Goal: Task Accomplishment & Management: Manage account settings

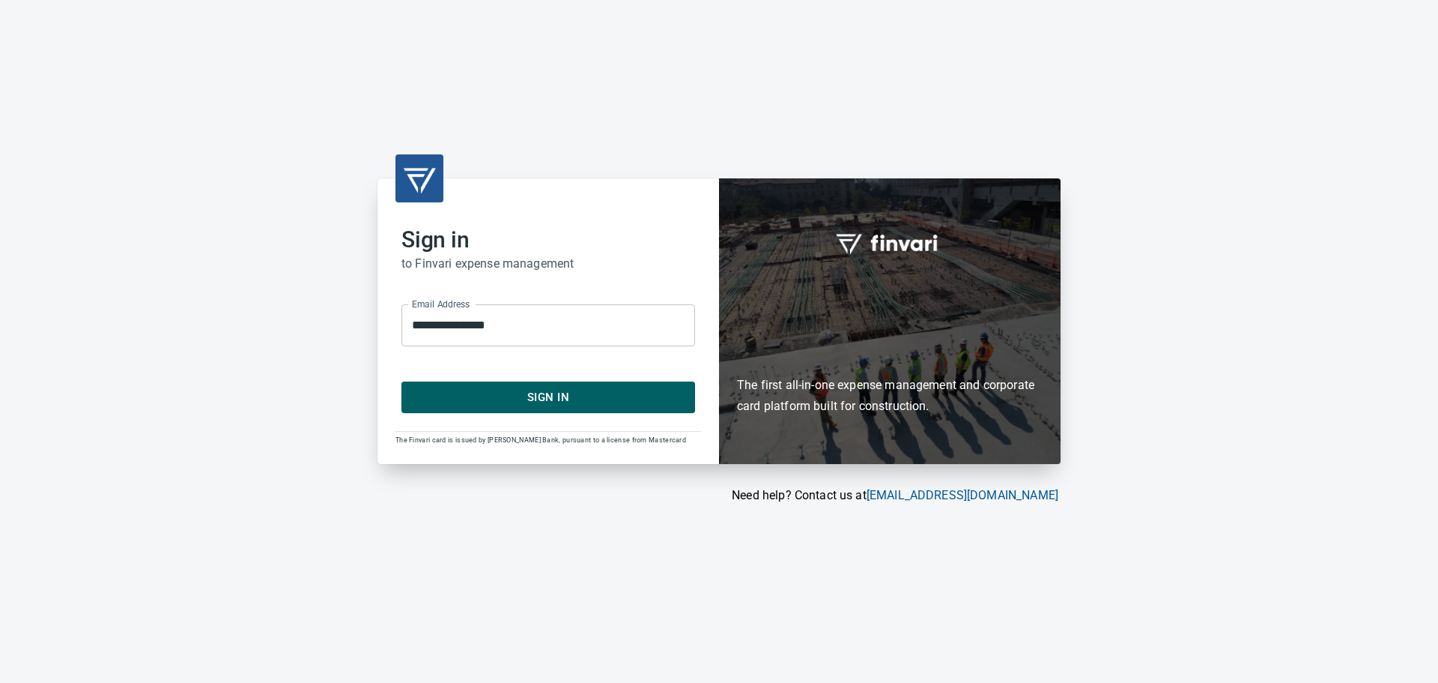
click at [585, 398] on span "Sign In" at bounding box center [548, 396] width 261 height 19
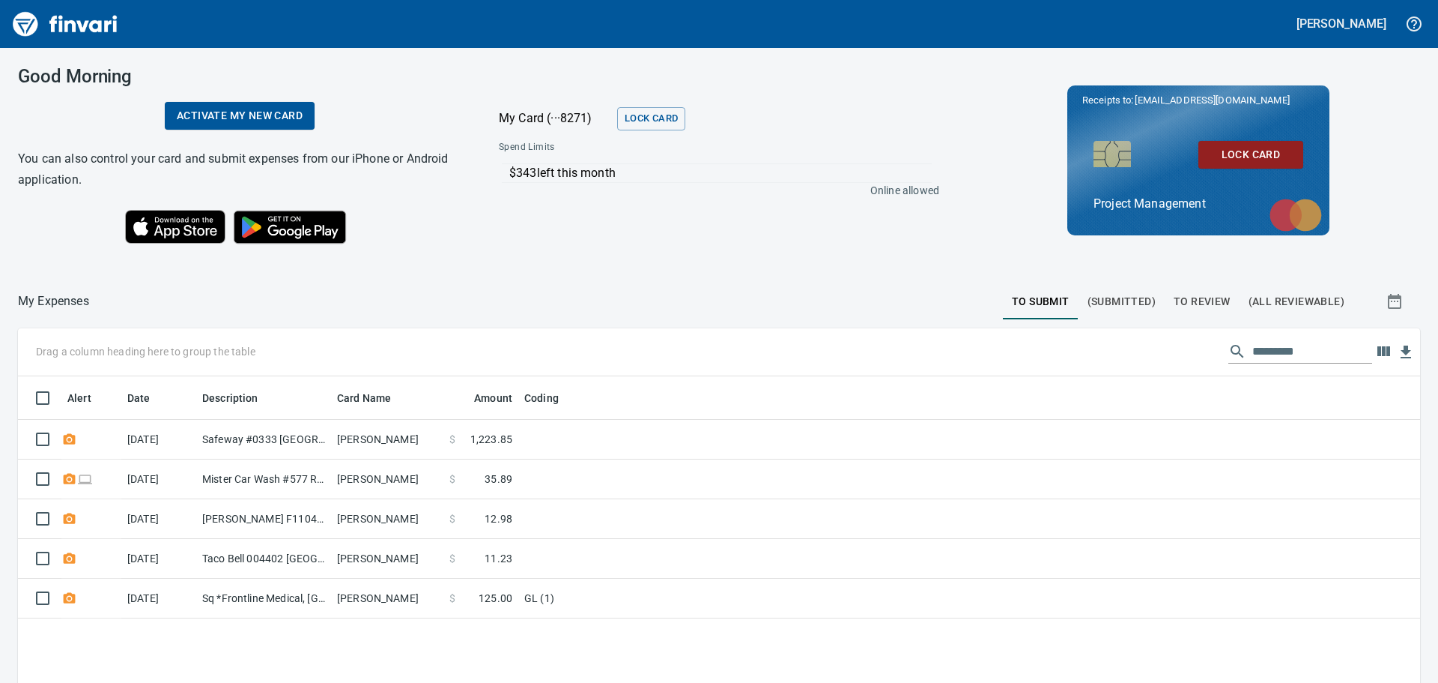
scroll to position [506, 1380]
click at [1115, 295] on span "(Submitted)" at bounding box center [1122, 301] width 68 height 19
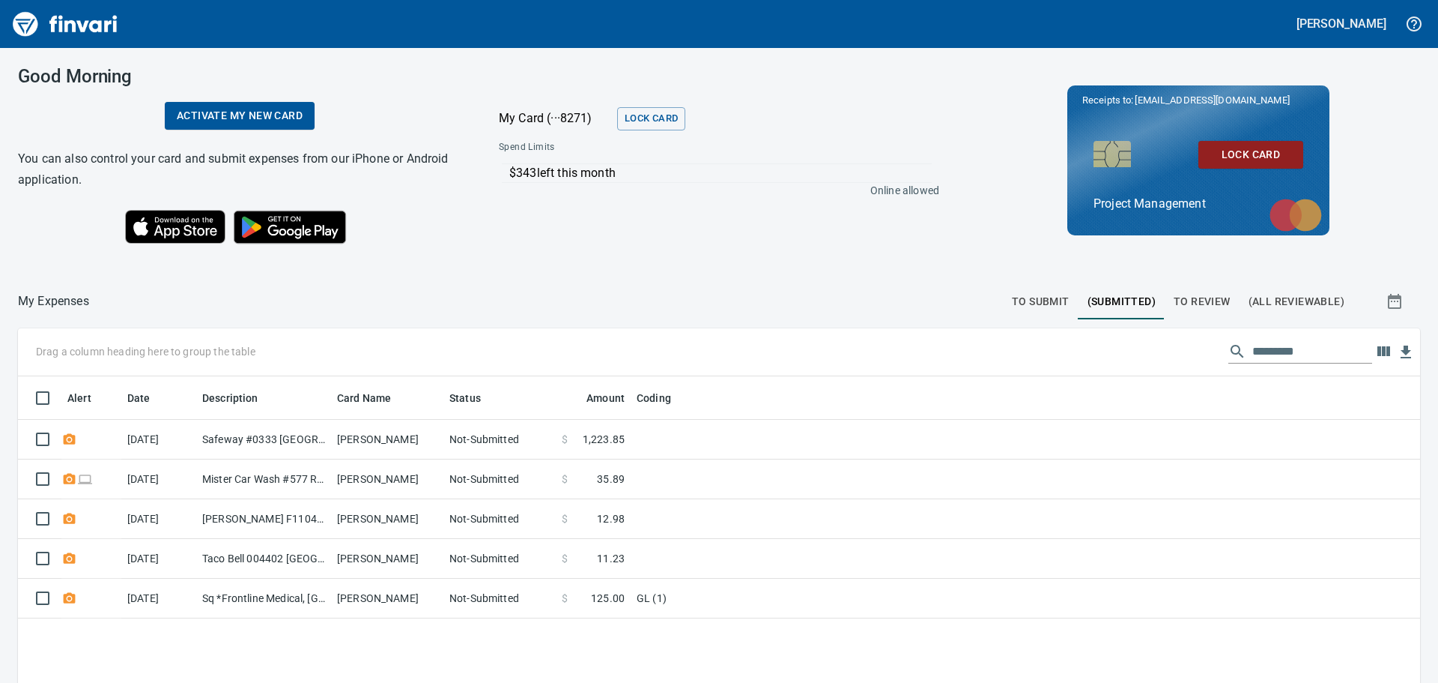
scroll to position [506, 1380]
click at [1182, 297] on span "To Review" at bounding box center [1202, 301] width 57 height 19
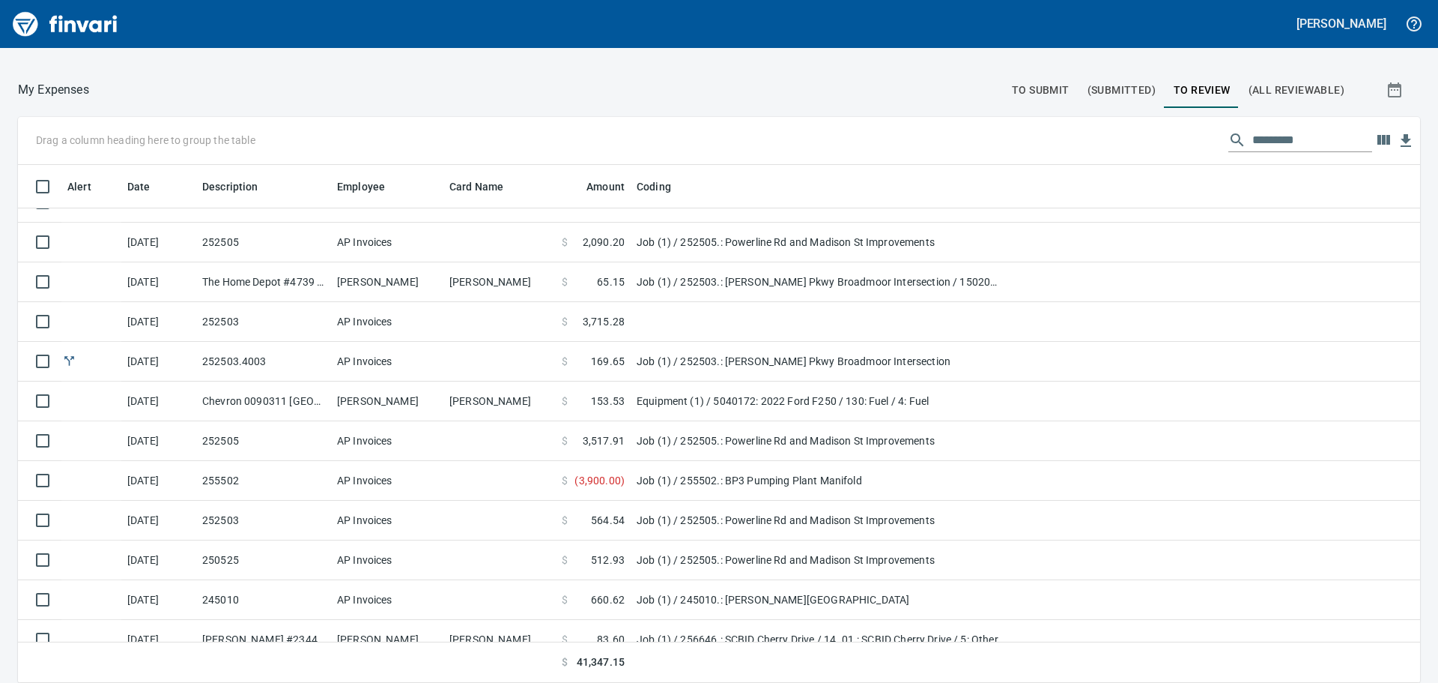
scroll to position [895, 0]
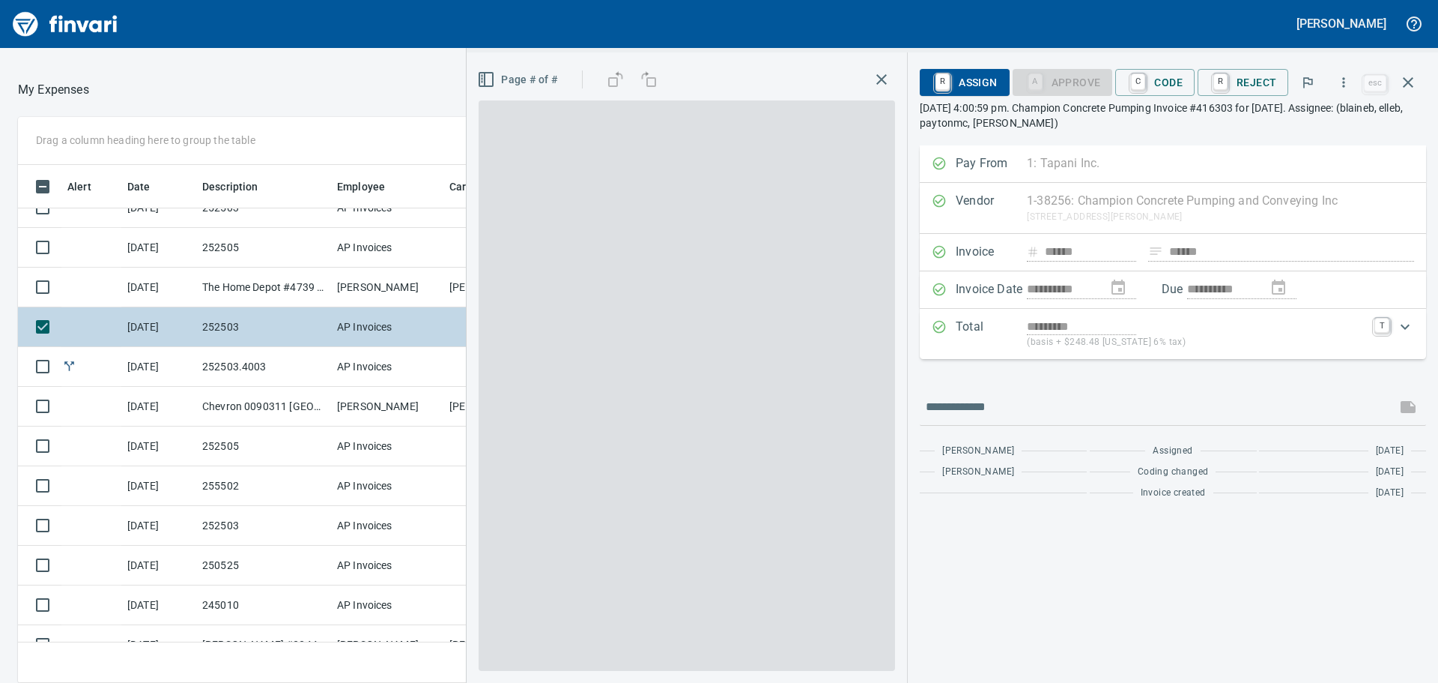
scroll to position [506, 994]
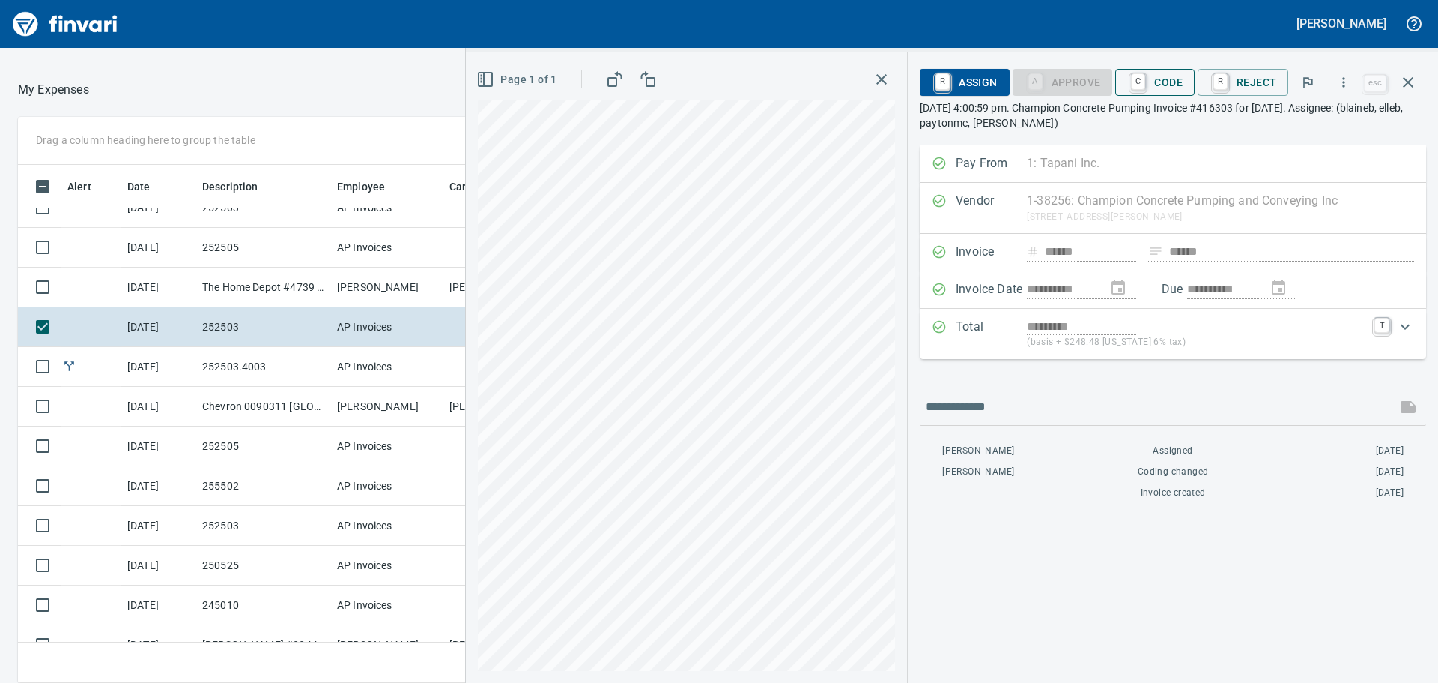
click at [1173, 90] on span "C Code" at bounding box center [1155, 82] width 55 height 25
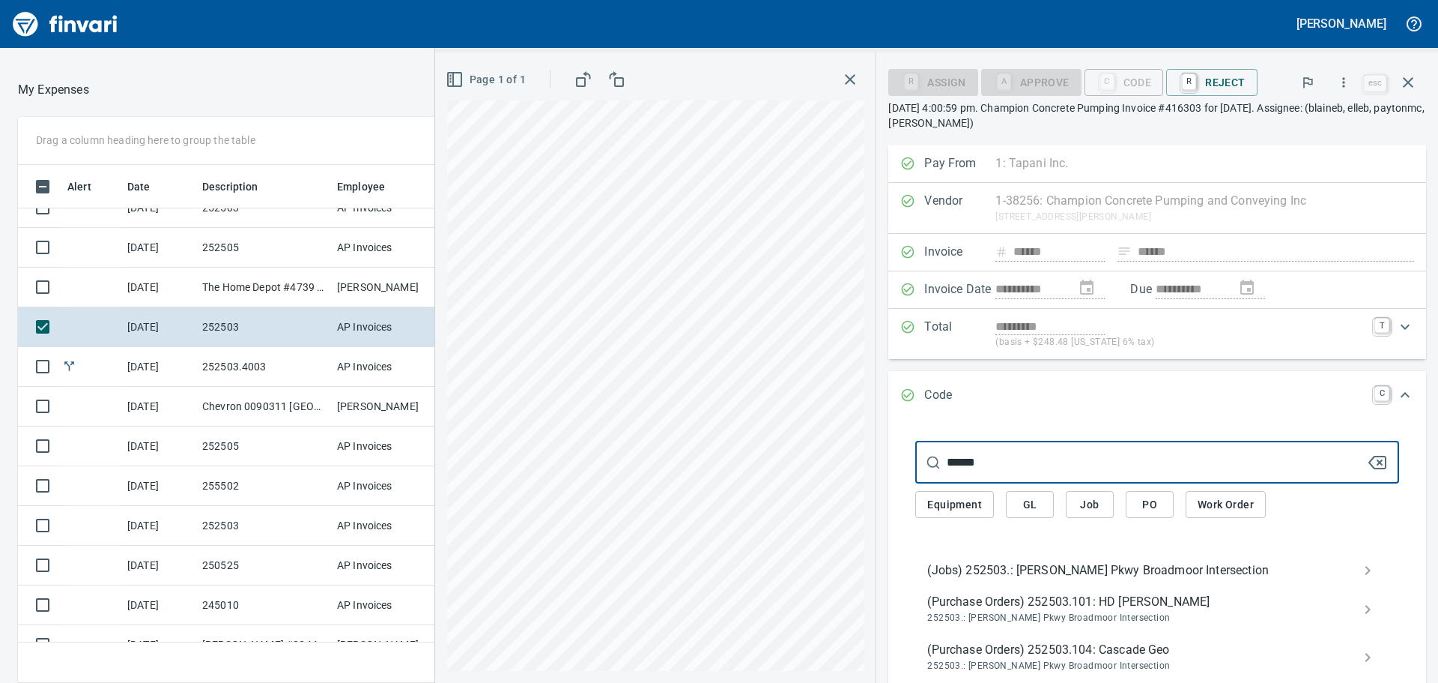
type input "******"
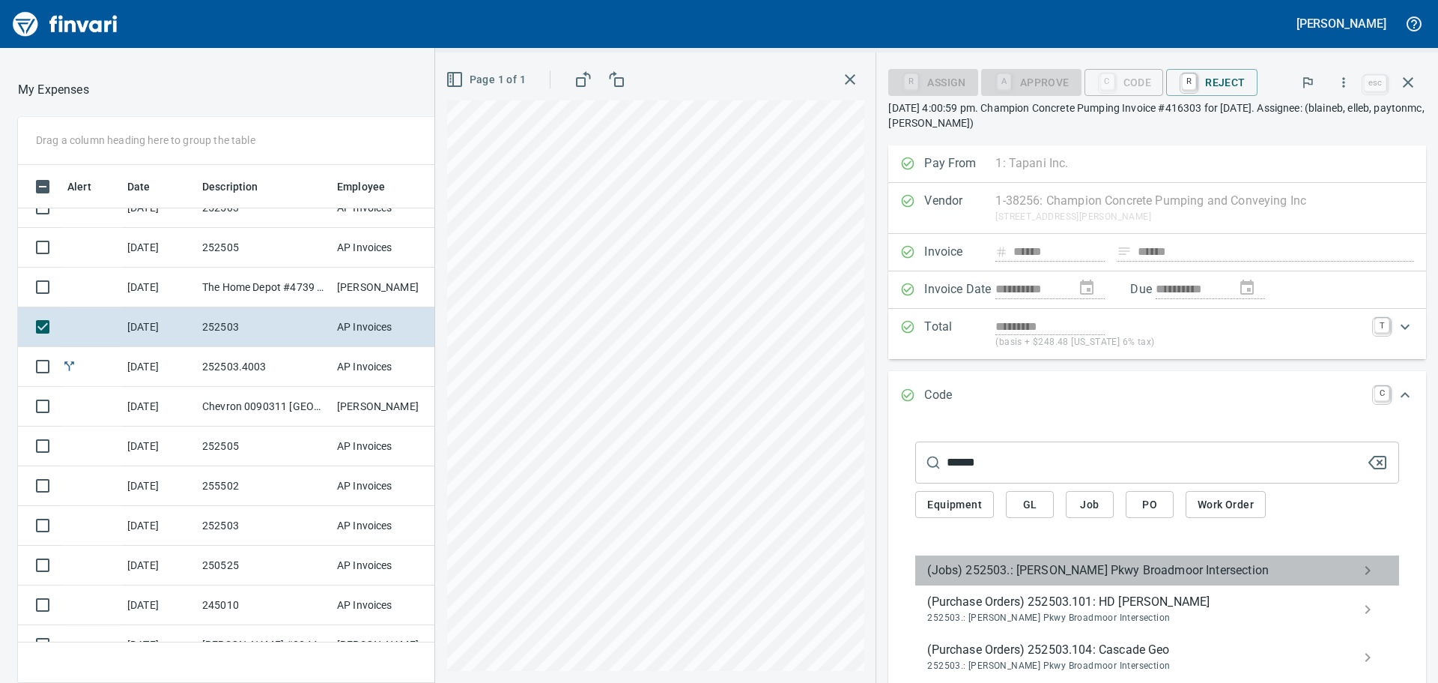
click at [1055, 566] on span "(Jobs) 252503.: [PERSON_NAME] Pkwy Broadmoor Intersection" at bounding box center [1146, 570] width 436 height 18
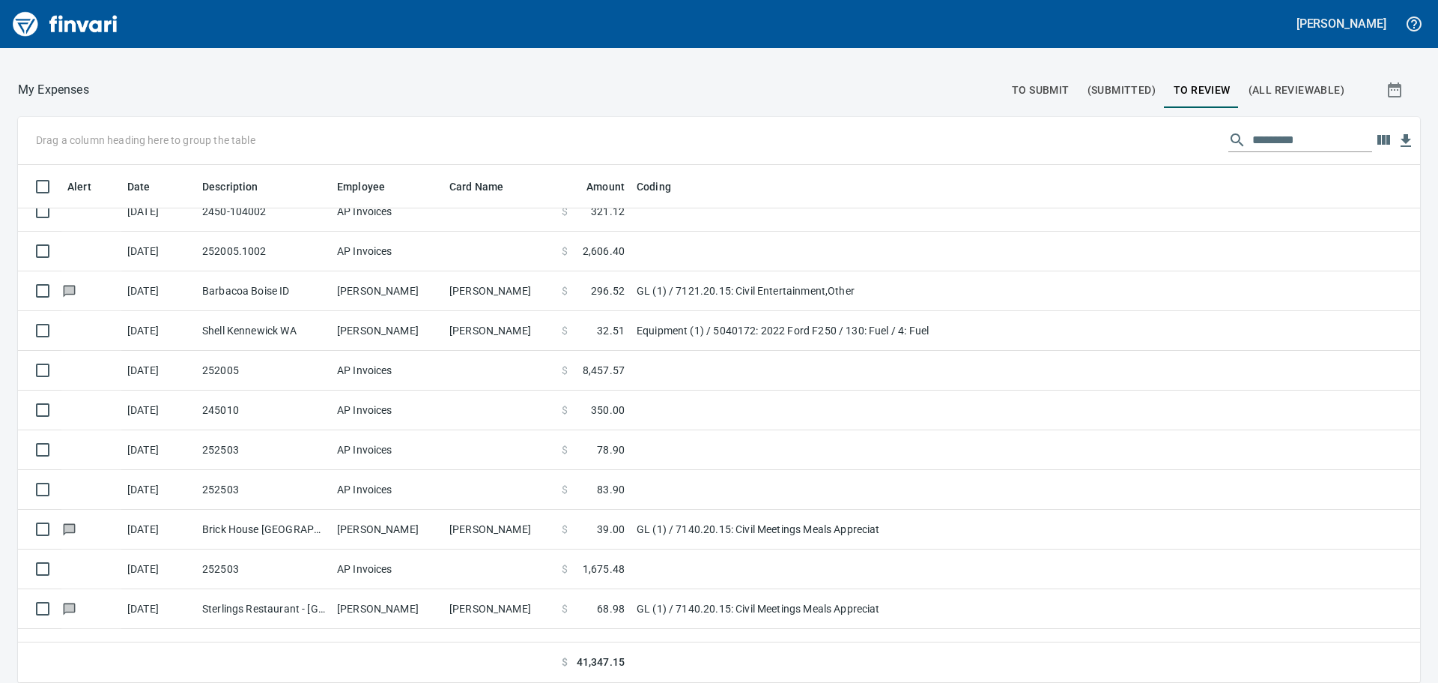
scroll to position [287, 0]
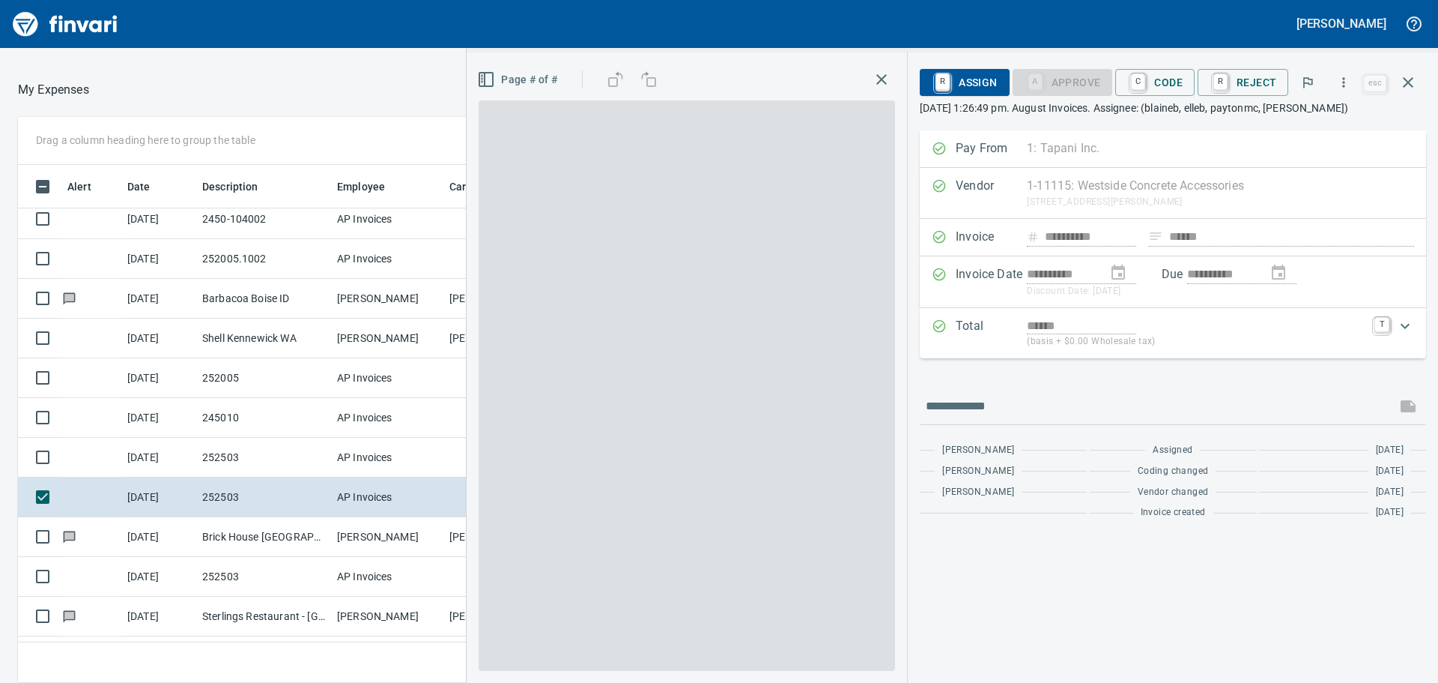
scroll to position [506, 994]
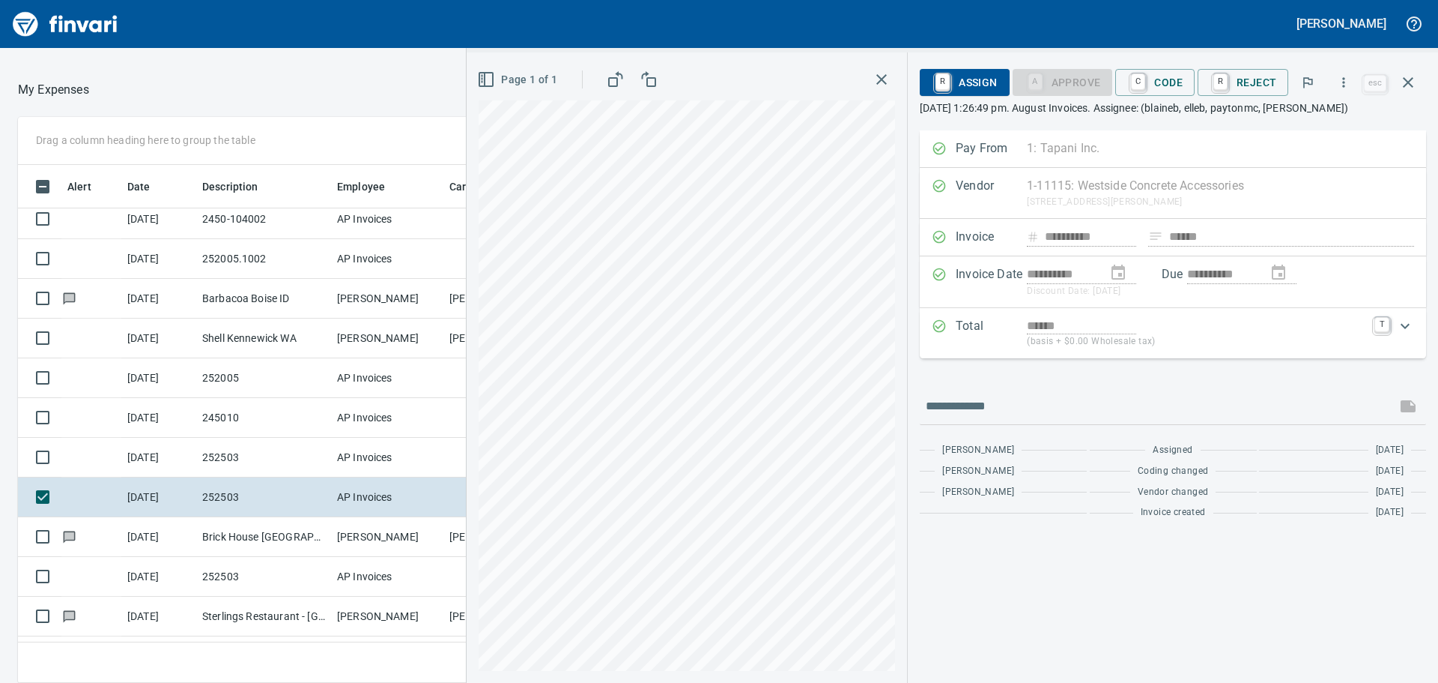
click at [1164, 96] on div "R Assign A Approve C Code R Reject" at bounding box center [1140, 82] width 441 height 33
click at [1159, 83] on span "C Code" at bounding box center [1155, 82] width 55 height 25
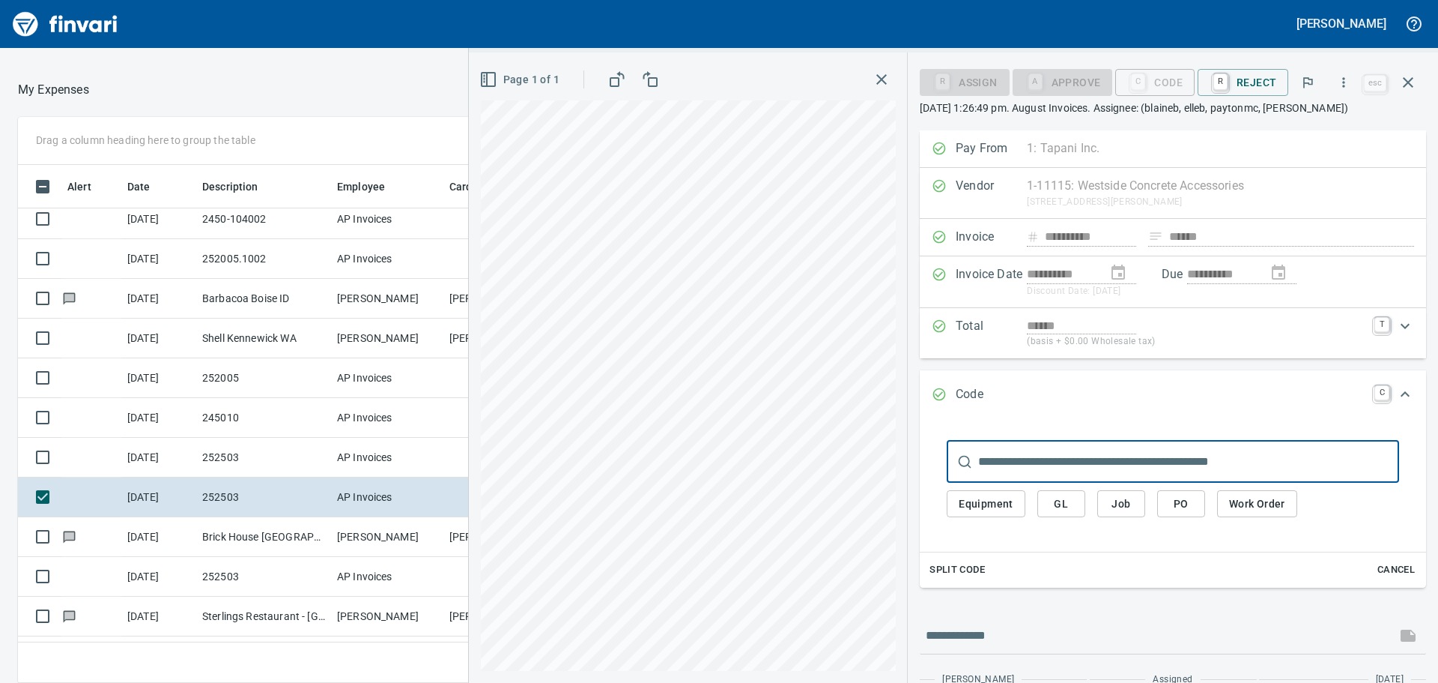
click at [1118, 456] on input "text" at bounding box center [1188, 462] width 421 height 42
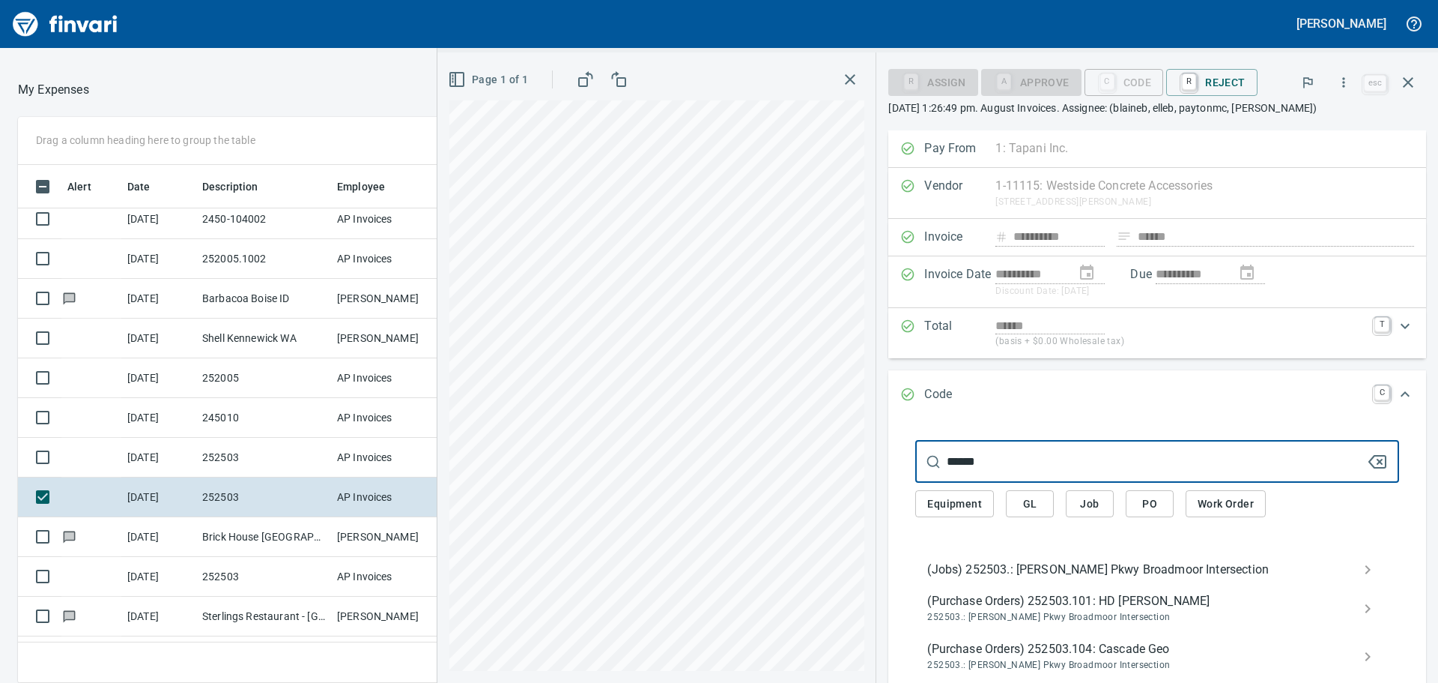
type input "******"
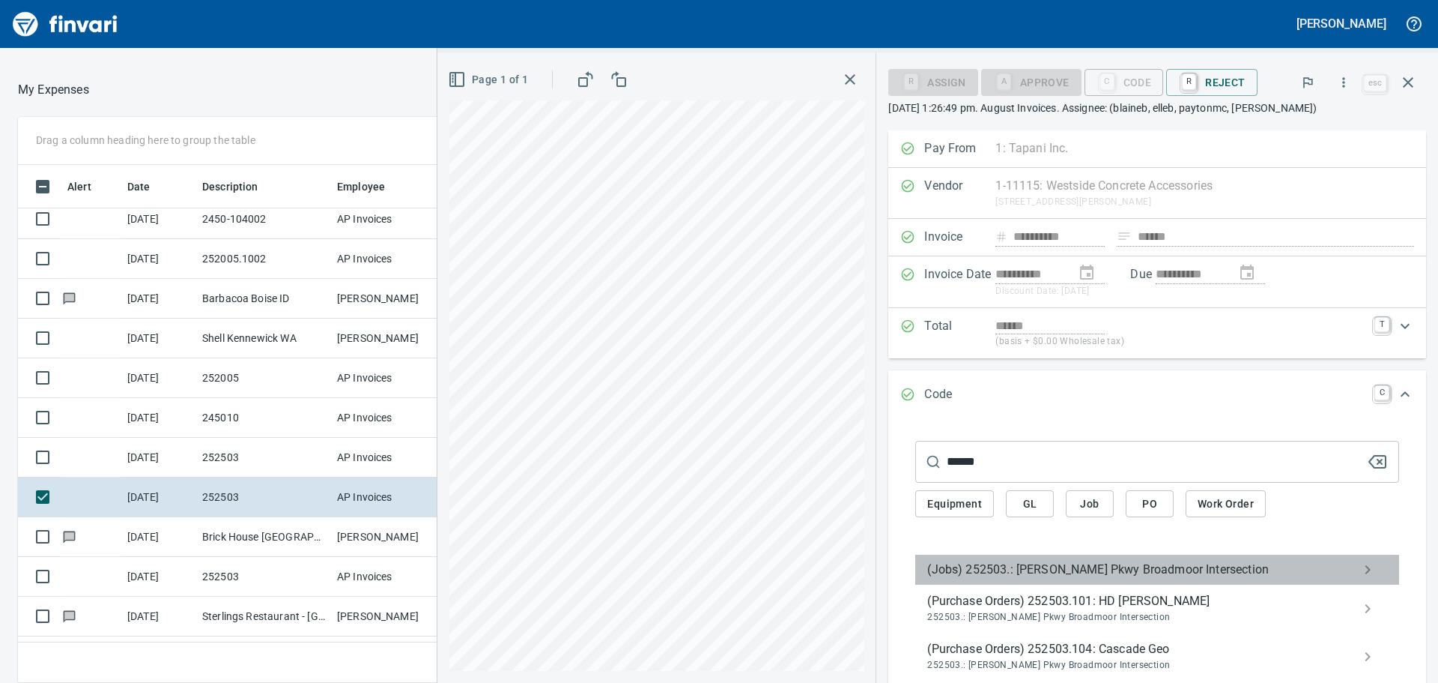
click at [1047, 564] on span "(Jobs) 252503.: [PERSON_NAME] Pkwy Broadmoor Intersection" at bounding box center [1146, 569] width 436 height 18
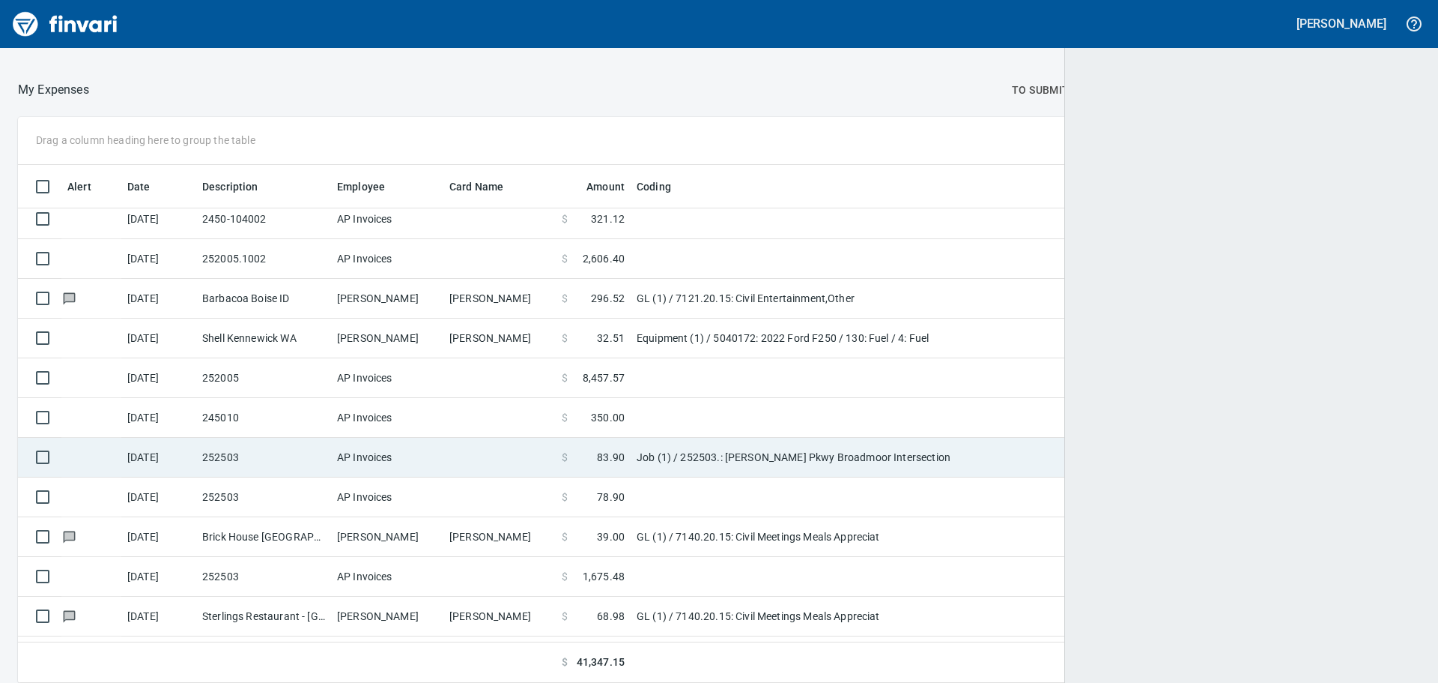
scroll to position [1, 1]
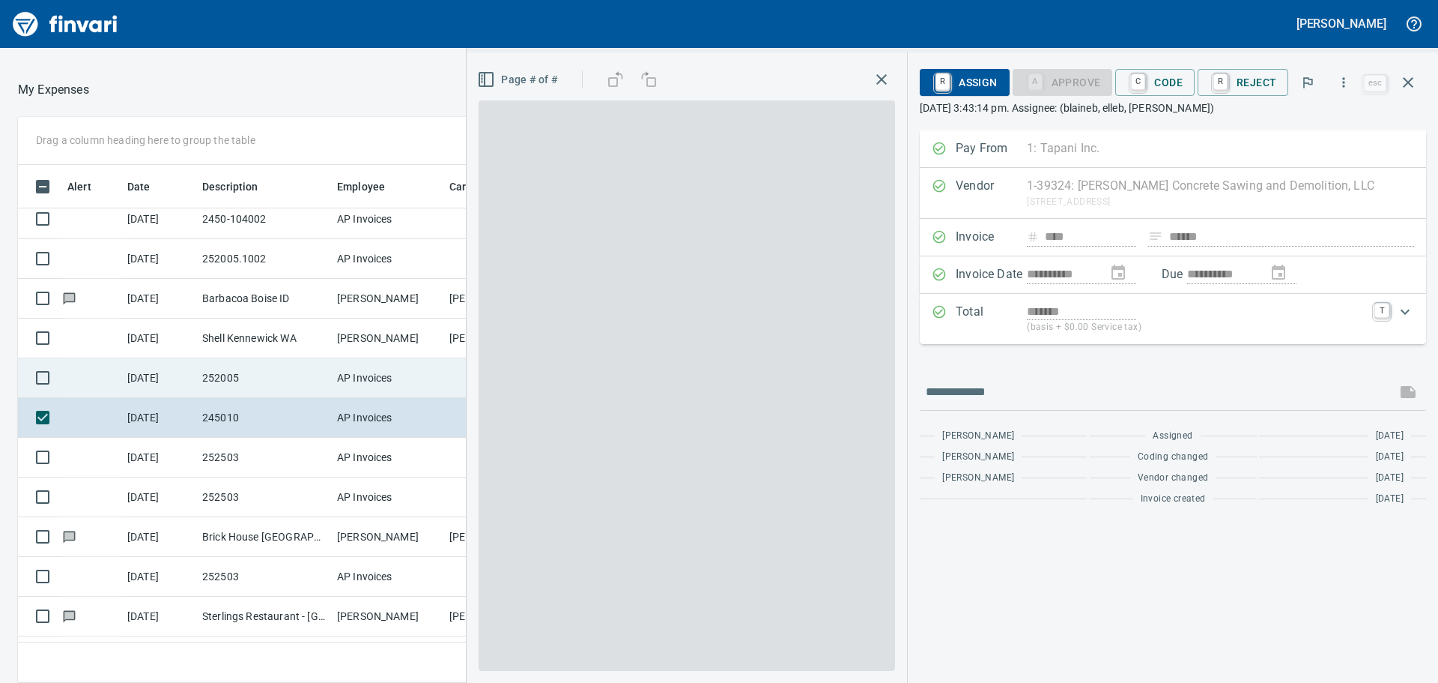
scroll to position [506, 994]
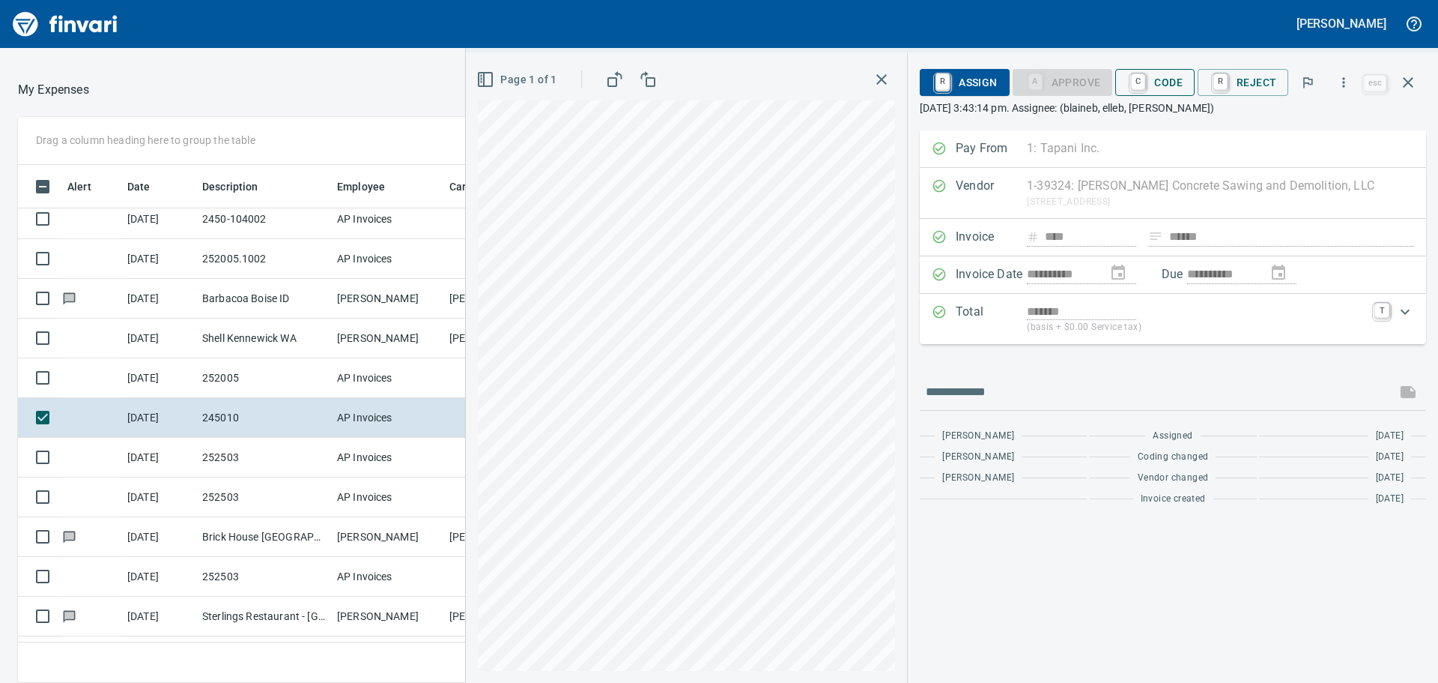
click at [1164, 76] on span "C Code" at bounding box center [1155, 82] width 55 height 25
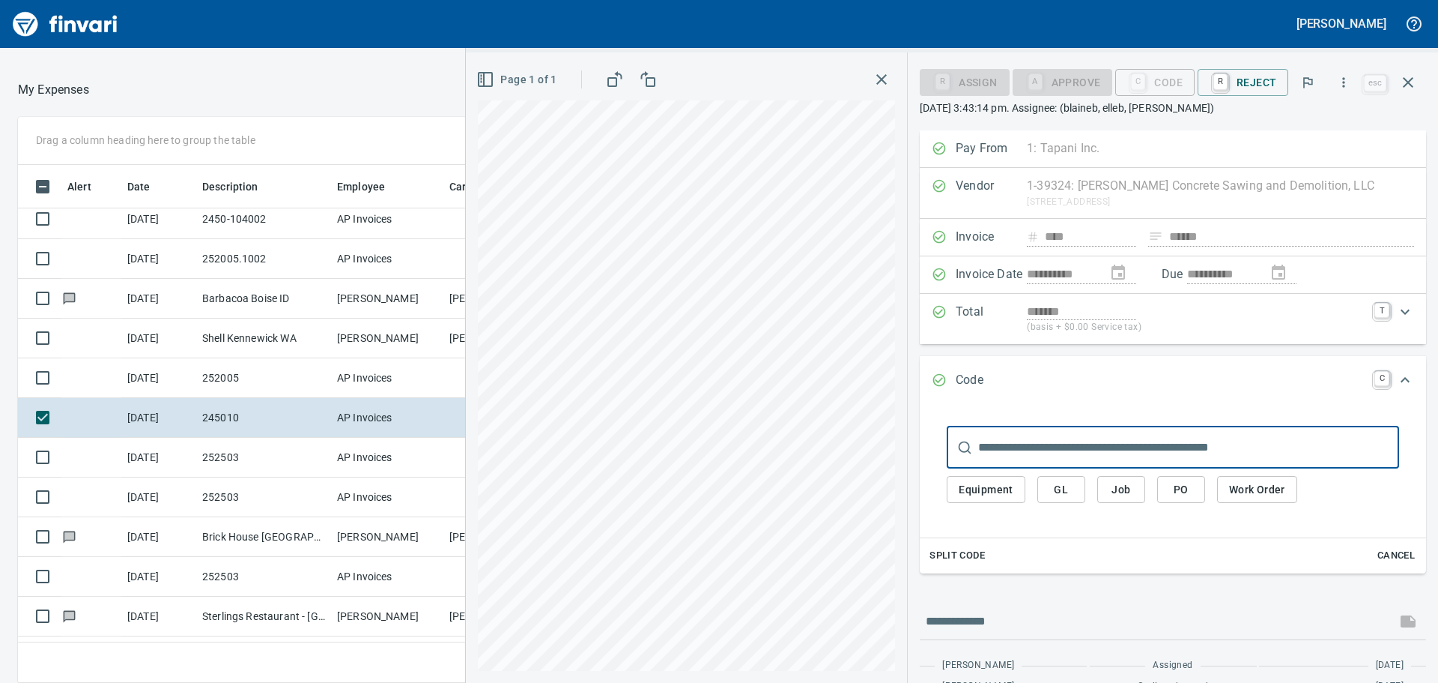
click at [1107, 447] on input "text" at bounding box center [1188, 447] width 421 height 42
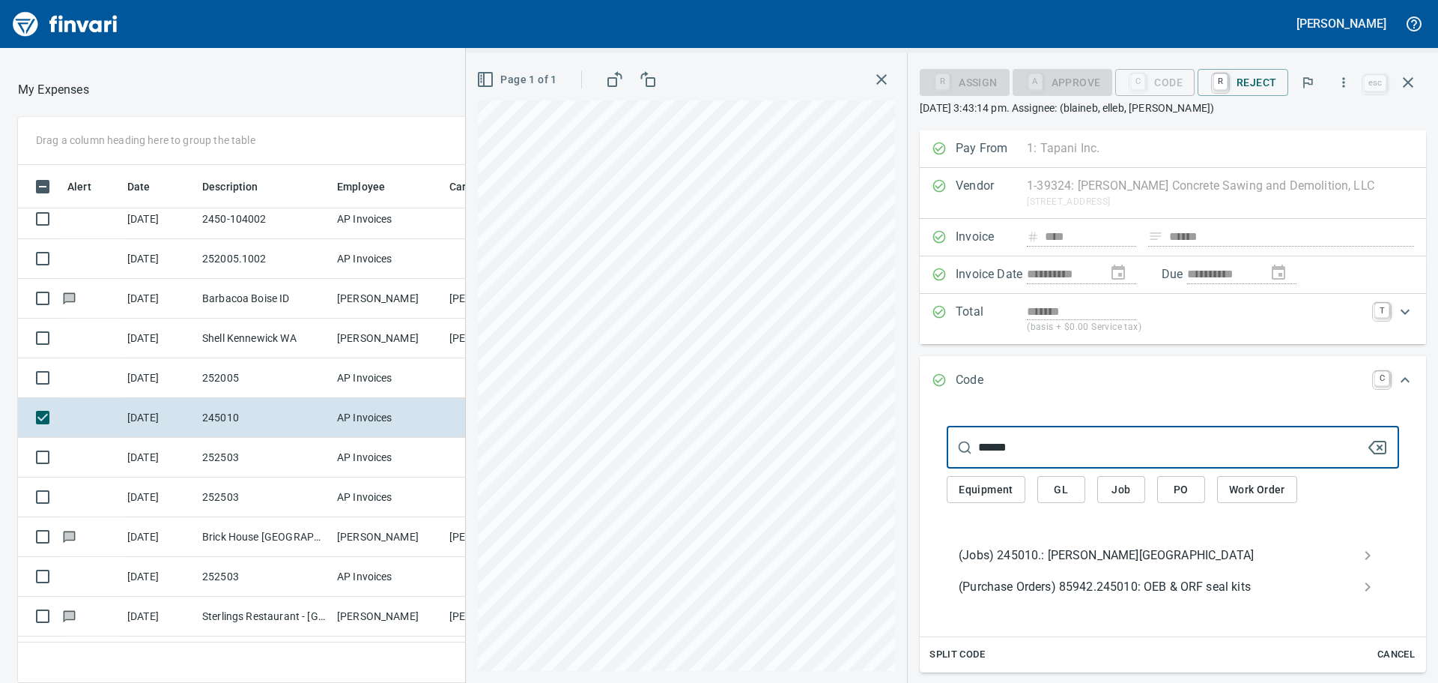
type input "******"
click at [1046, 555] on span "(Jobs) 245010.: [PERSON_NAME][GEOGRAPHIC_DATA]" at bounding box center [1161, 555] width 405 height 18
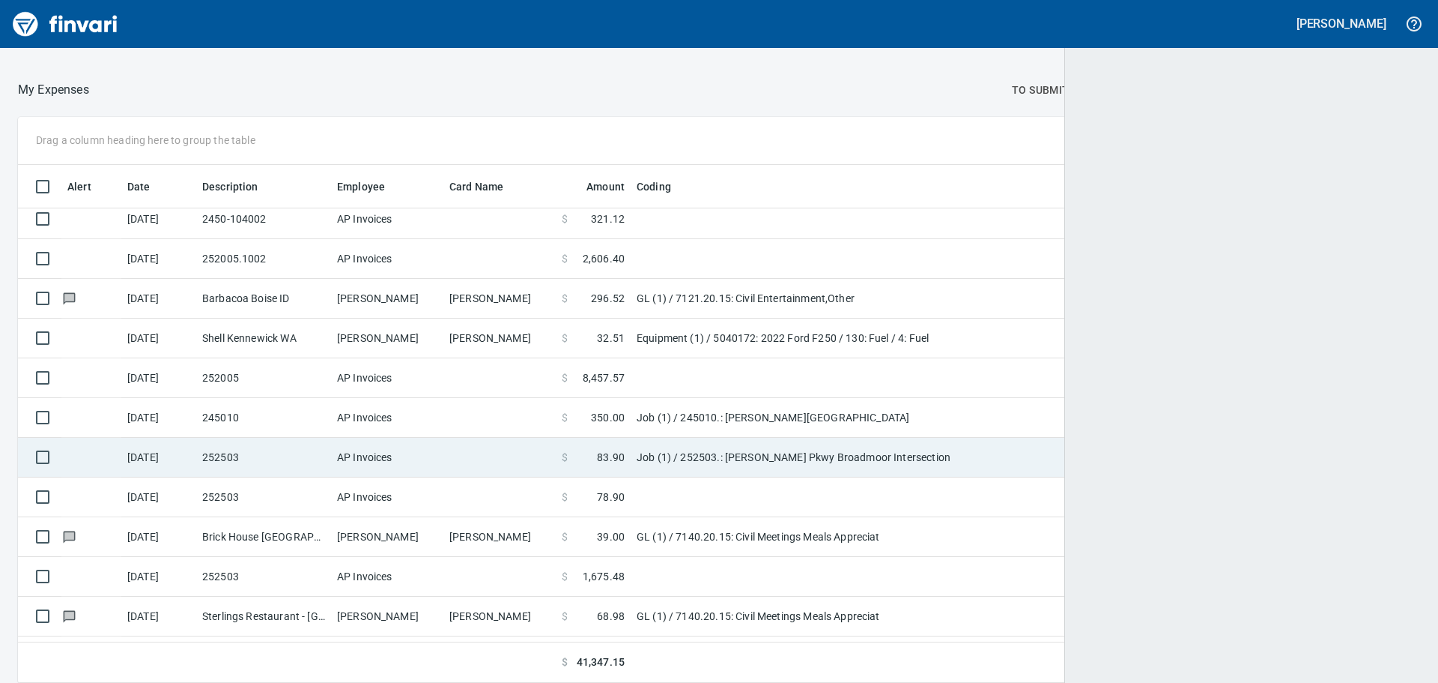
scroll to position [506, 1367]
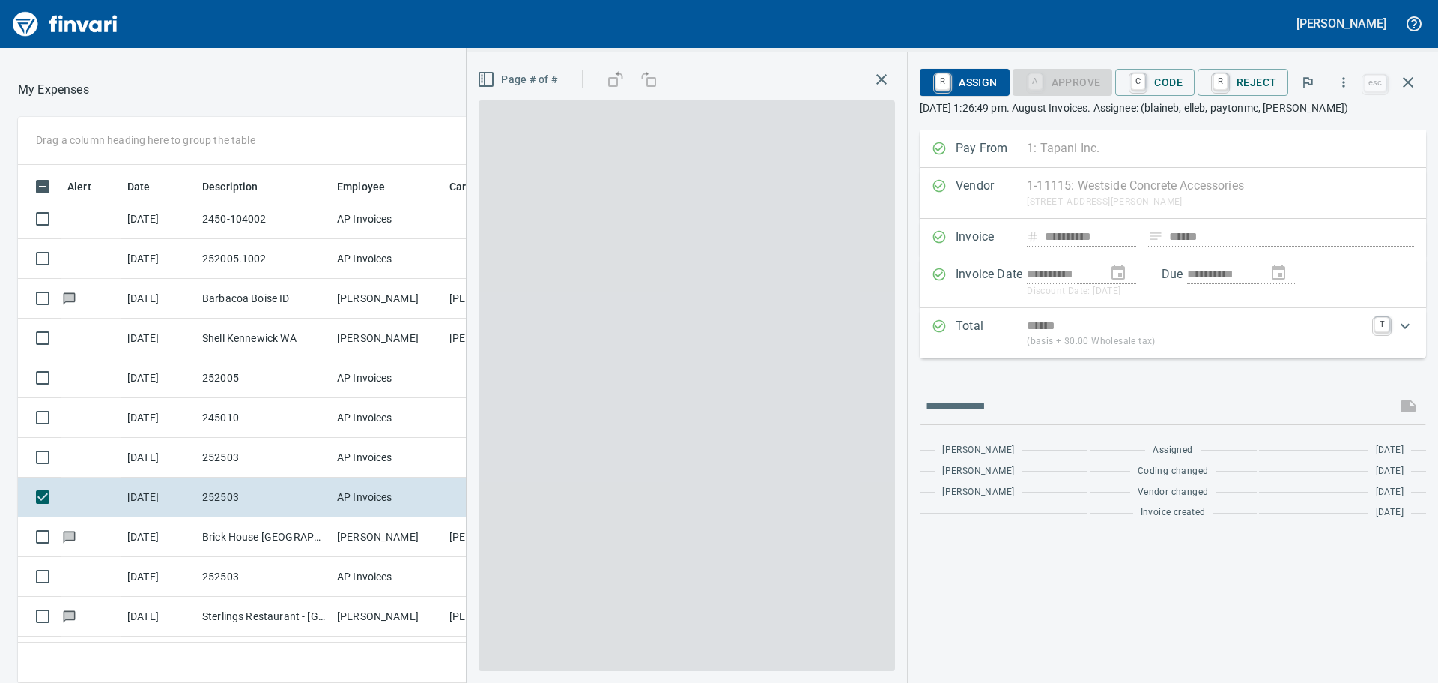
scroll to position [506, 994]
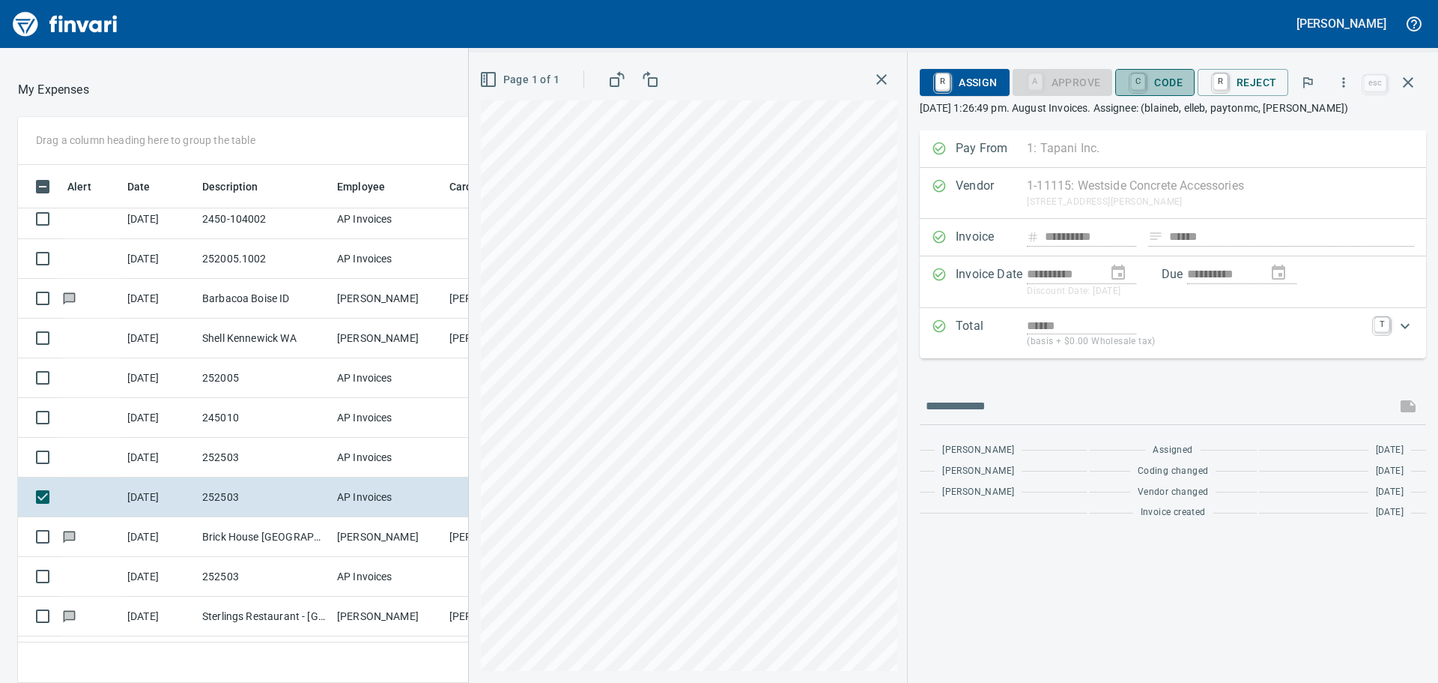
click at [1152, 79] on span "C Code" at bounding box center [1155, 82] width 55 height 25
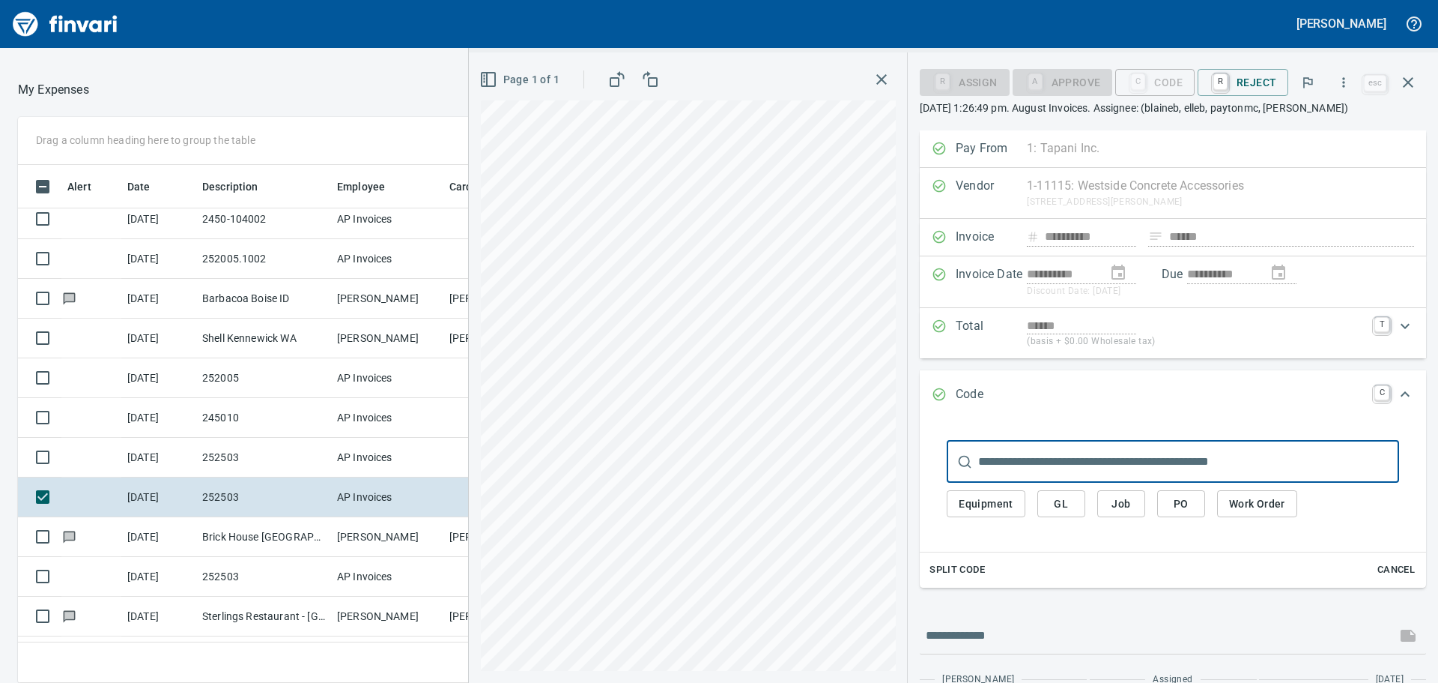
click at [1151, 457] on input "text" at bounding box center [1188, 462] width 421 height 42
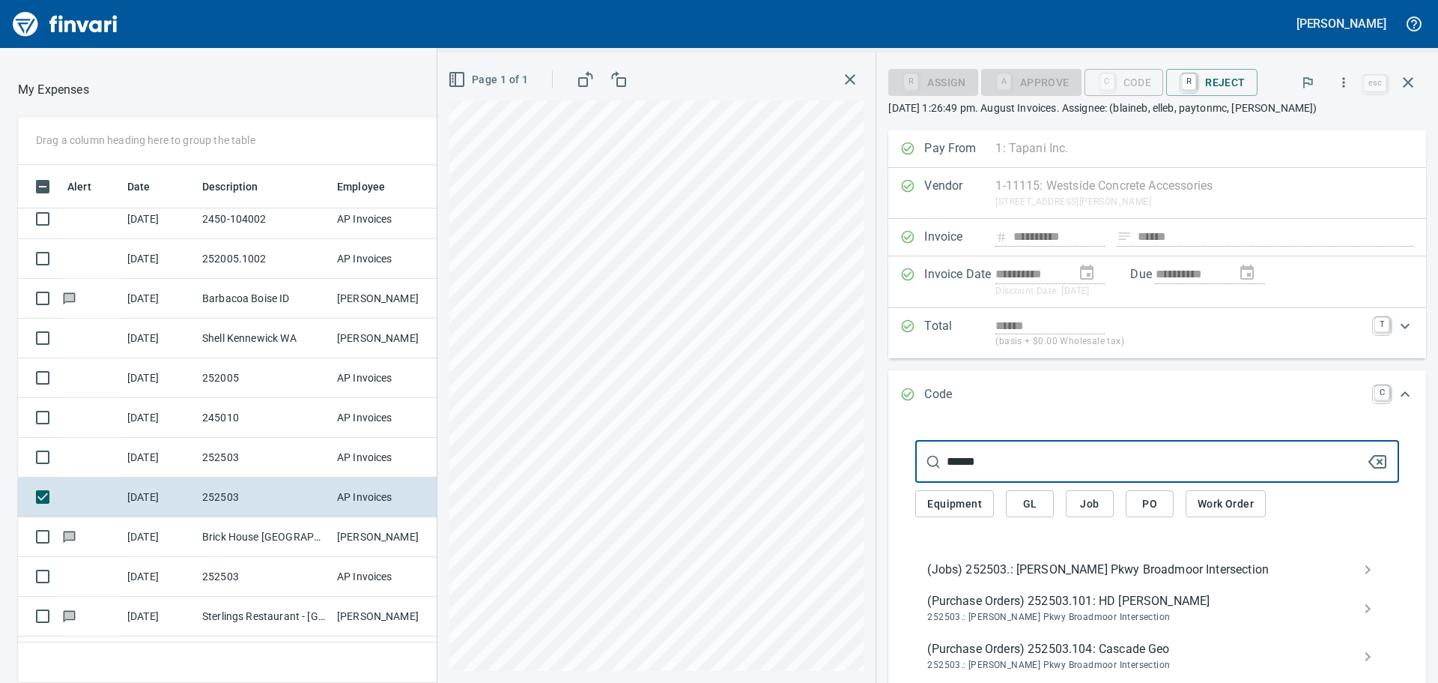
type input "******"
click at [969, 557] on div "(Jobs) 252503.: [PERSON_NAME] Pkwy Broadmoor Intersection" at bounding box center [1158, 569] width 484 height 30
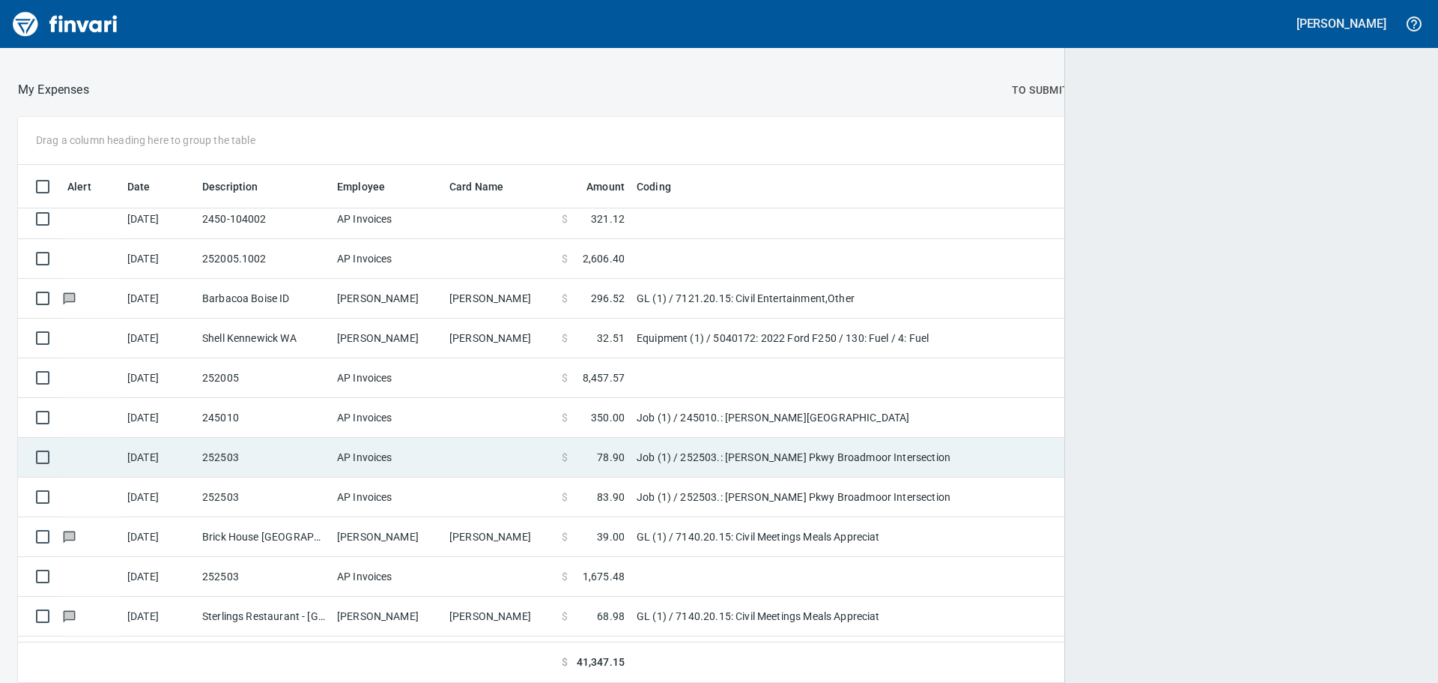
scroll to position [506, 1367]
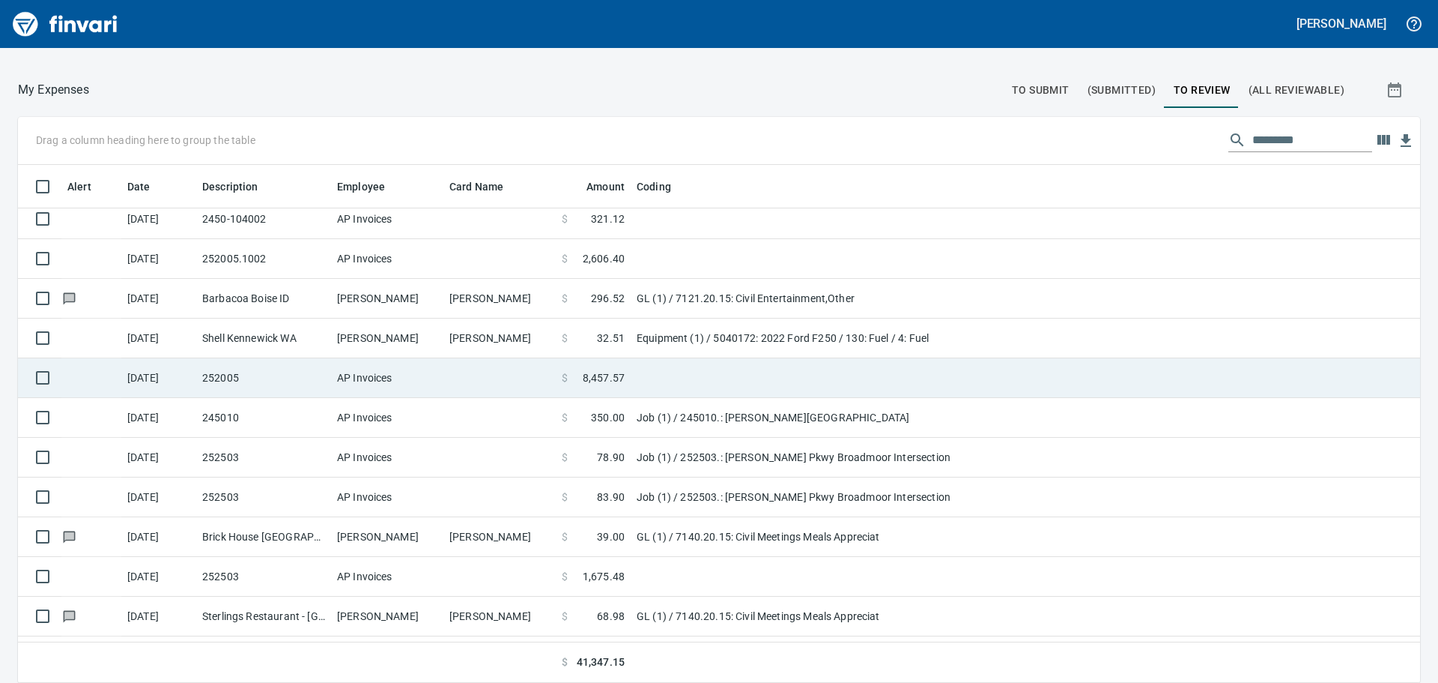
click at [25, 384] on td at bounding box center [39, 378] width 43 height 40
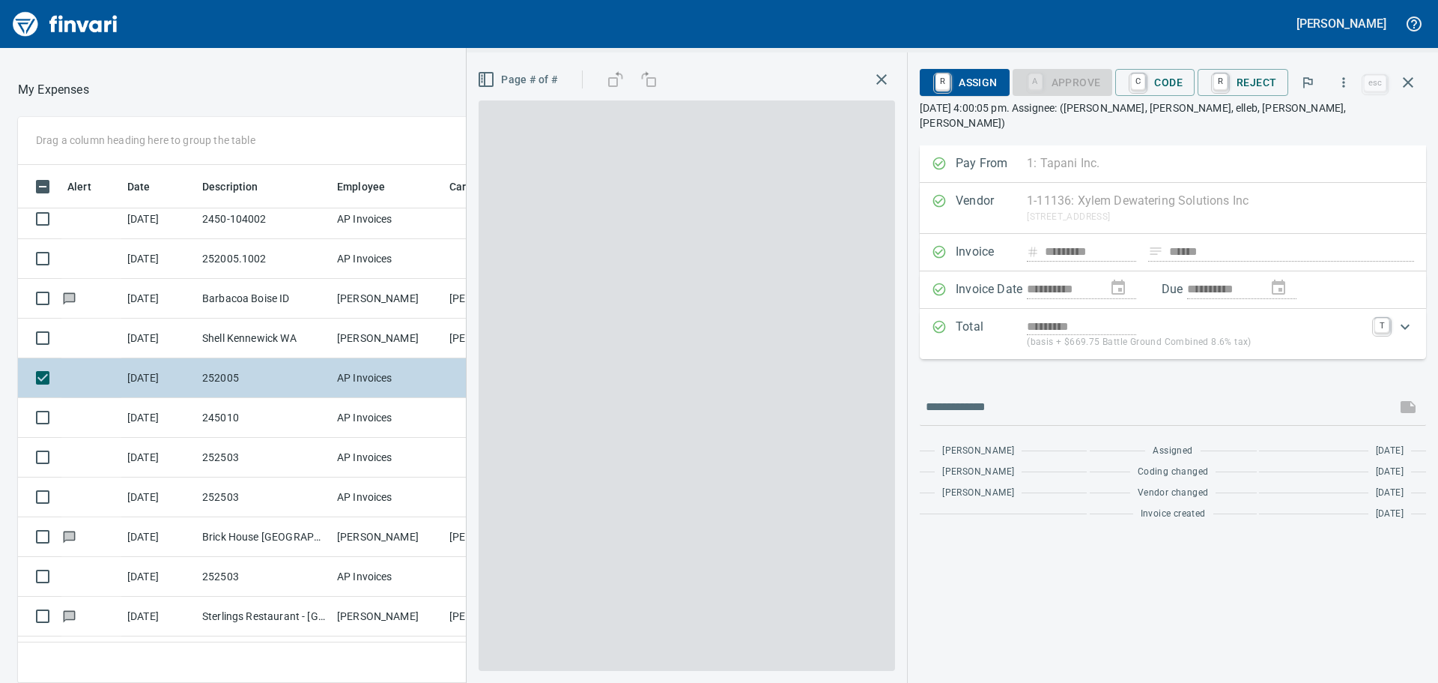
scroll to position [506, 994]
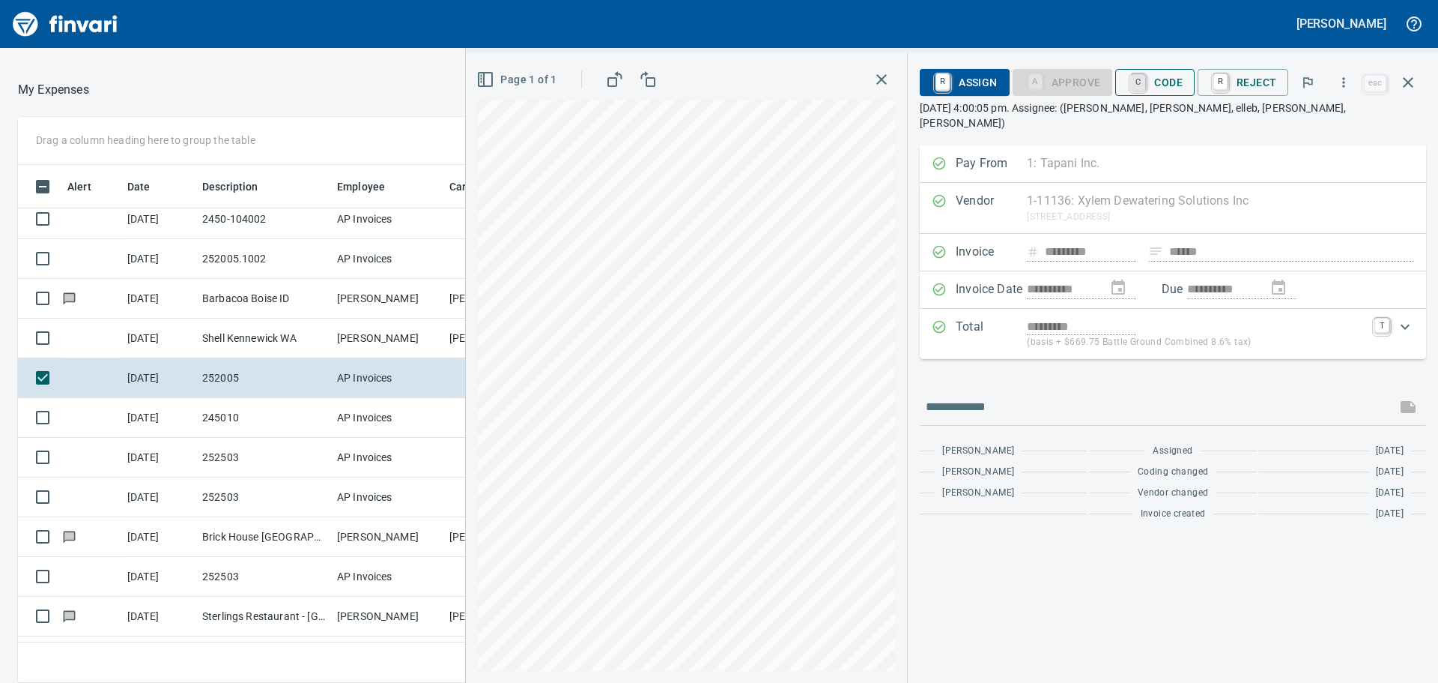
click at [1146, 80] on link "C" at bounding box center [1138, 82] width 14 height 16
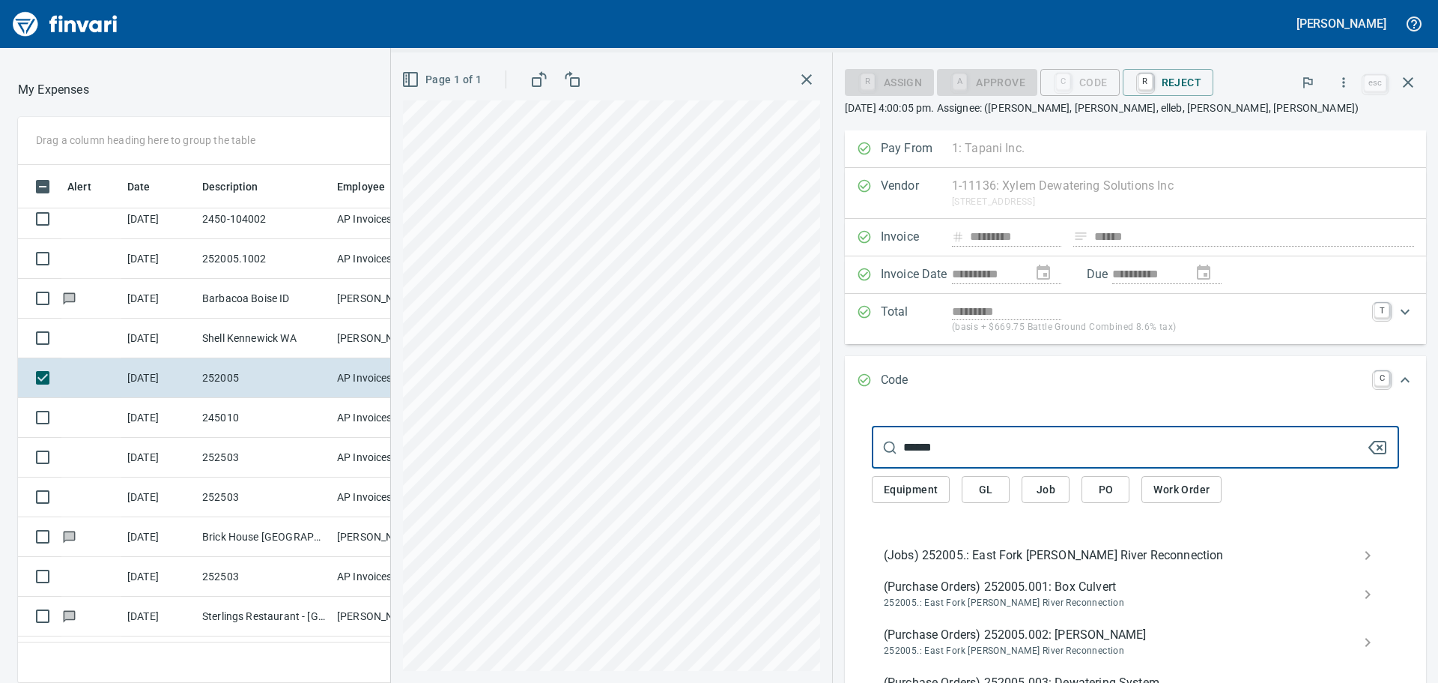
type input "******"
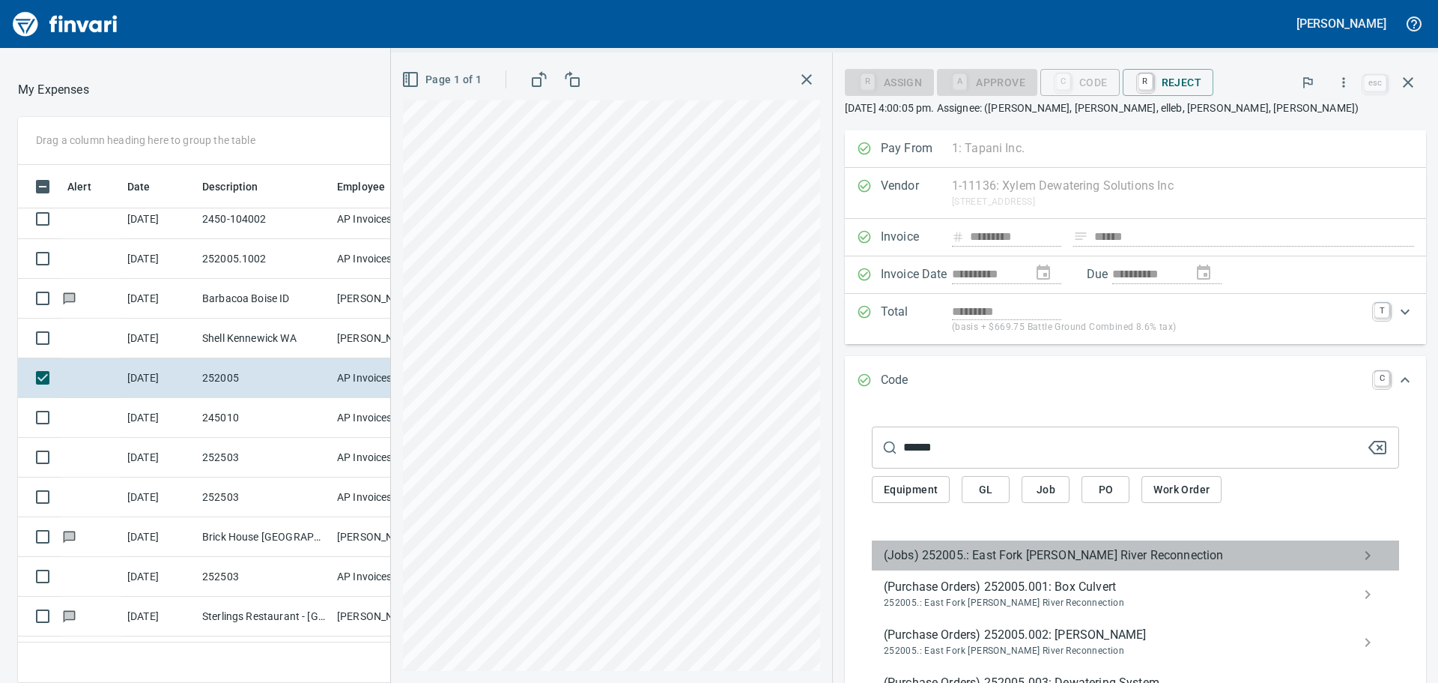
click at [1104, 556] on span "(Jobs) 252005.: East Fork [PERSON_NAME] River Reconnection" at bounding box center [1123, 555] width 479 height 18
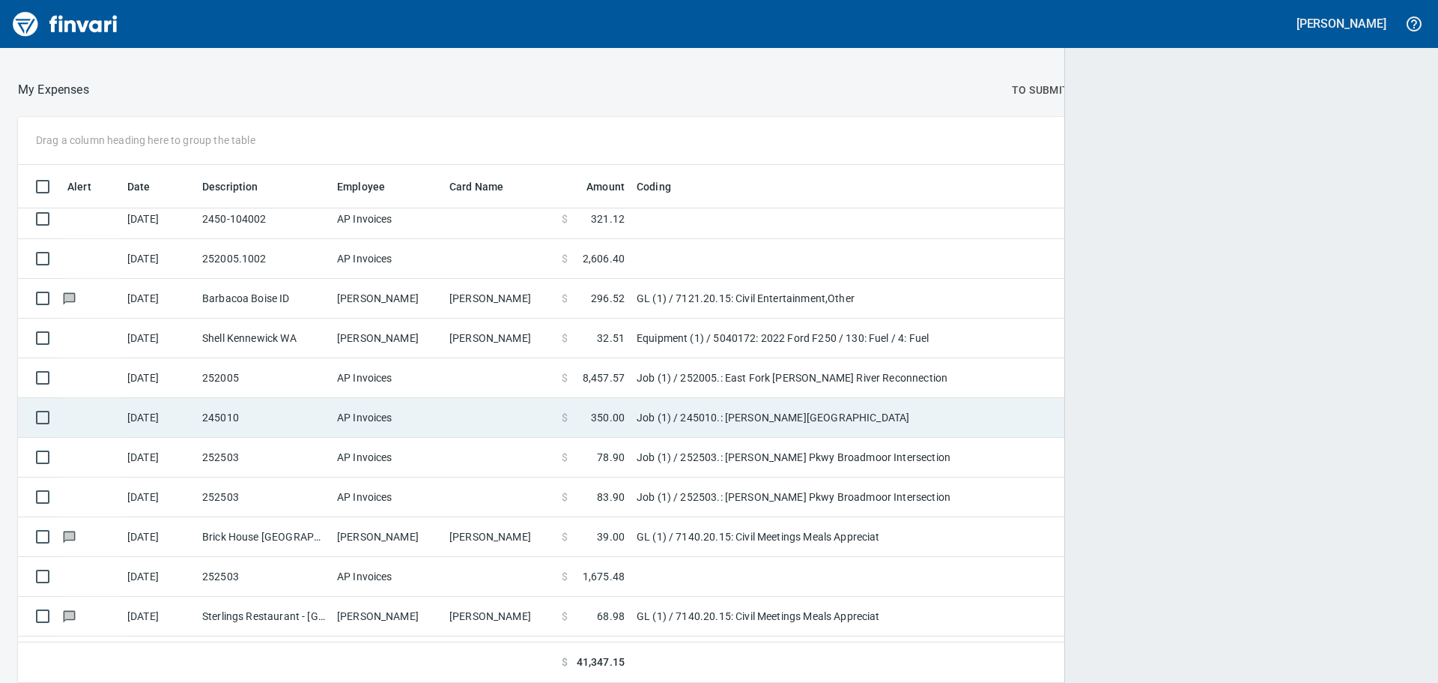
scroll to position [506, 1366]
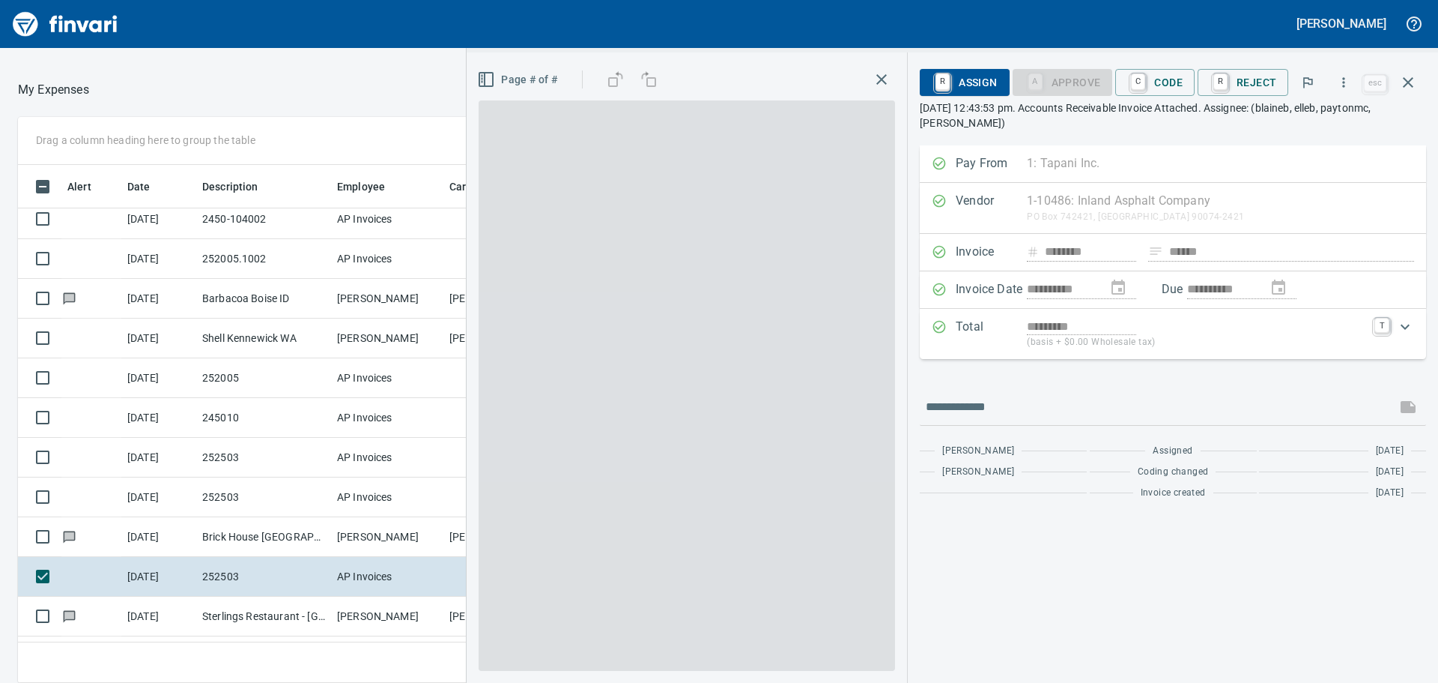
scroll to position [506, 994]
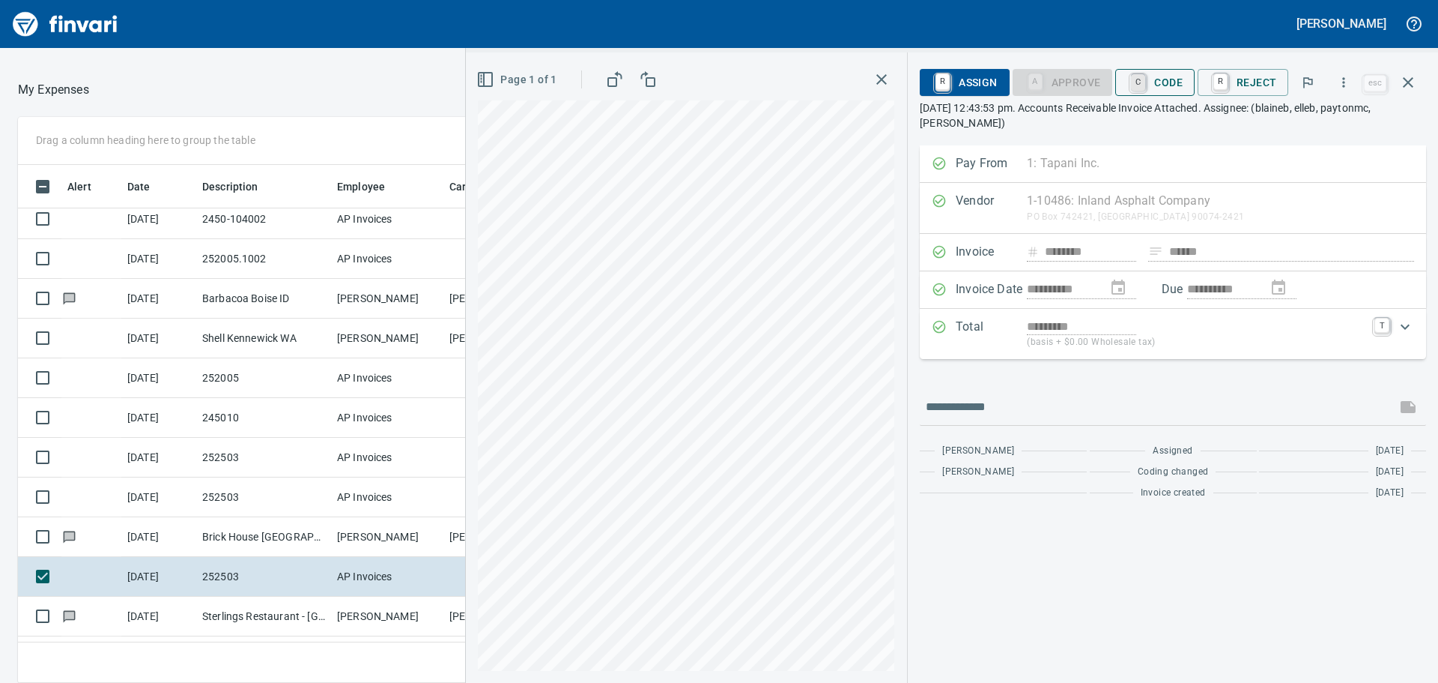
click at [1146, 79] on link "C" at bounding box center [1138, 82] width 14 height 16
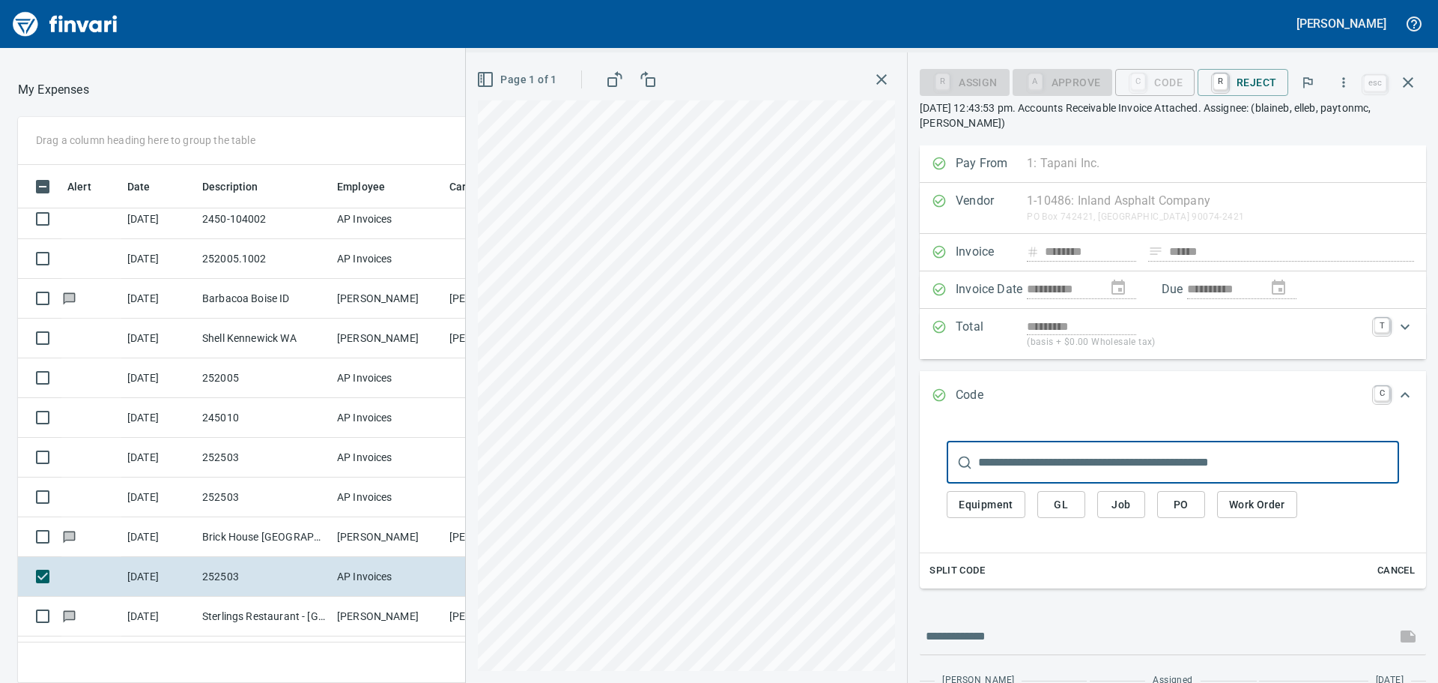
click at [1118, 459] on input "text" at bounding box center [1188, 462] width 421 height 42
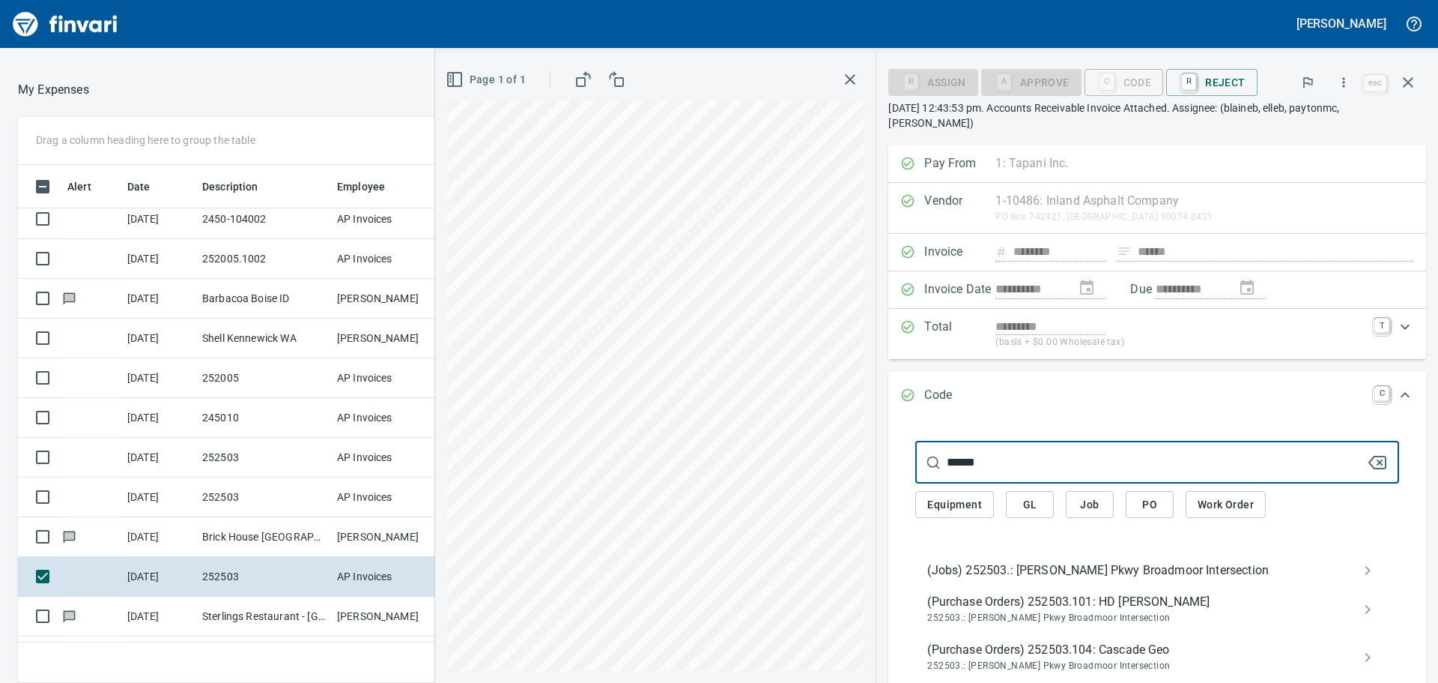
type input "******"
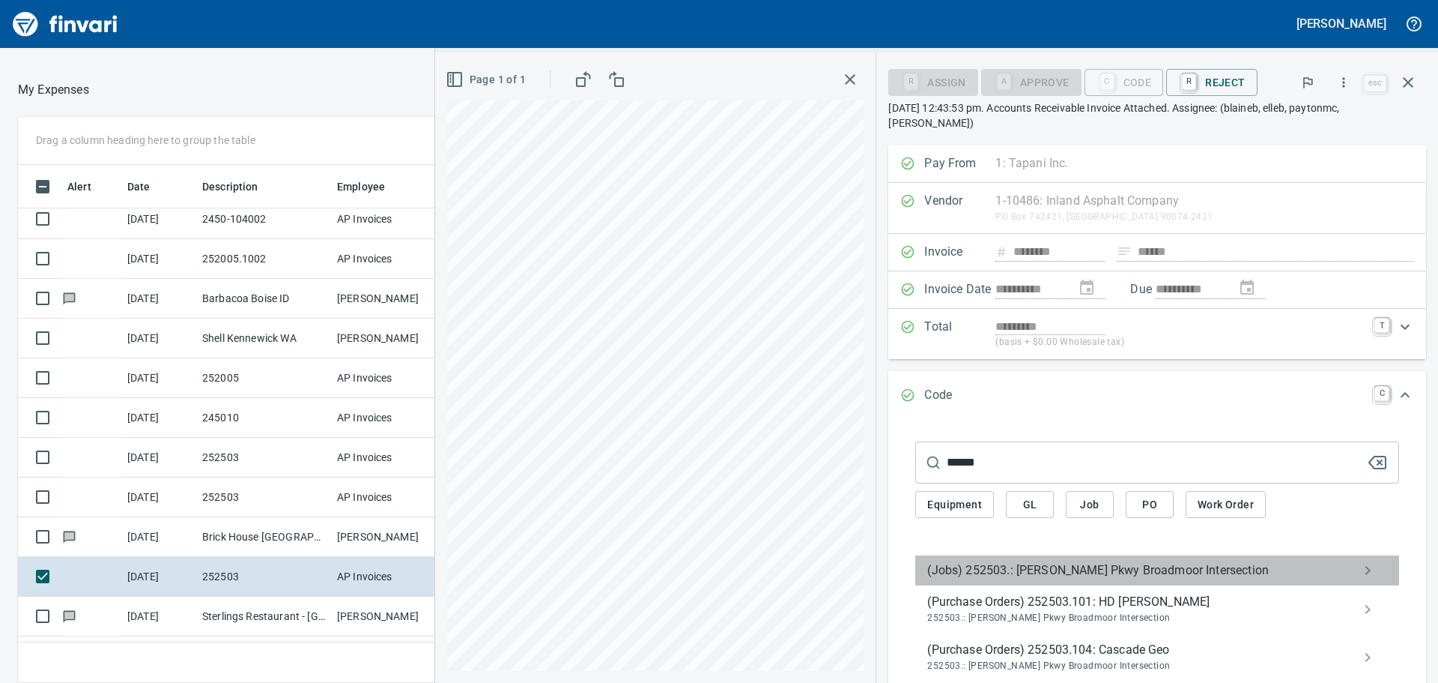
click at [1068, 555] on div "(Jobs) 252503.: [PERSON_NAME] Pkwy Broadmoor Intersection" at bounding box center [1158, 570] width 484 height 30
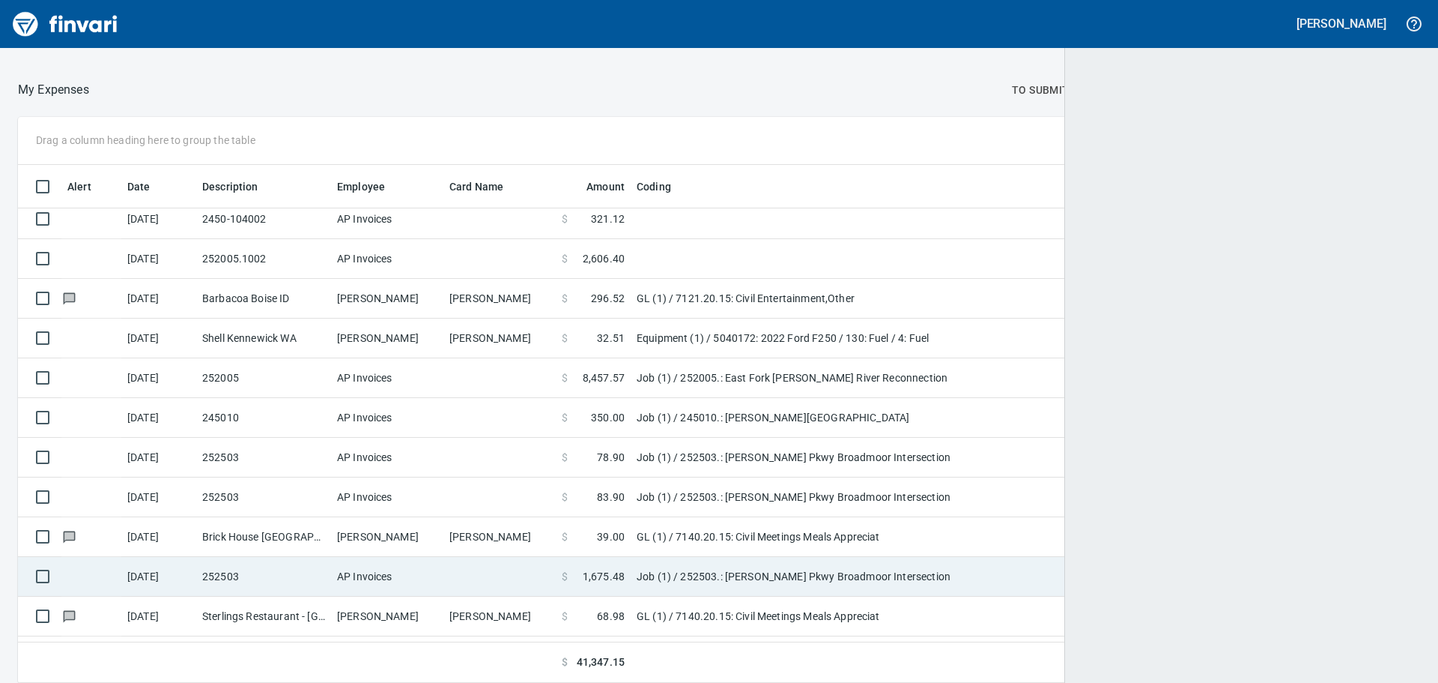
scroll to position [506, 1366]
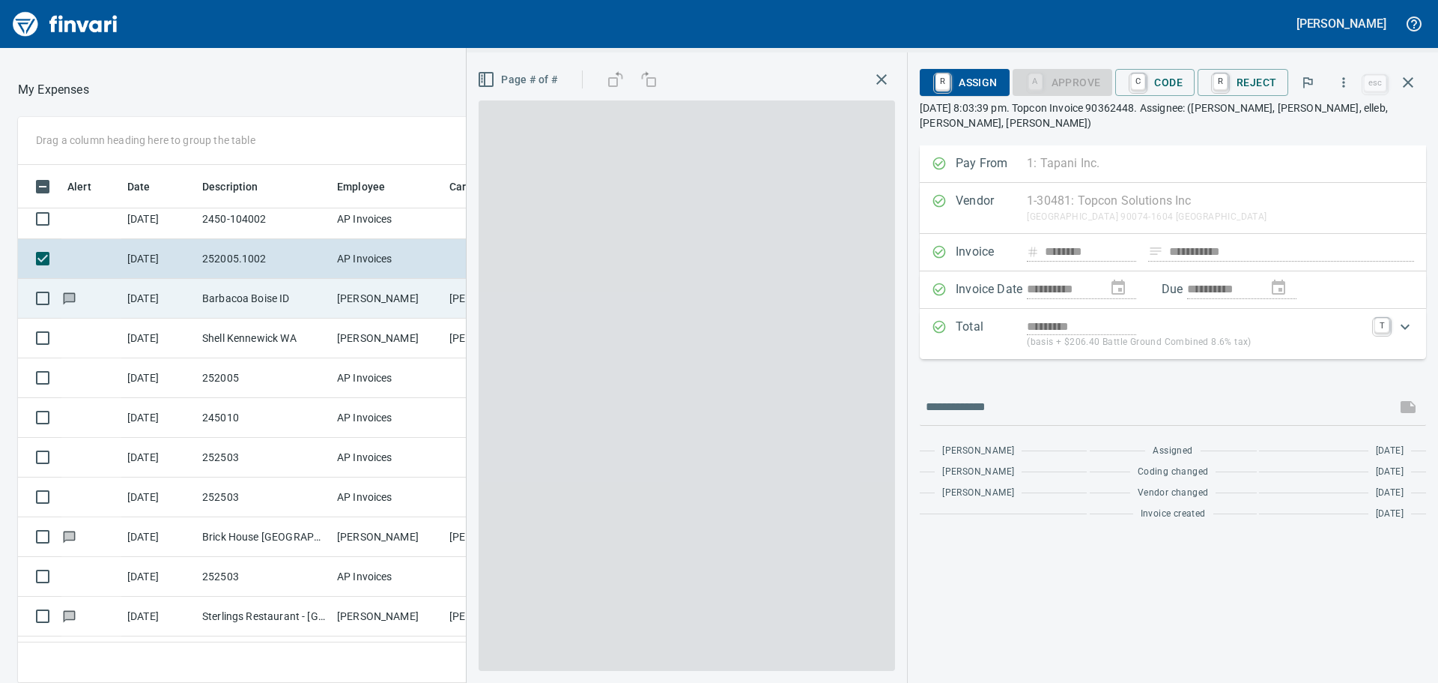
scroll to position [506, 994]
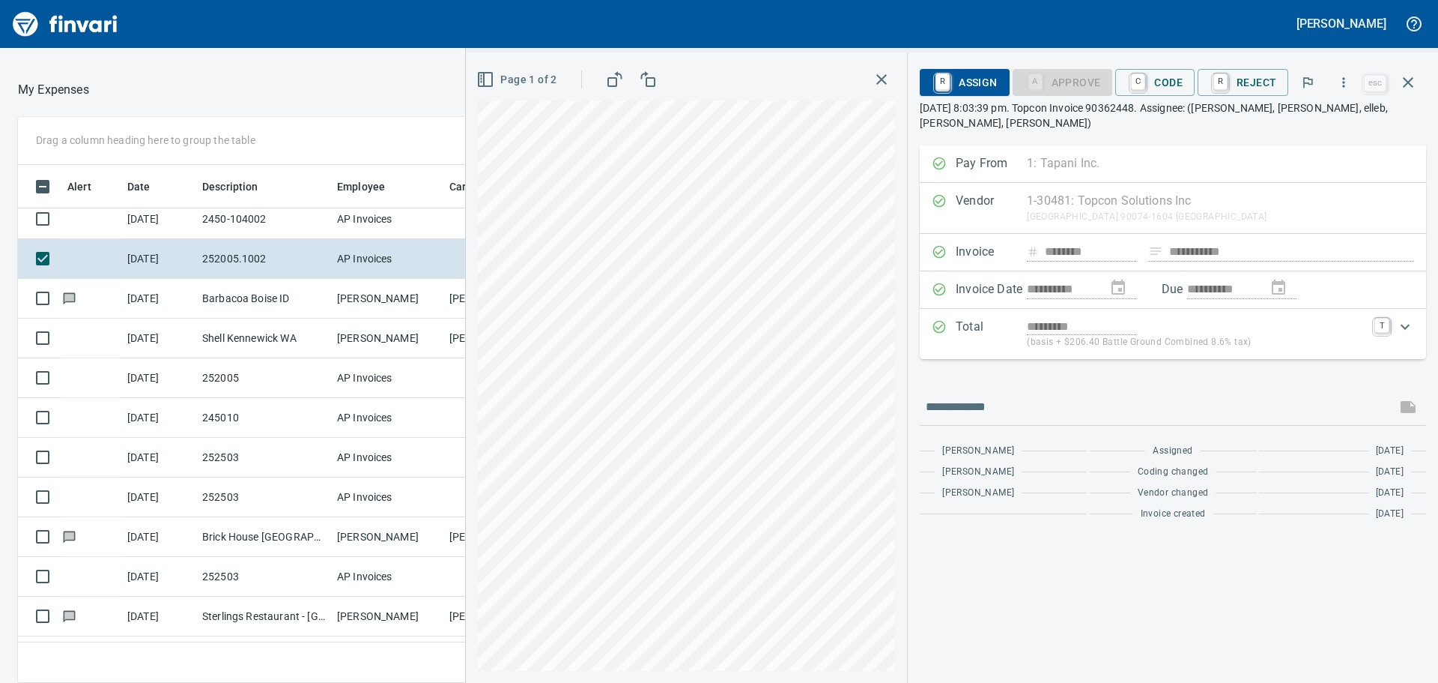
click at [1170, 66] on div "R Assign A Approve C Code R Reject" at bounding box center [1140, 82] width 441 height 33
click at [1167, 79] on span "C Code" at bounding box center [1155, 82] width 55 height 25
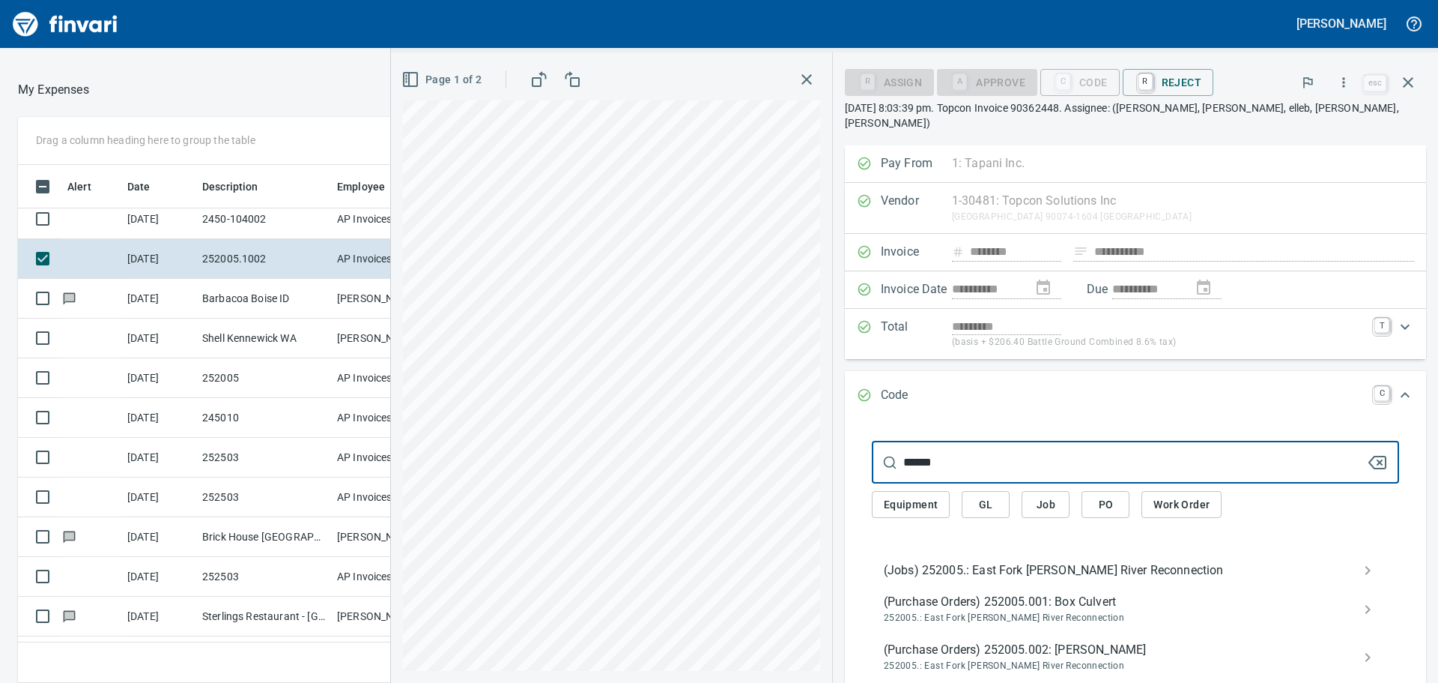
type input "******"
click at [999, 563] on span "(Jobs) 252005.: East Fork [PERSON_NAME] River Reconnection" at bounding box center [1123, 570] width 479 height 18
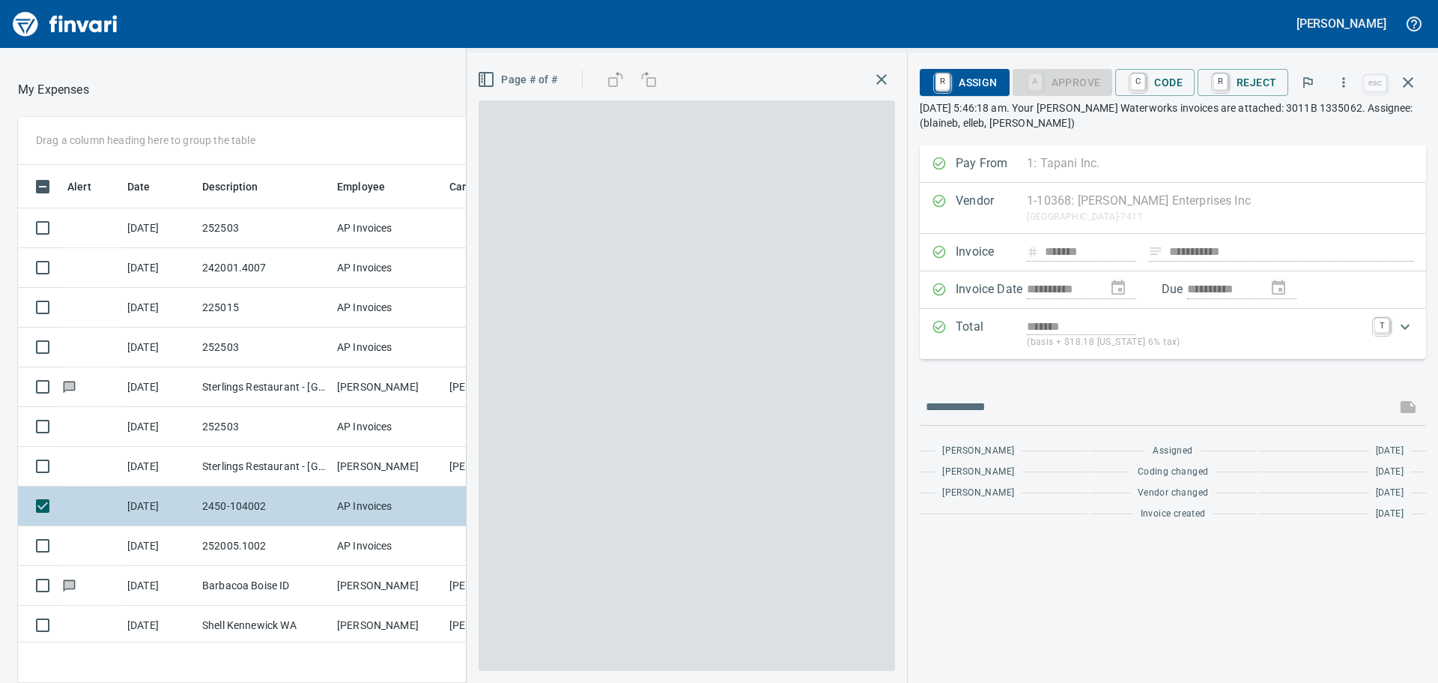
scroll to position [506, 994]
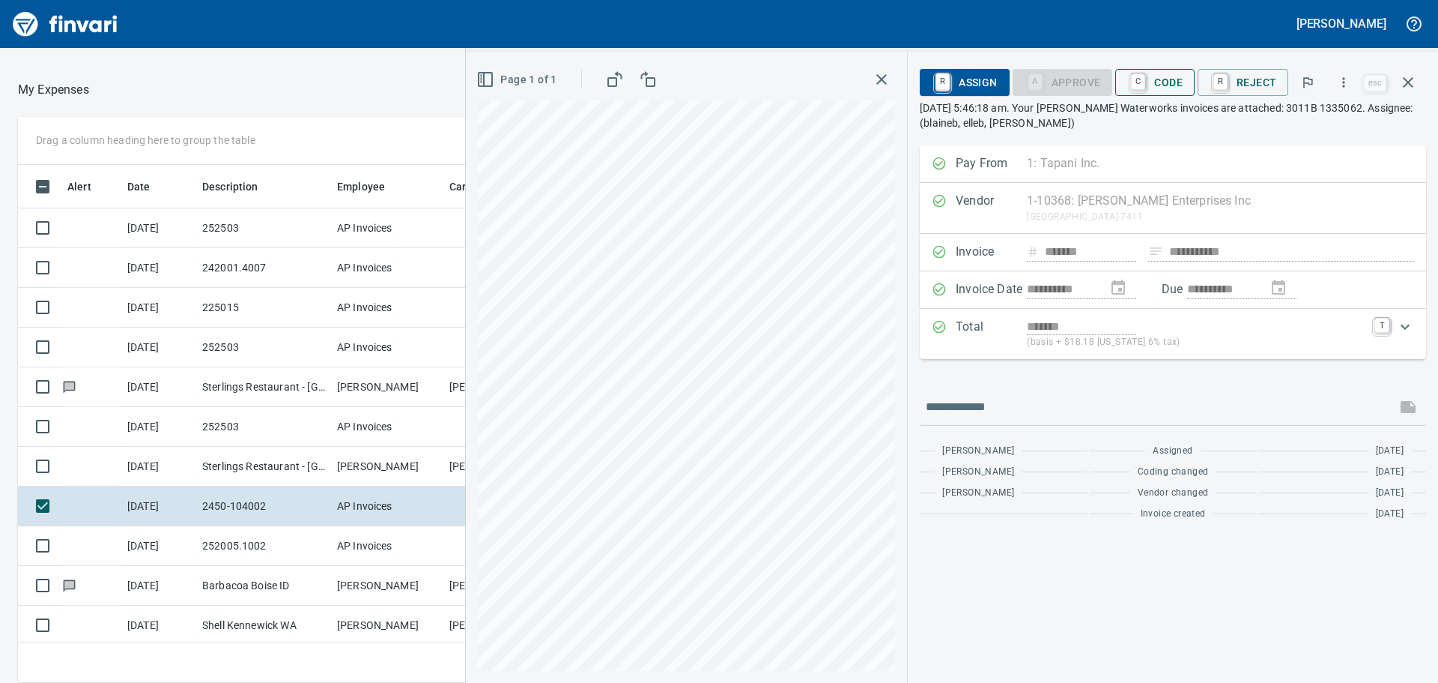
click at [1181, 79] on span "C Code" at bounding box center [1155, 82] width 55 height 25
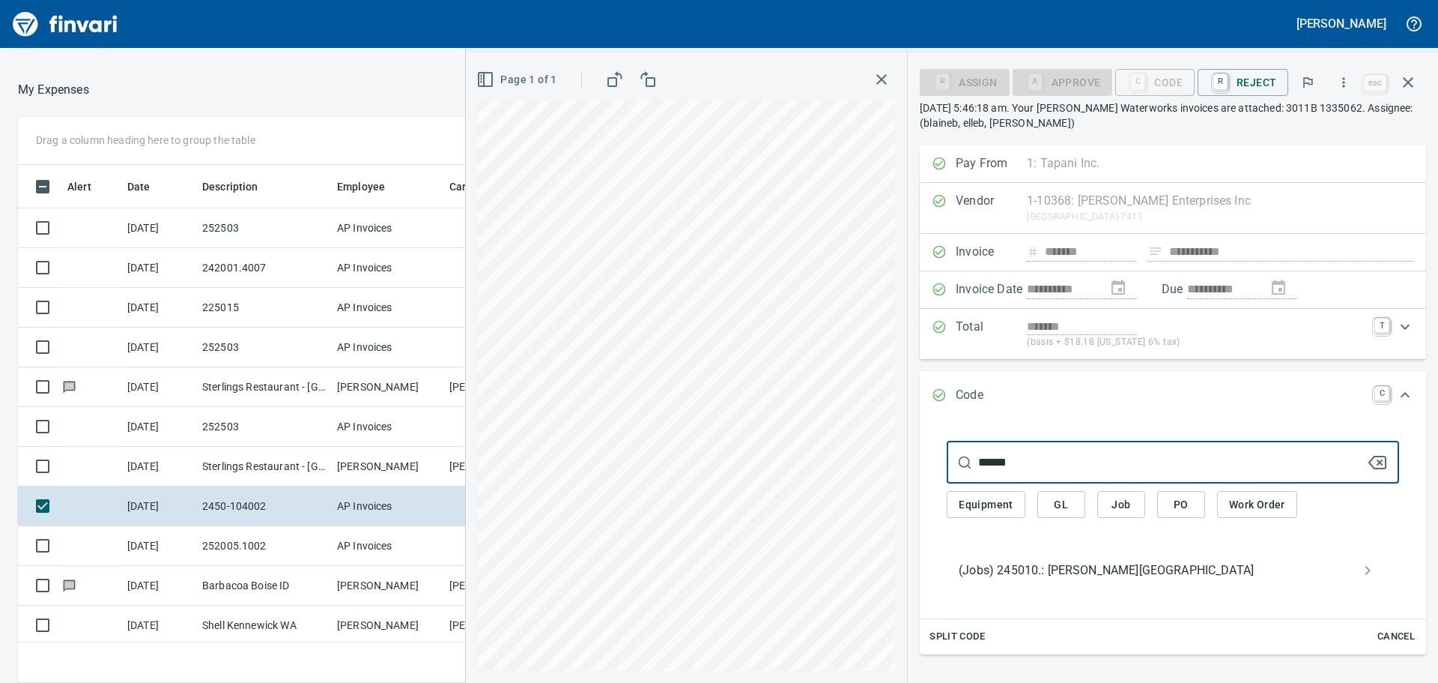
type input "******"
click at [1068, 567] on span "(Jobs) 245010.: [PERSON_NAME][GEOGRAPHIC_DATA]" at bounding box center [1161, 570] width 405 height 18
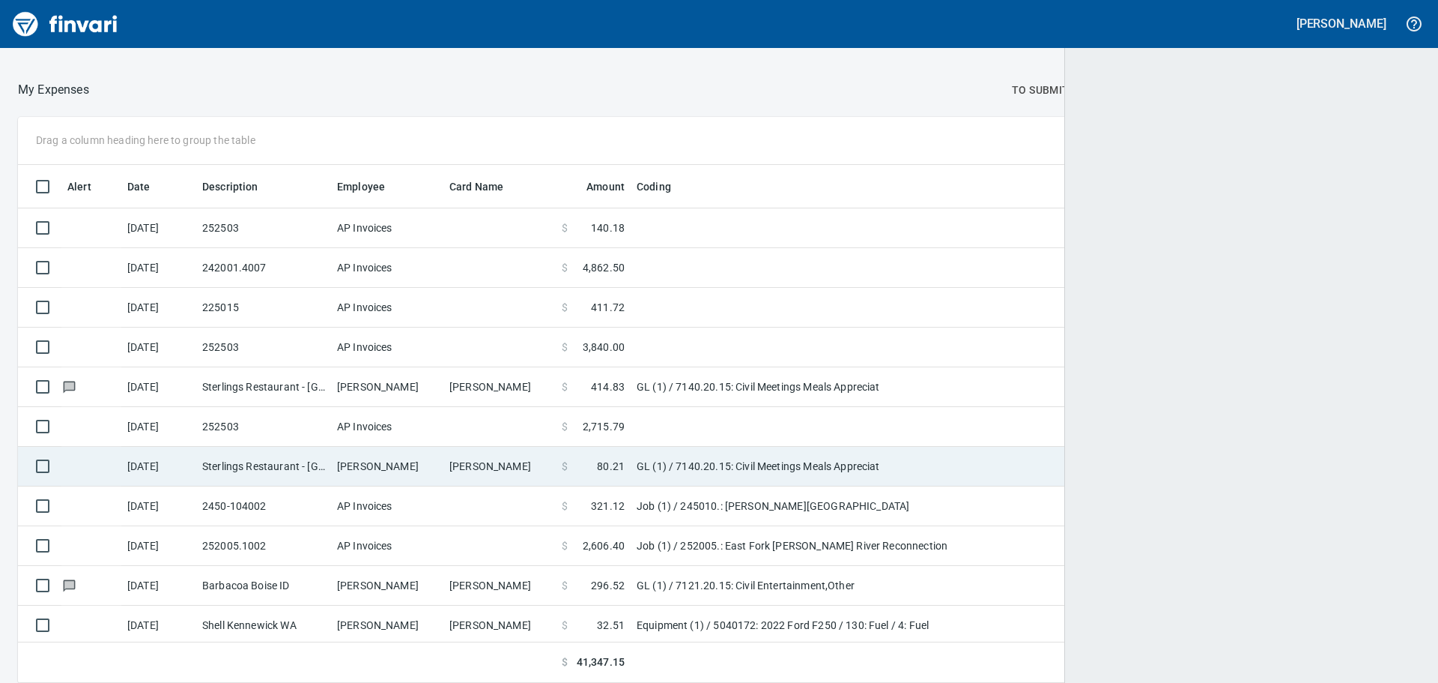
scroll to position [506, 1367]
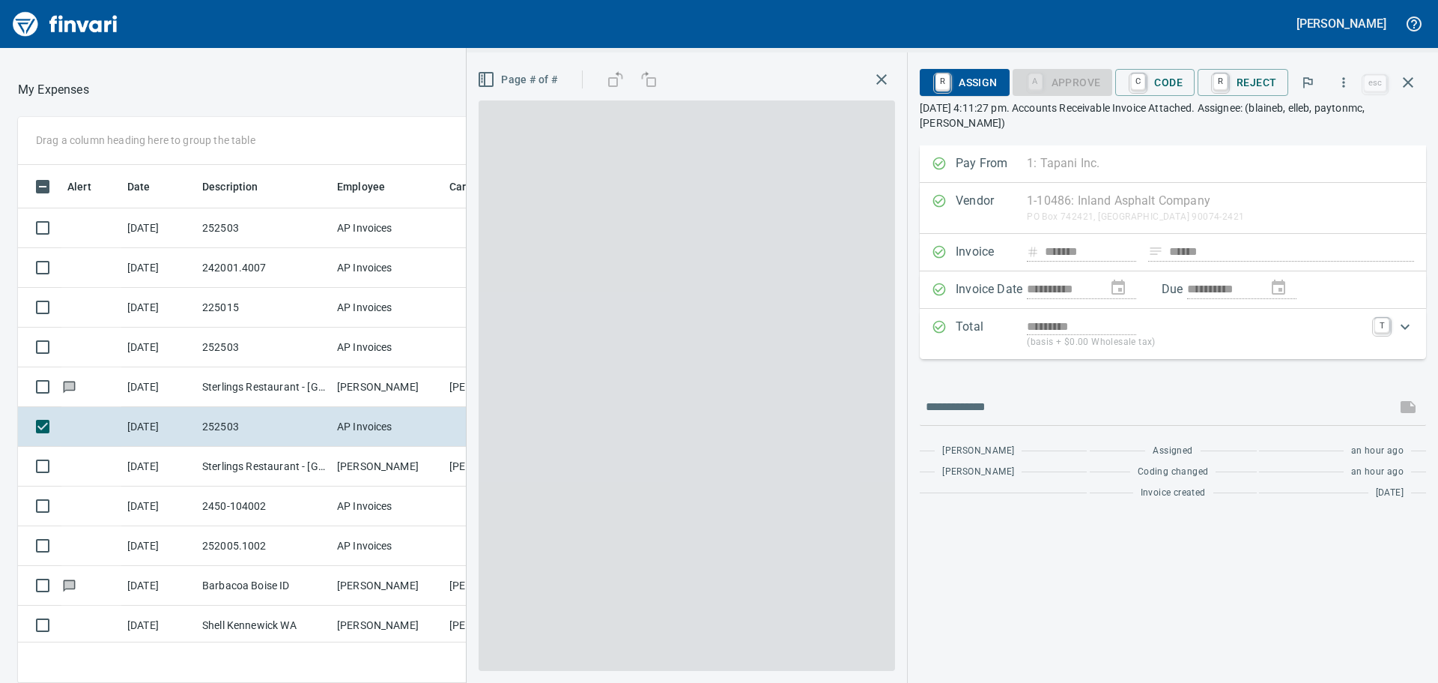
scroll to position [506, 994]
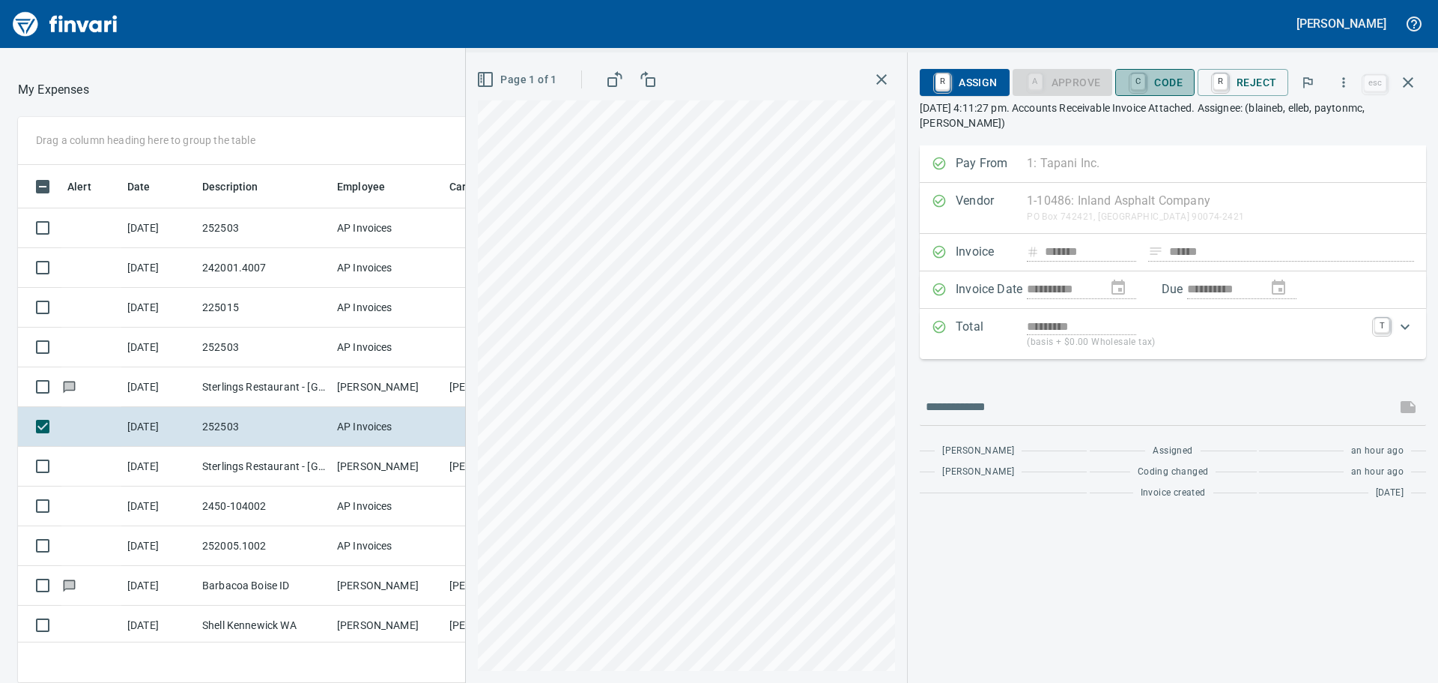
click at [1162, 86] on span "C Code" at bounding box center [1155, 82] width 55 height 25
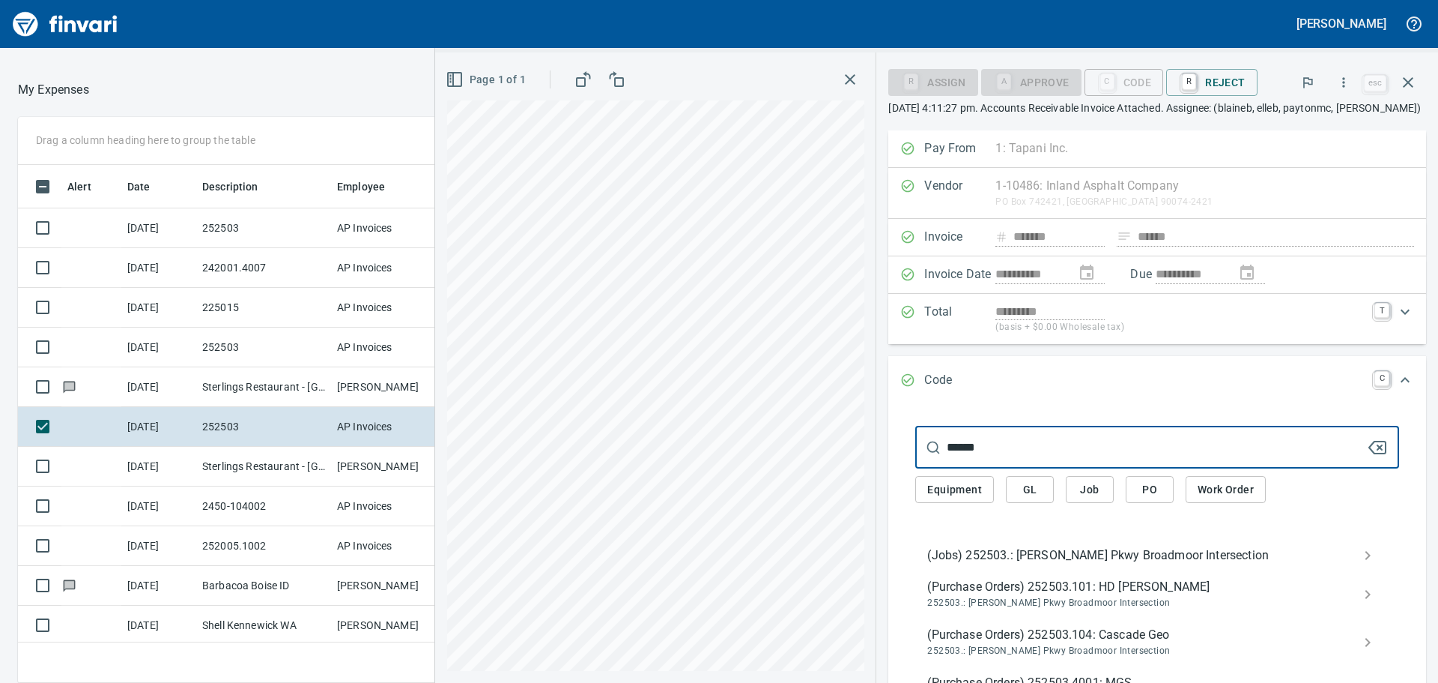
type input "******"
click at [1095, 542] on div "(Jobs) 252503.: [PERSON_NAME] Pkwy Broadmoor Intersection" at bounding box center [1158, 555] width 484 height 30
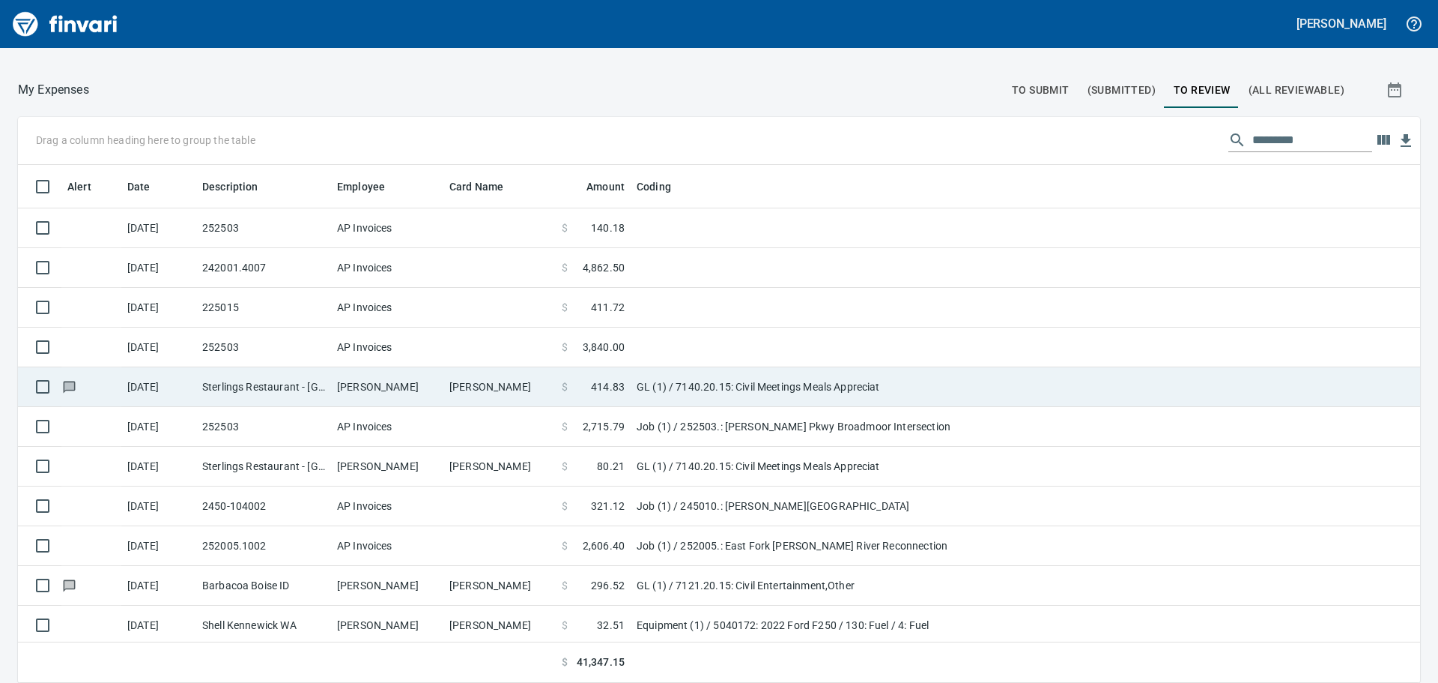
scroll to position [1, 1]
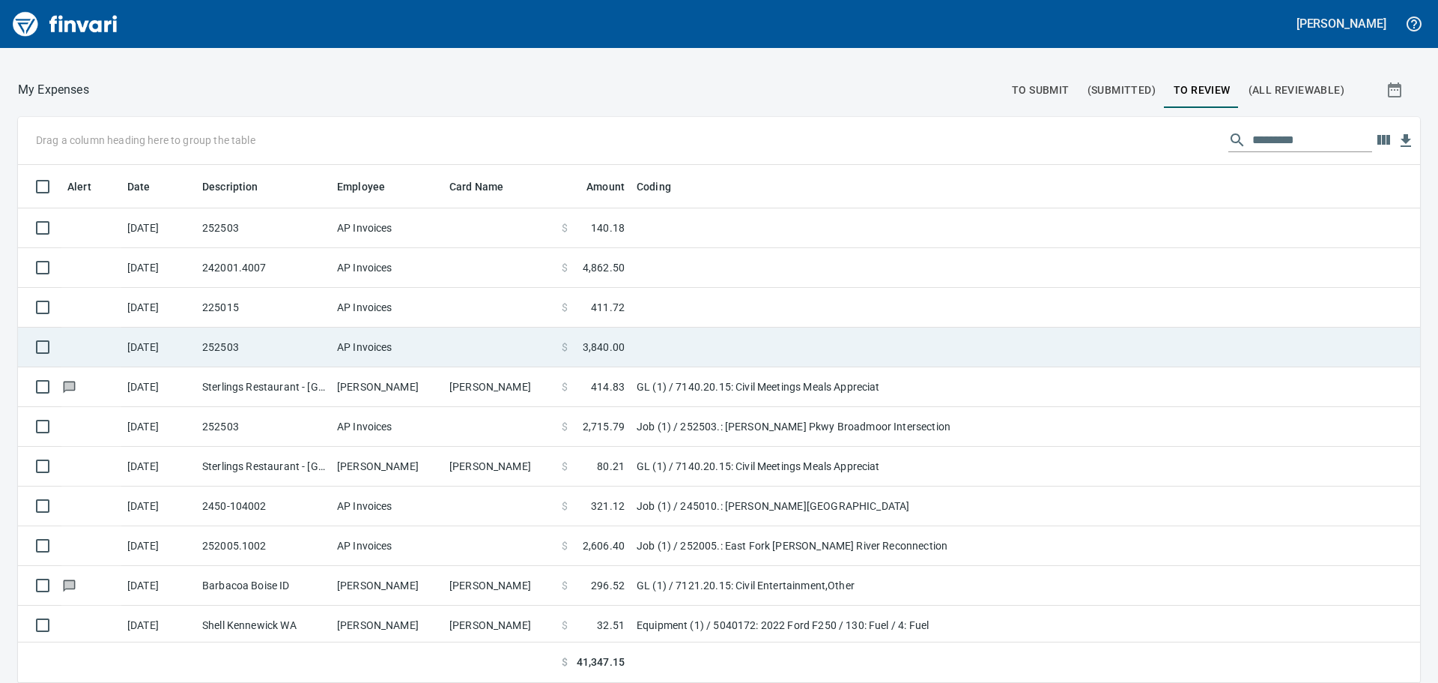
click at [27, 330] on td at bounding box center [39, 347] width 43 height 40
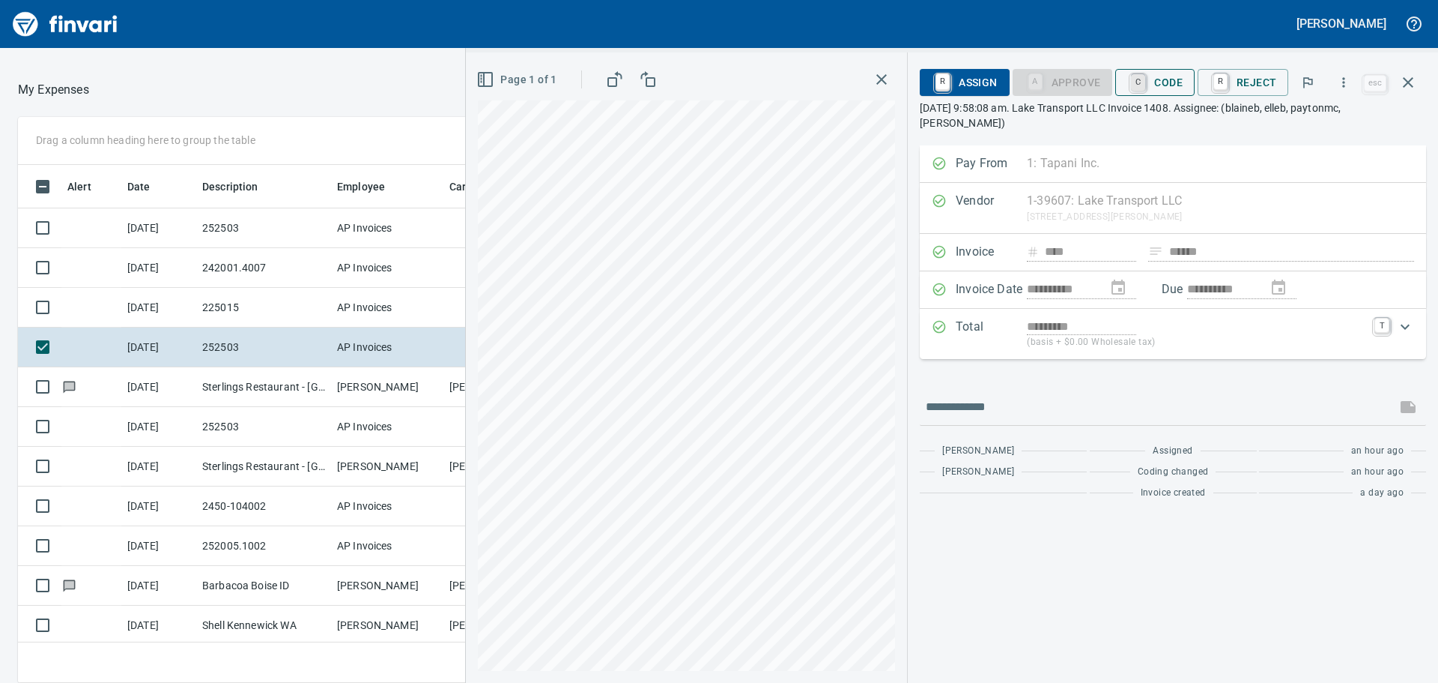
click at [1143, 79] on link "C" at bounding box center [1138, 82] width 14 height 16
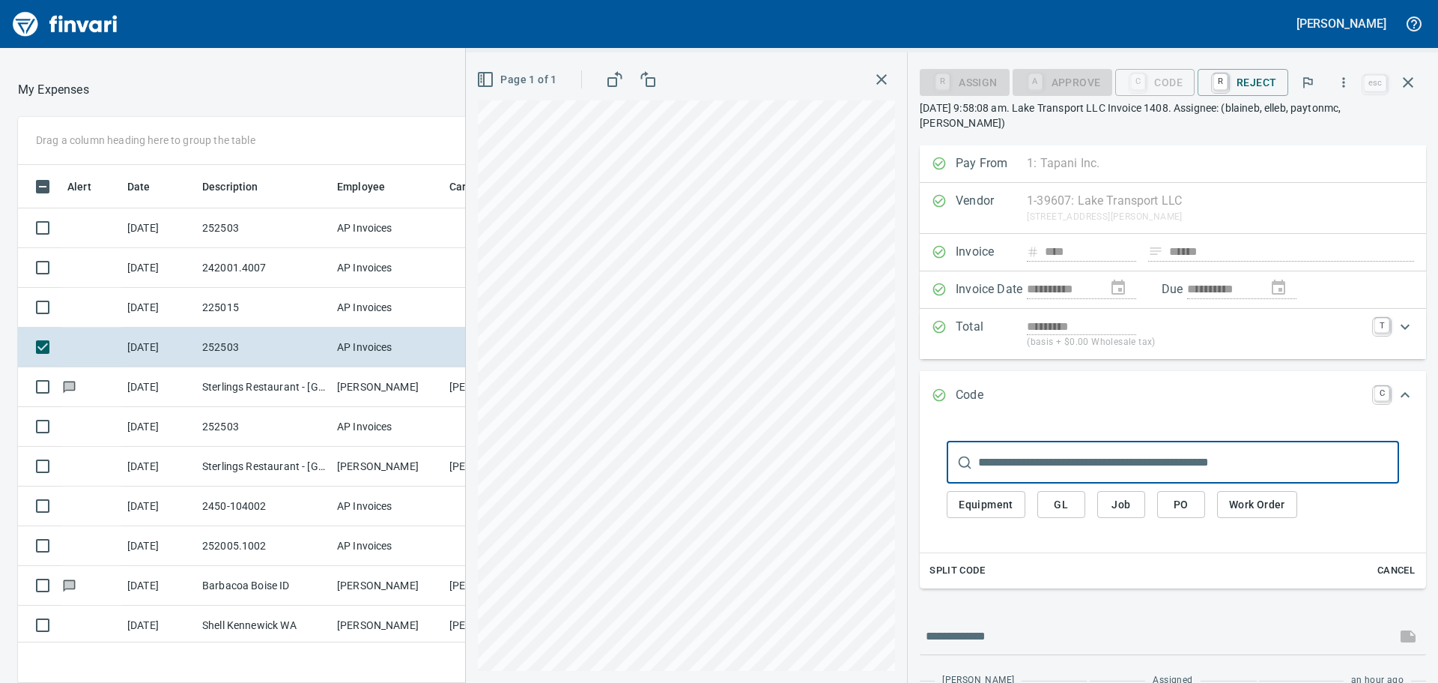
click at [1086, 450] on input "text" at bounding box center [1188, 462] width 421 height 42
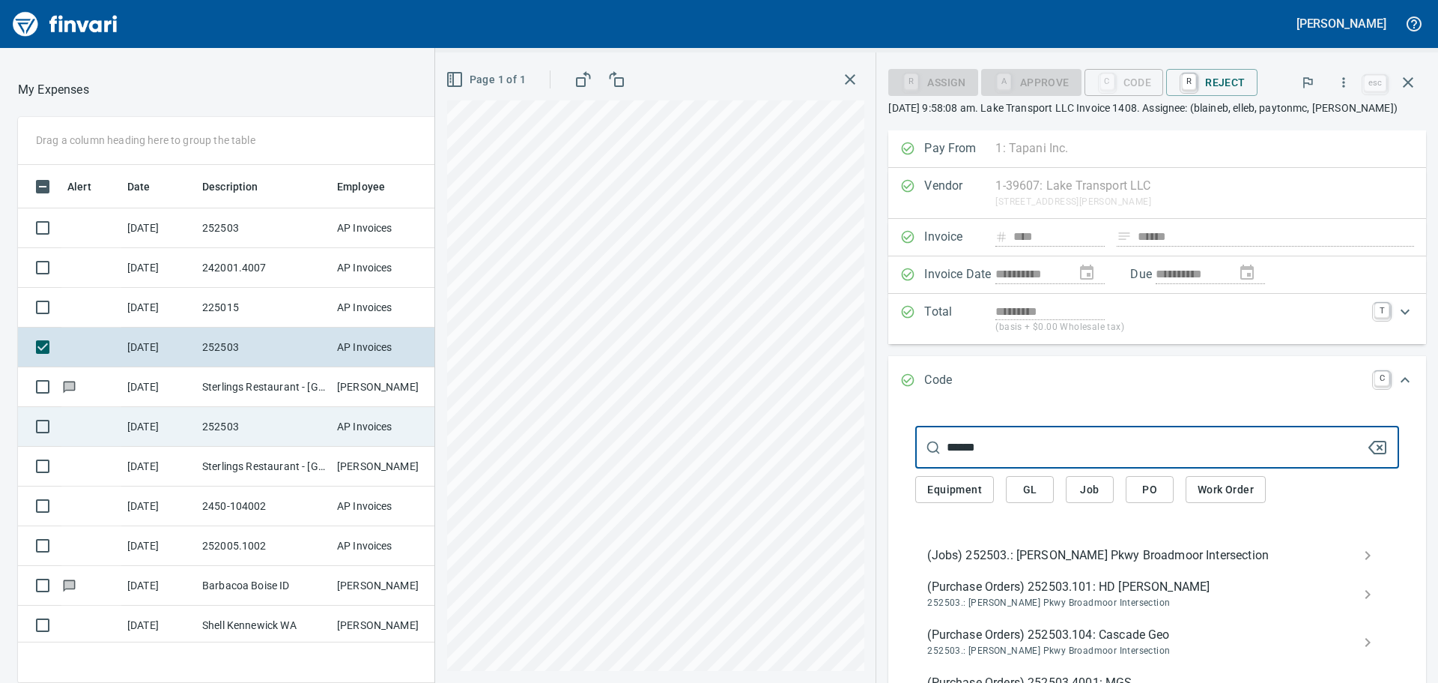
type input "******"
click at [1057, 546] on span "(Jobs) 252503.: [PERSON_NAME] Pkwy Broadmoor Intersection" at bounding box center [1146, 555] width 436 height 18
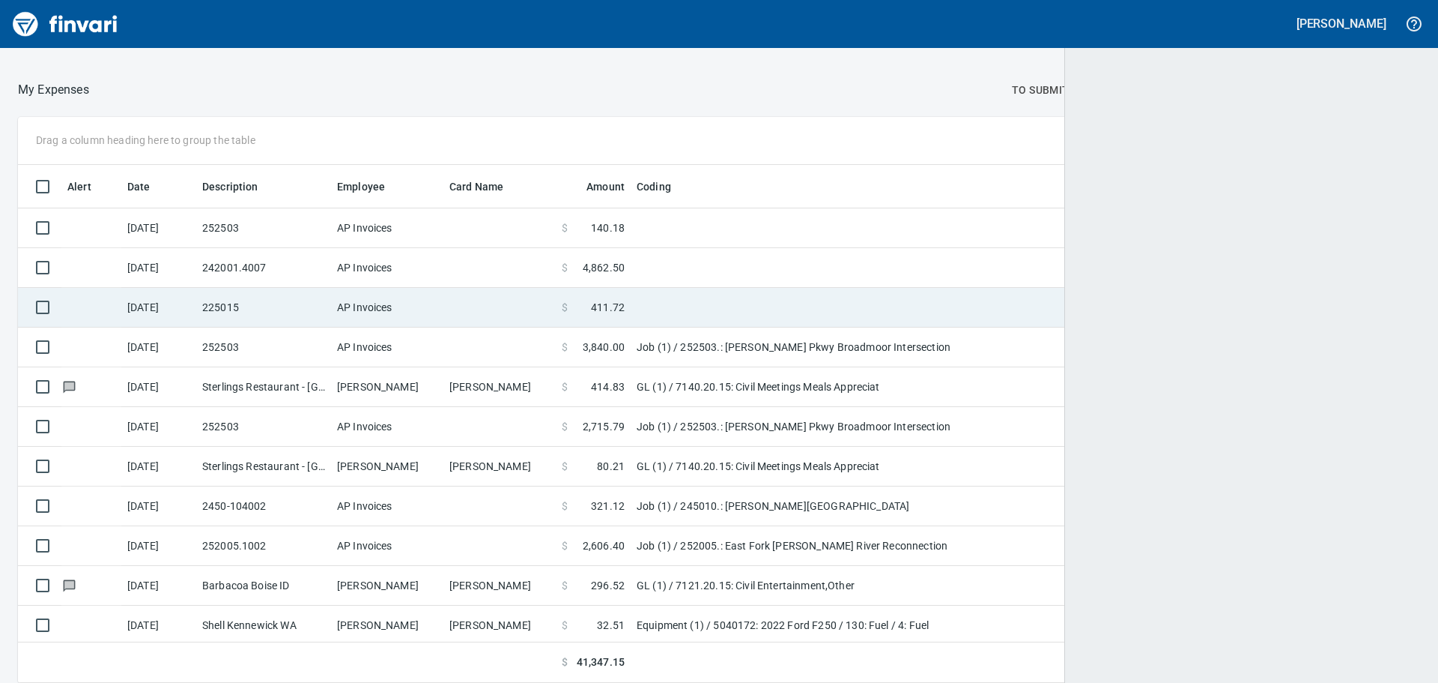
scroll to position [1, 1]
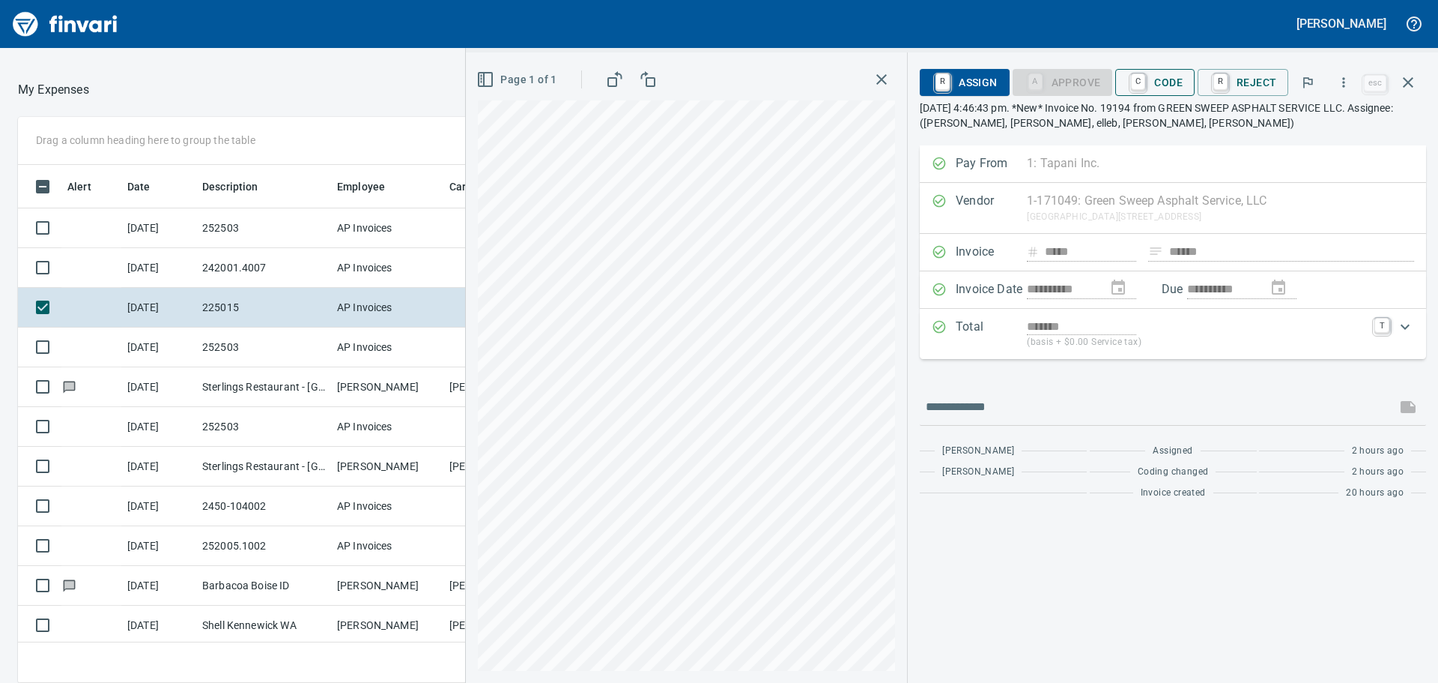
click at [1158, 82] on span "C Code" at bounding box center [1155, 82] width 55 height 25
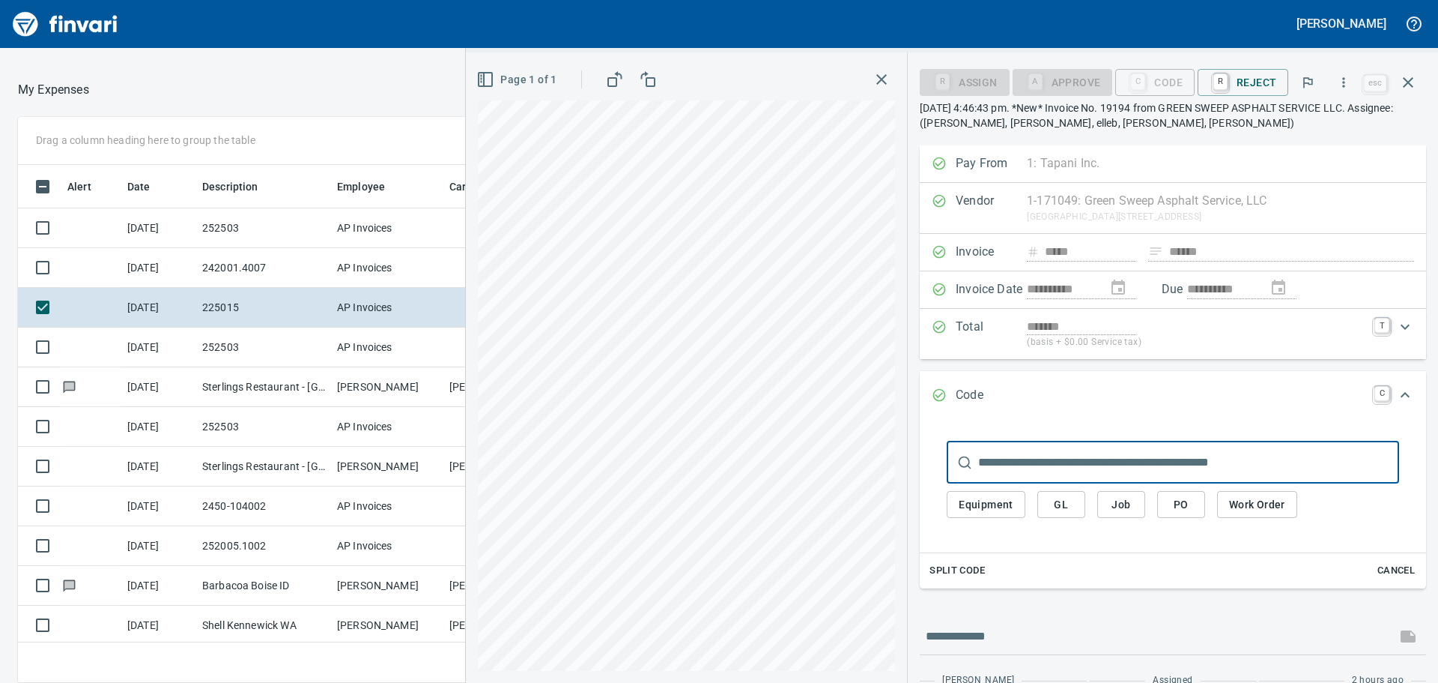
click at [1095, 471] on input "text" at bounding box center [1188, 462] width 421 height 42
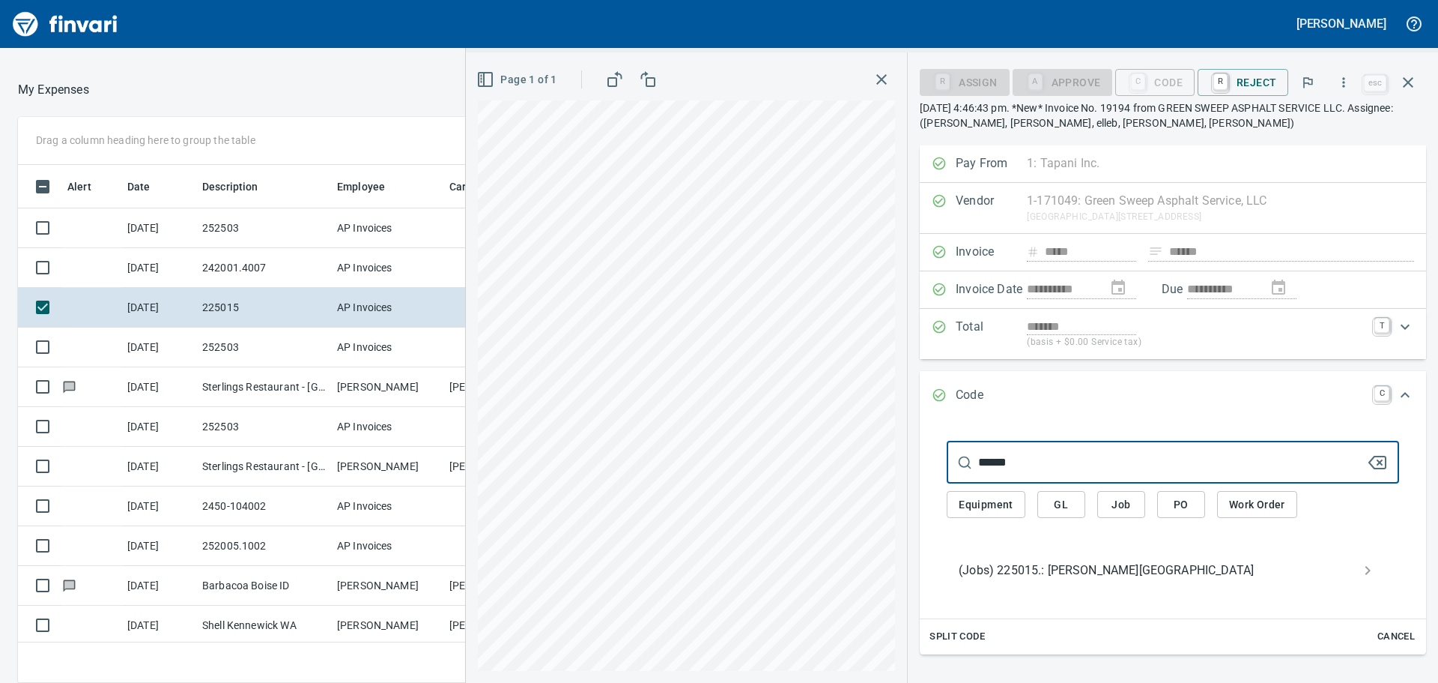
type input "******"
click at [1056, 568] on span "(Jobs) 225015.: [PERSON_NAME][GEOGRAPHIC_DATA]" at bounding box center [1161, 570] width 405 height 18
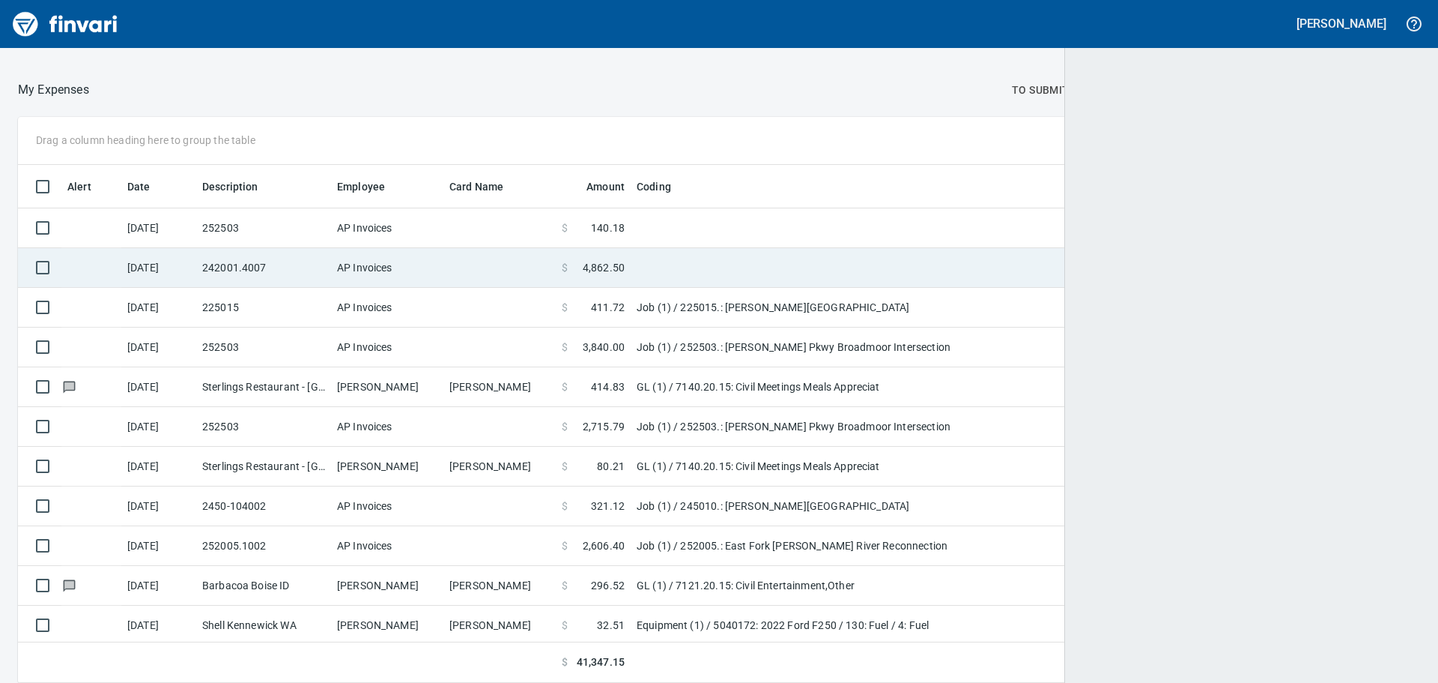
scroll to position [1, 1]
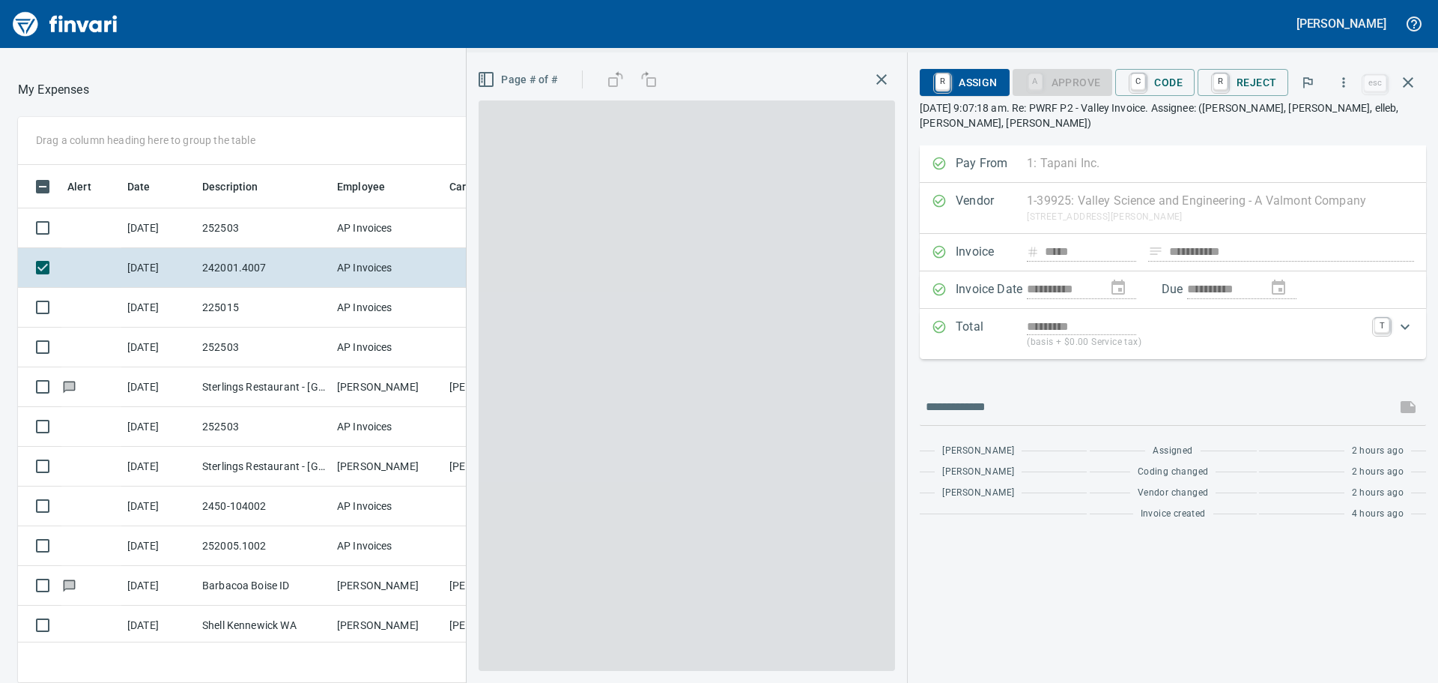
scroll to position [506, 994]
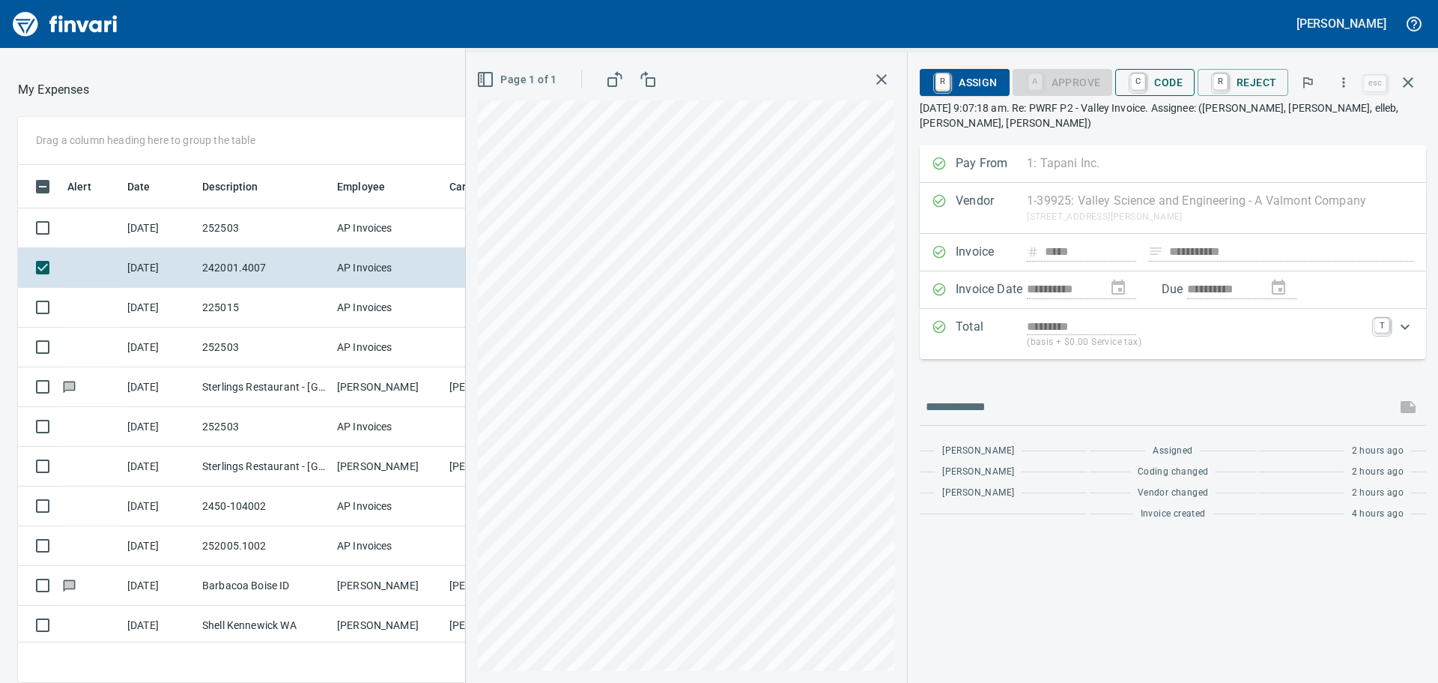
click at [1189, 79] on button "C Code" at bounding box center [1155, 82] width 79 height 27
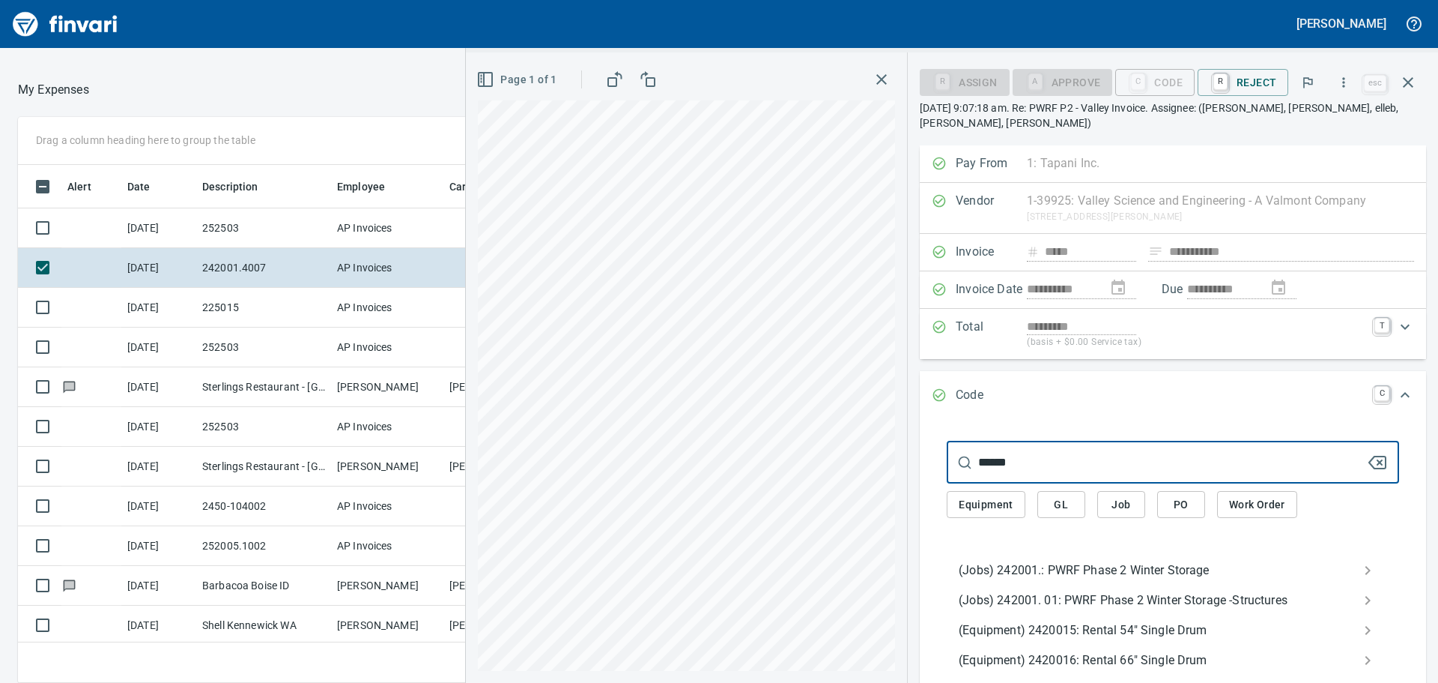
type input "******"
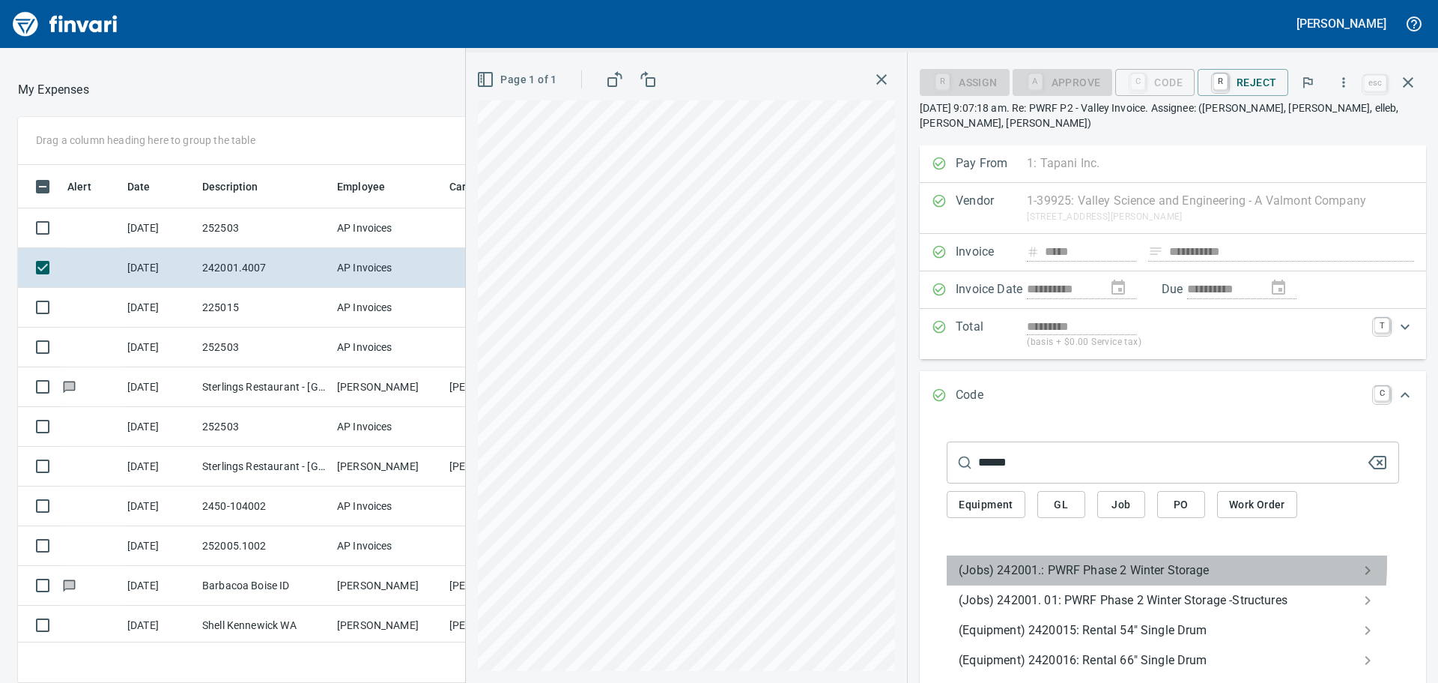
click at [1103, 562] on span "(Jobs) 242001.: PWRF Phase 2 Winter Storage" at bounding box center [1161, 570] width 405 height 18
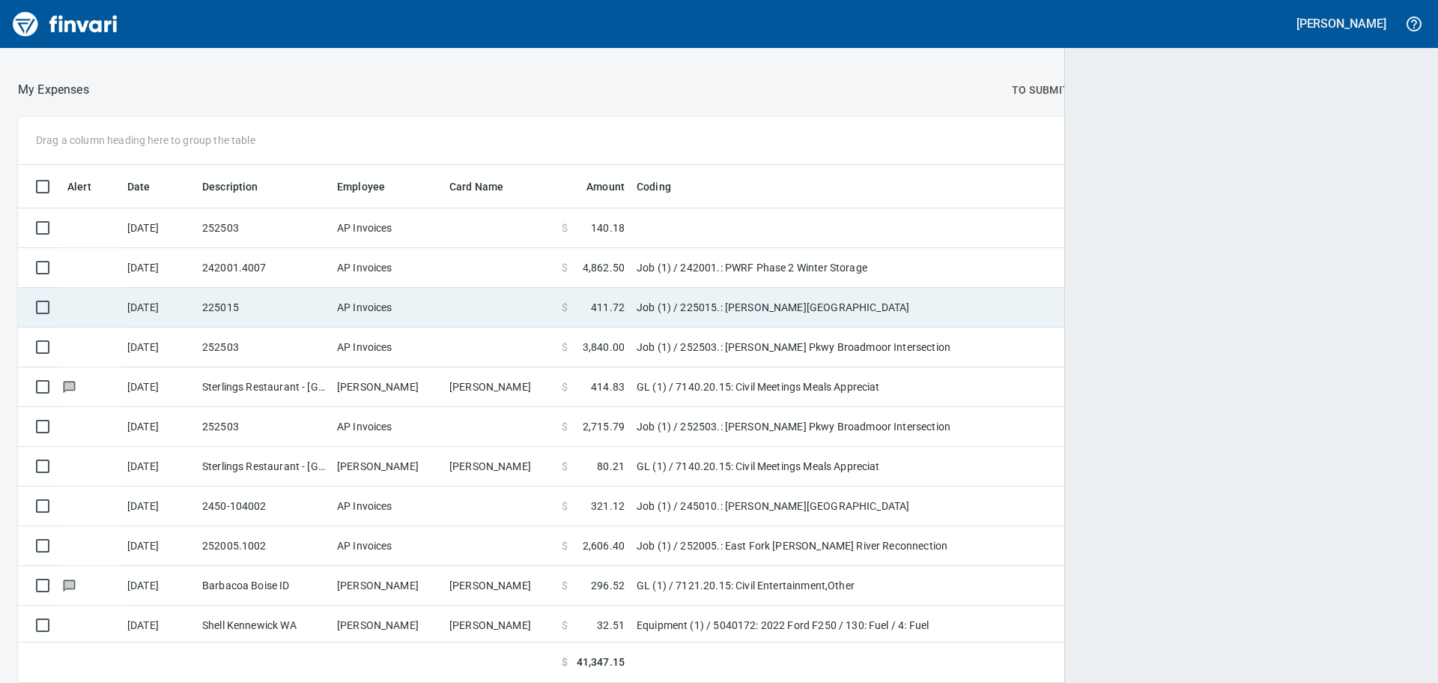
scroll to position [1, 1]
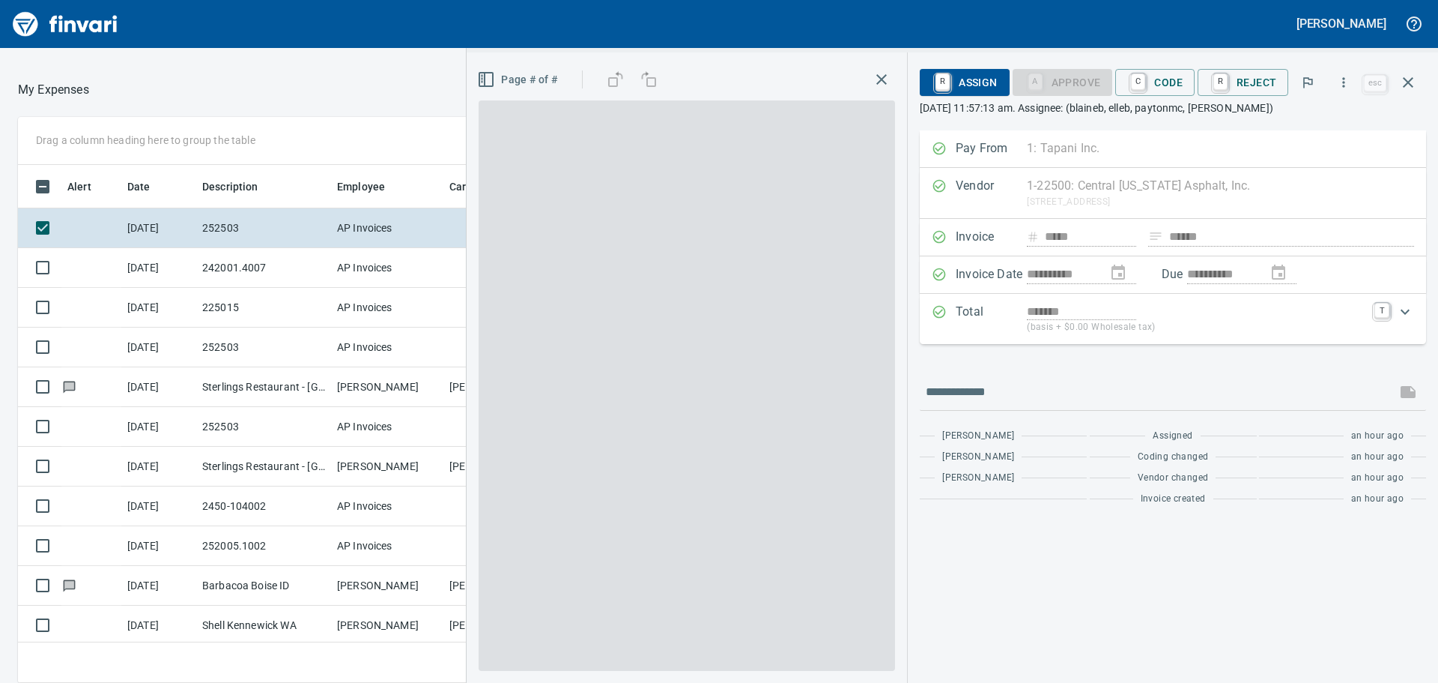
scroll to position [506, 994]
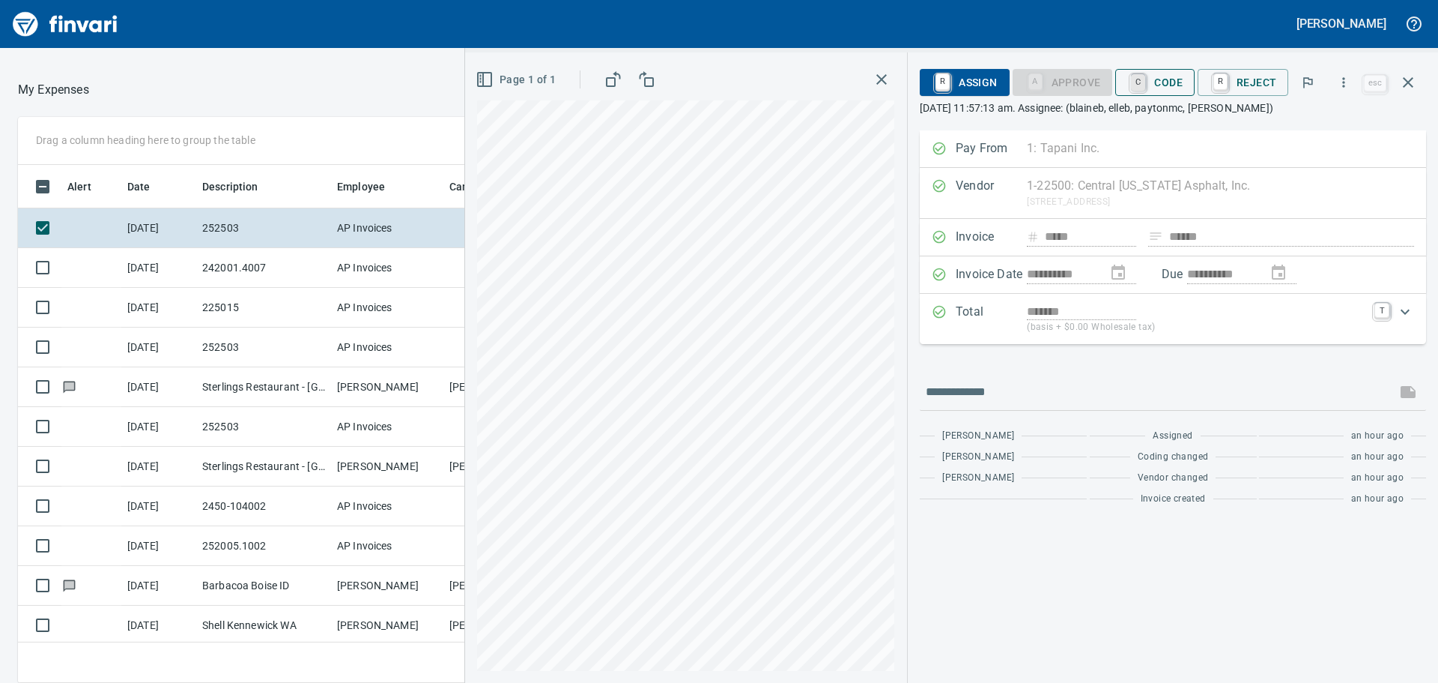
click at [1144, 84] on link "C" at bounding box center [1138, 82] width 14 height 16
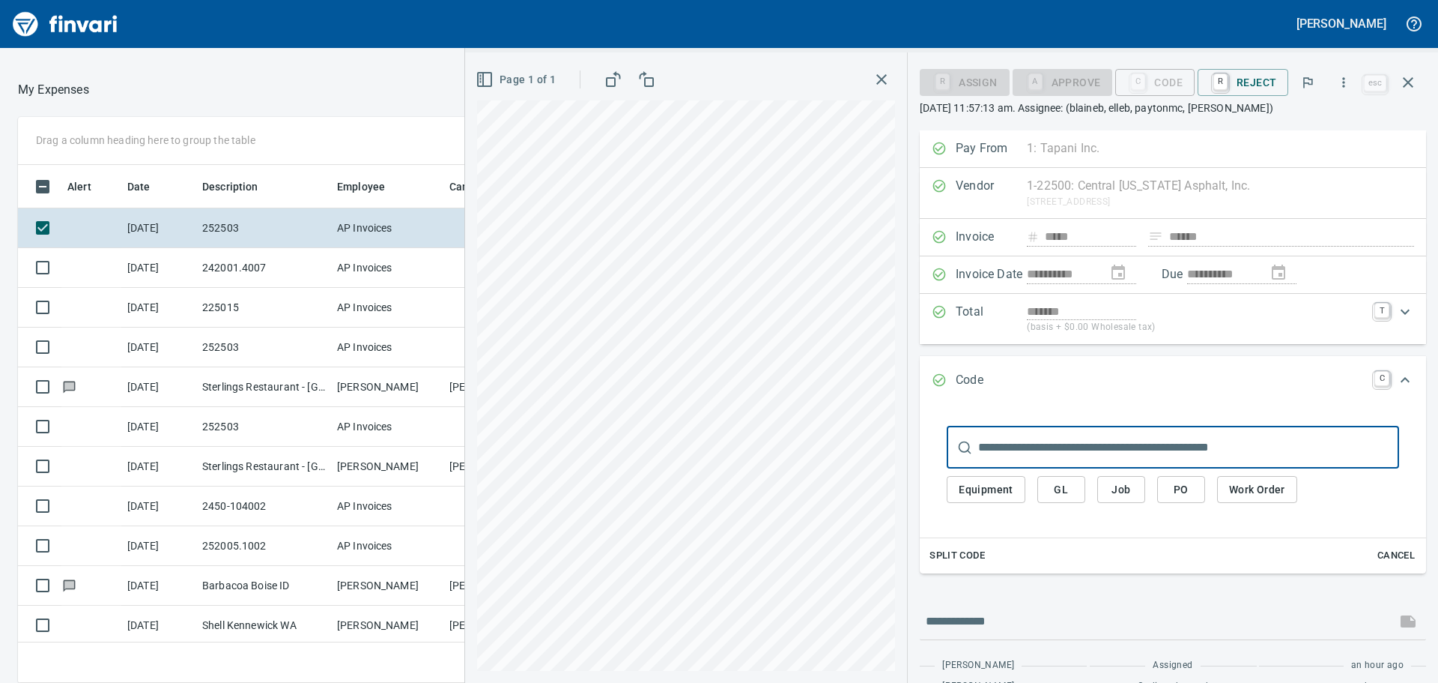
click at [1042, 444] on input "text" at bounding box center [1188, 447] width 421 height 42
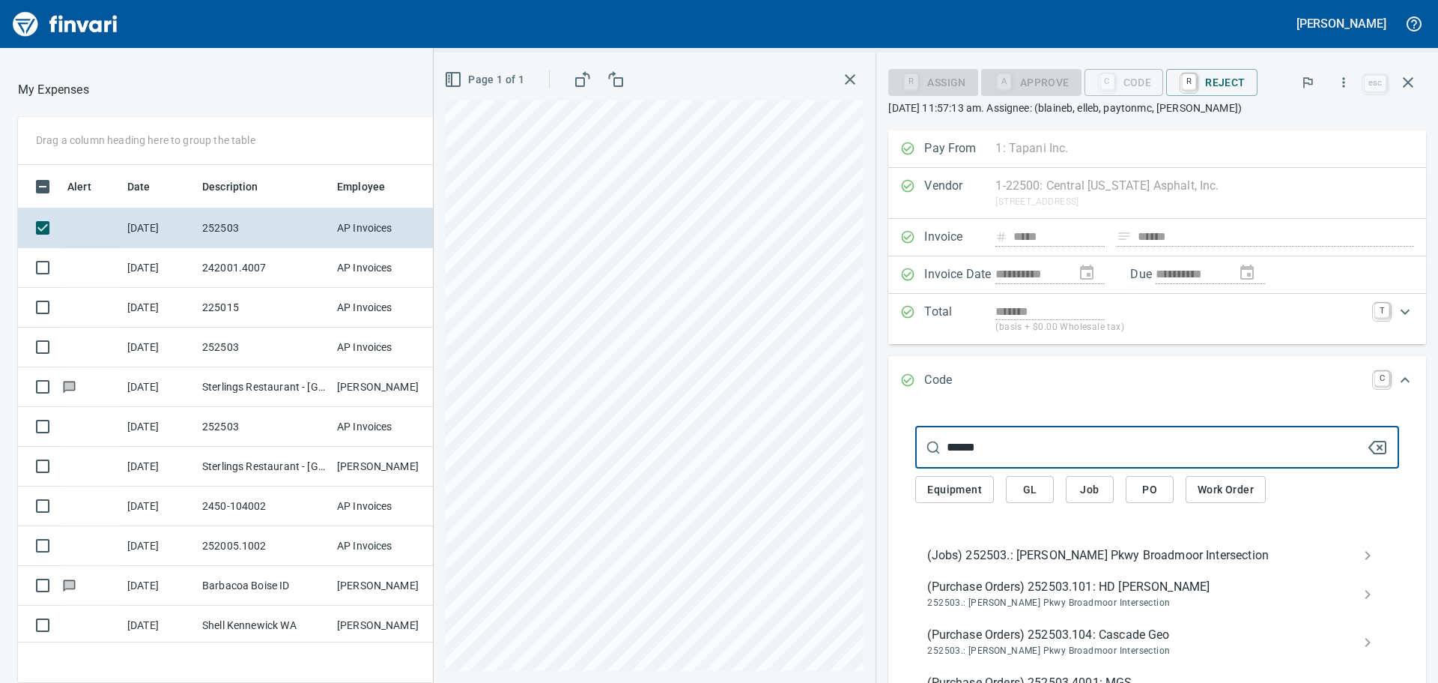
type input "******"
click at [1019, 548] on span "(Jobs) 252503.: [PERSON_NAME] Pkwy Broadmoor Intersection" at bounding box center [1146, 555] width 436 height 18
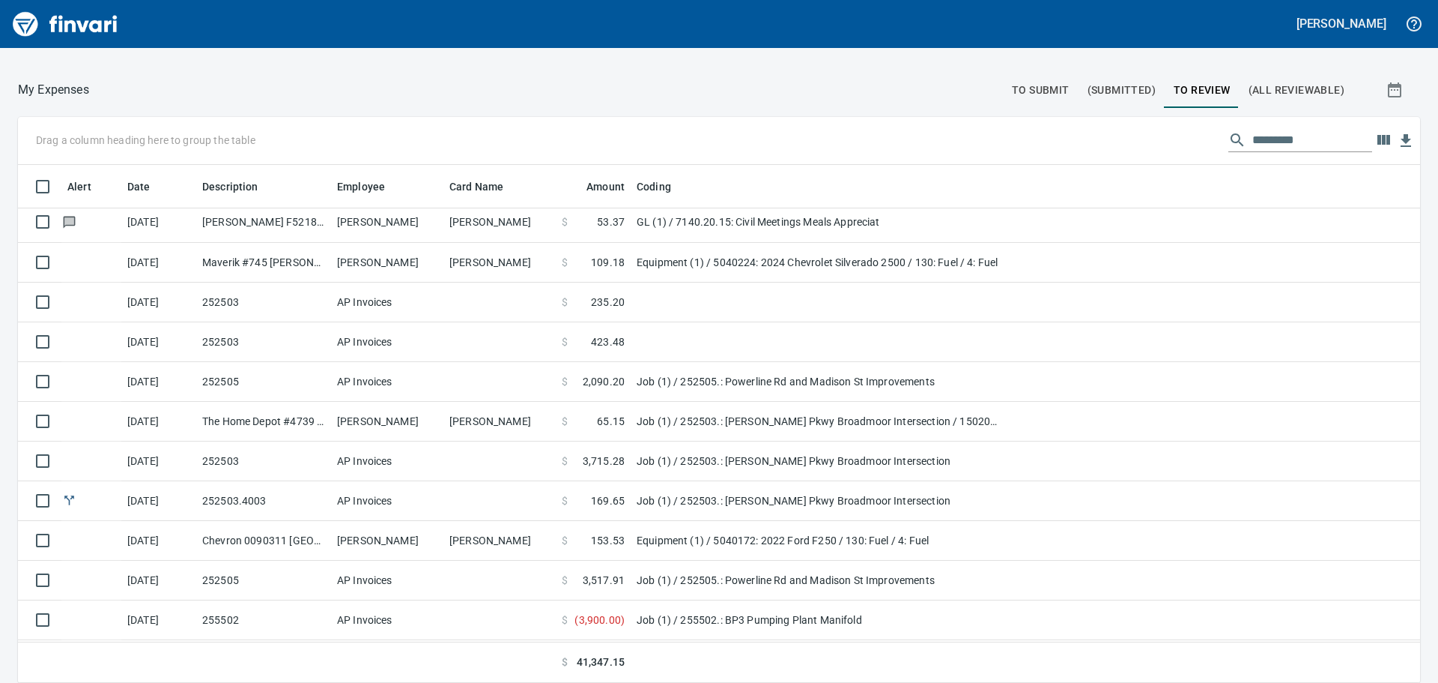
scroll to position [745, 0]
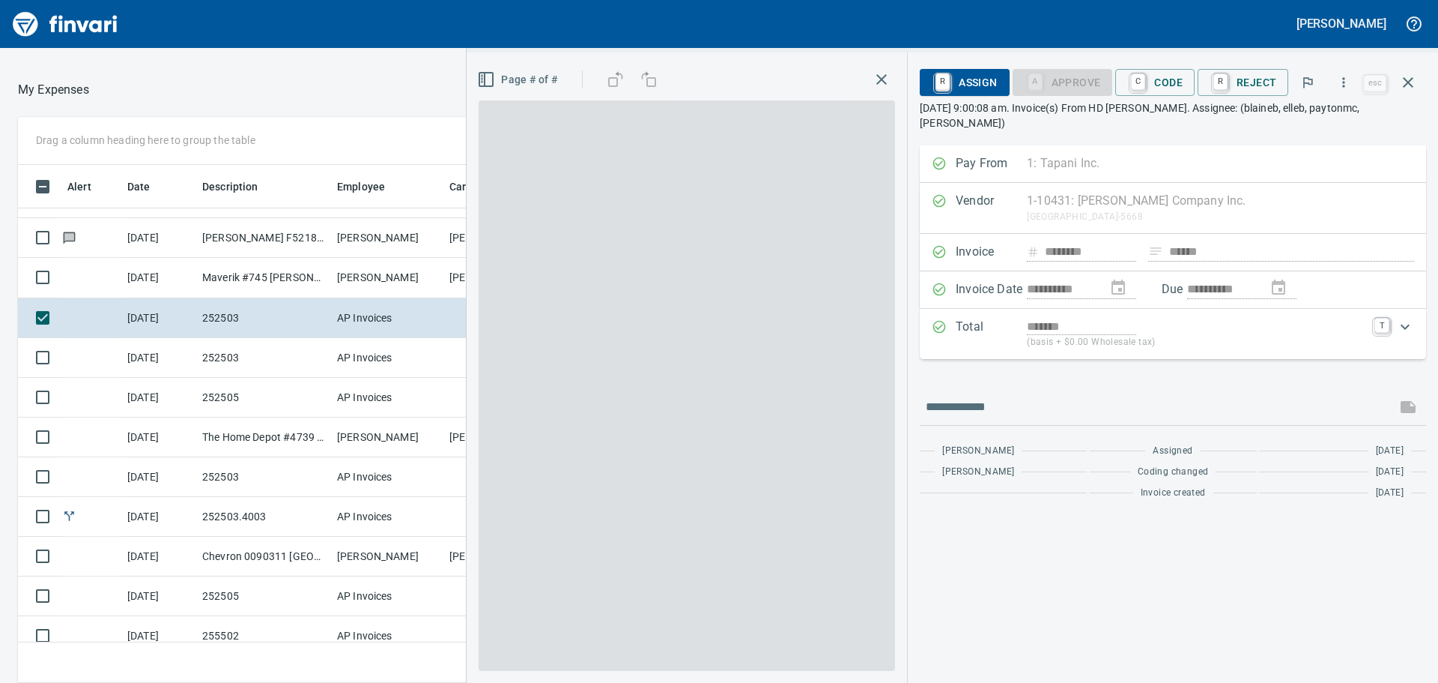
scroll to position [506, 994]
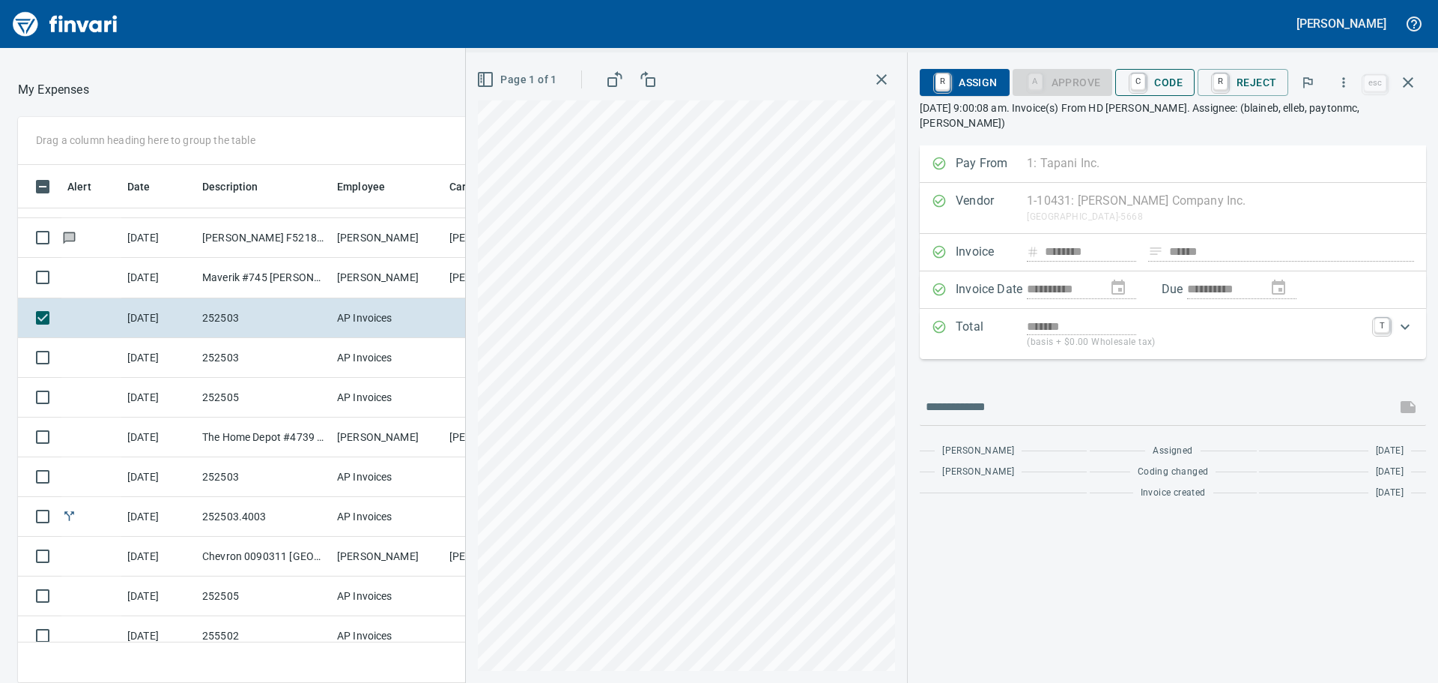
click at [1179, 79] on span "C Code" at bounding box center [1155, 82] width 55 height 25
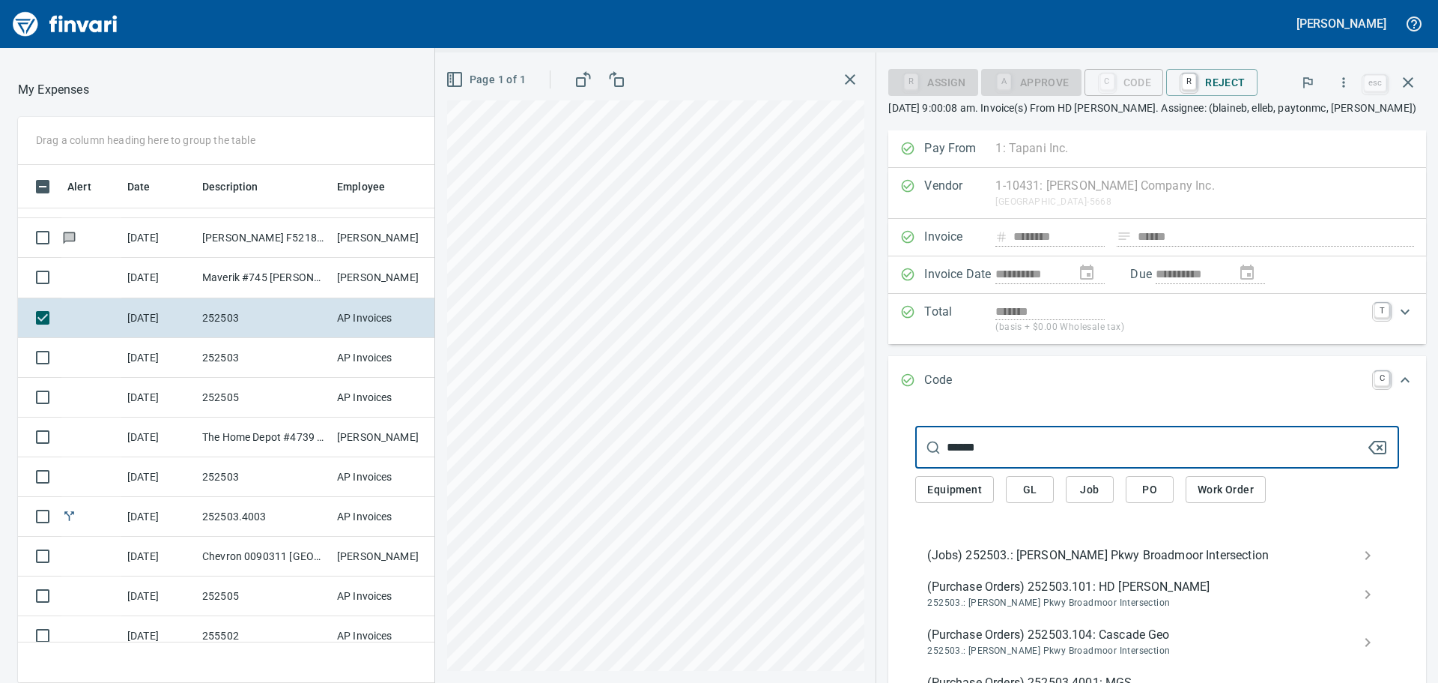
type input "******"
click at [1078, 552] on span "(Jobs) 252503.: [PERSON_NAME] Pkwy Broadmoor Intersection" at bounding box center [1146, 555] width 436 height 18
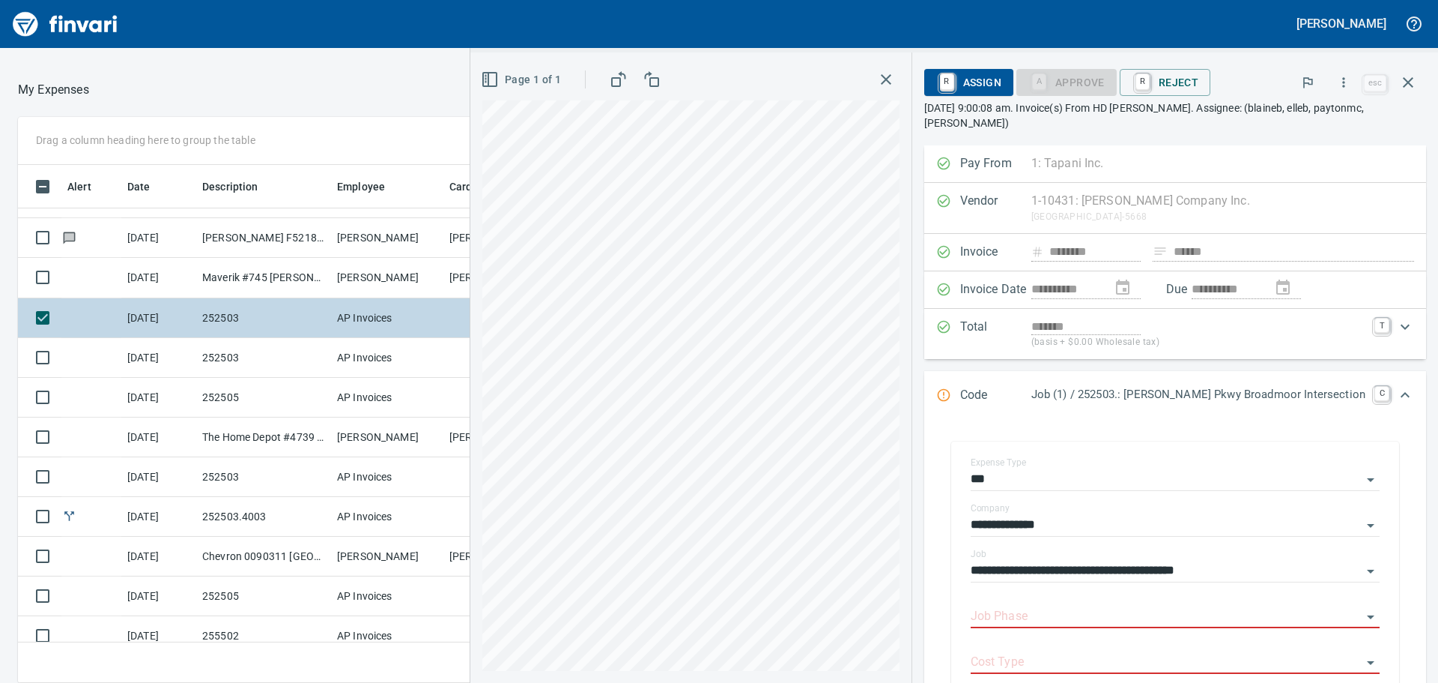
click at [25, 312] on td at bounding box center [39, 318] width 43 height 40
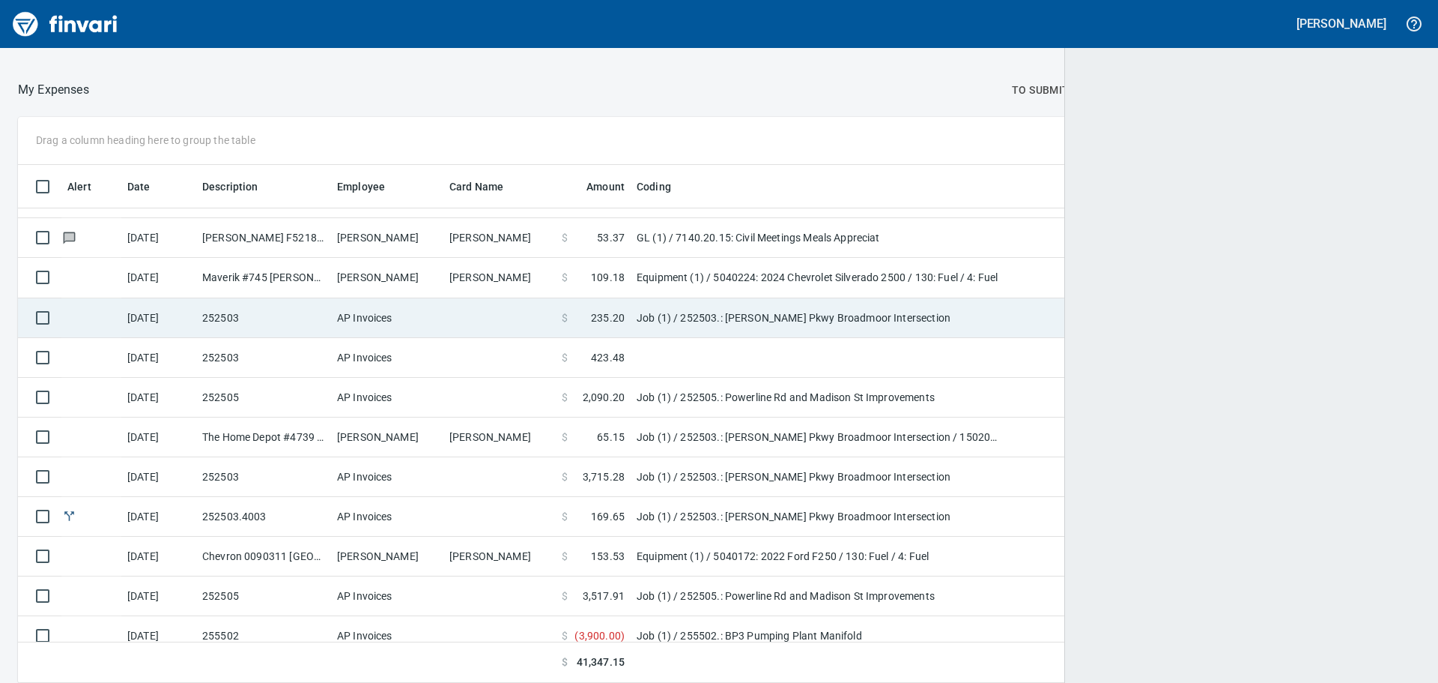
scroll to position [1, 1]
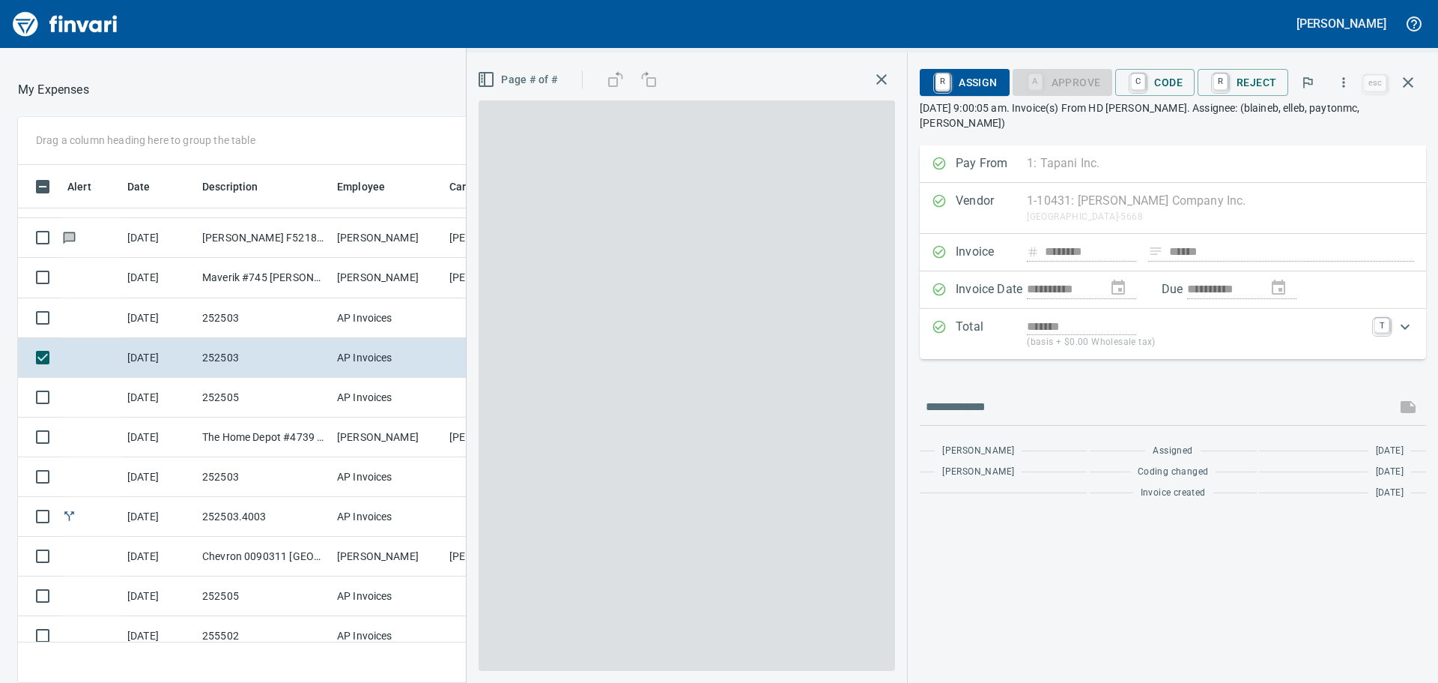
scroll to position [506, 994]
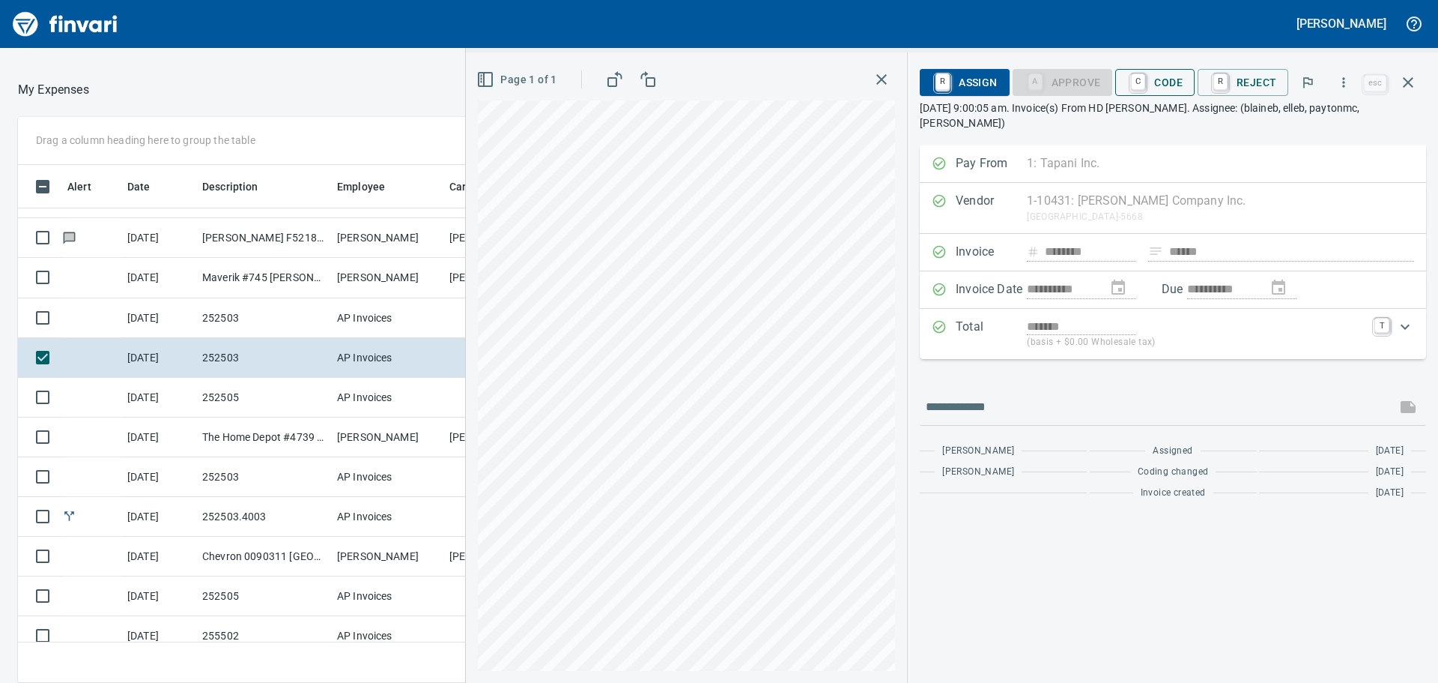
click at [1123, 70] on button "C Code" at bounding box center [1155, 82] width 79 height 27
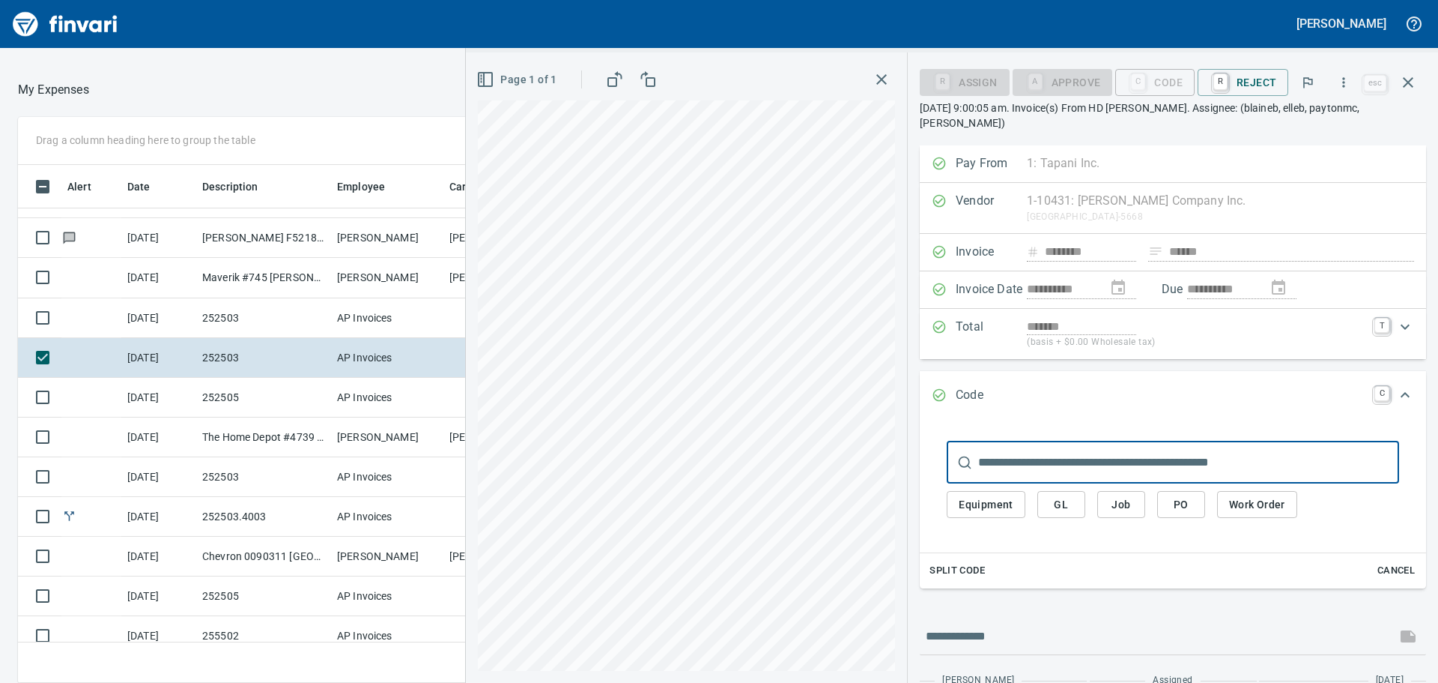
click at [1100, 483] on div "Equipment GL Job PO Work Order" at bounding box center [1173, 504] width 453 height 43
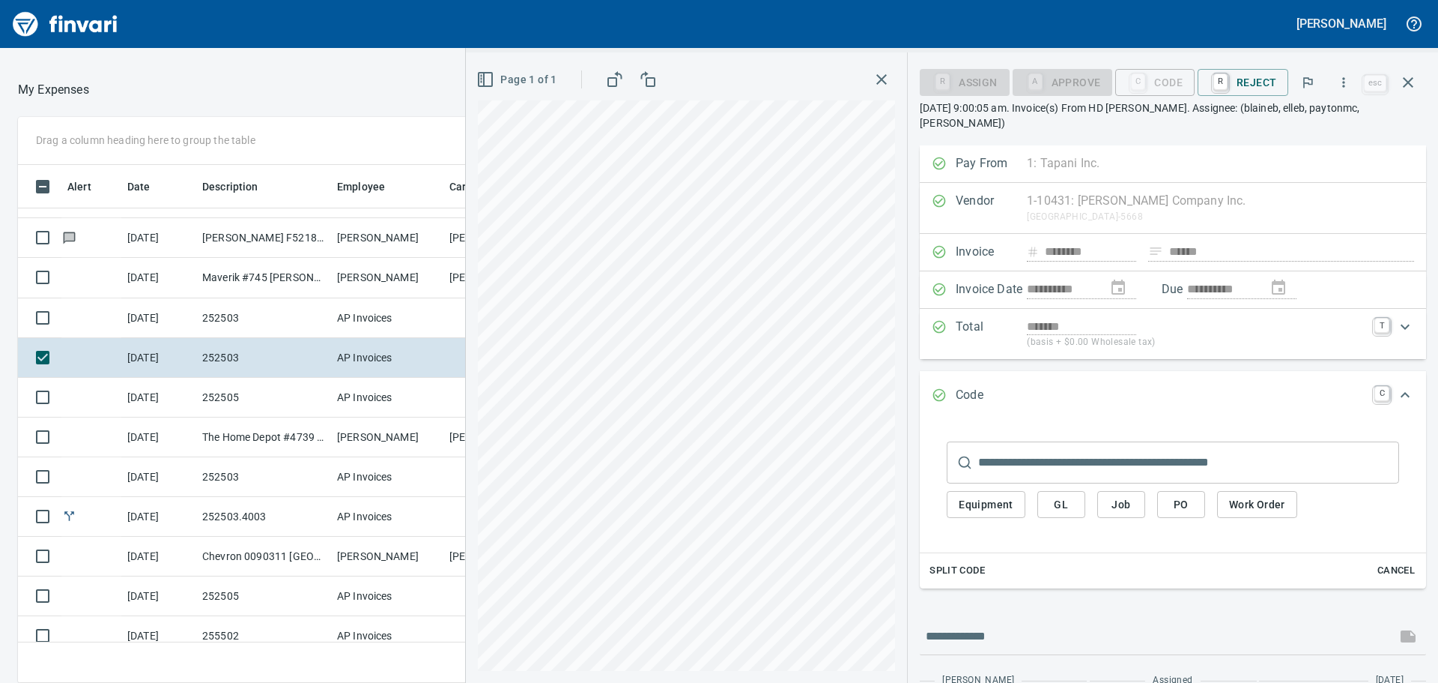
click at [1080, 449] on input "text" at bounding box center [1188, 462] width 421 height 42
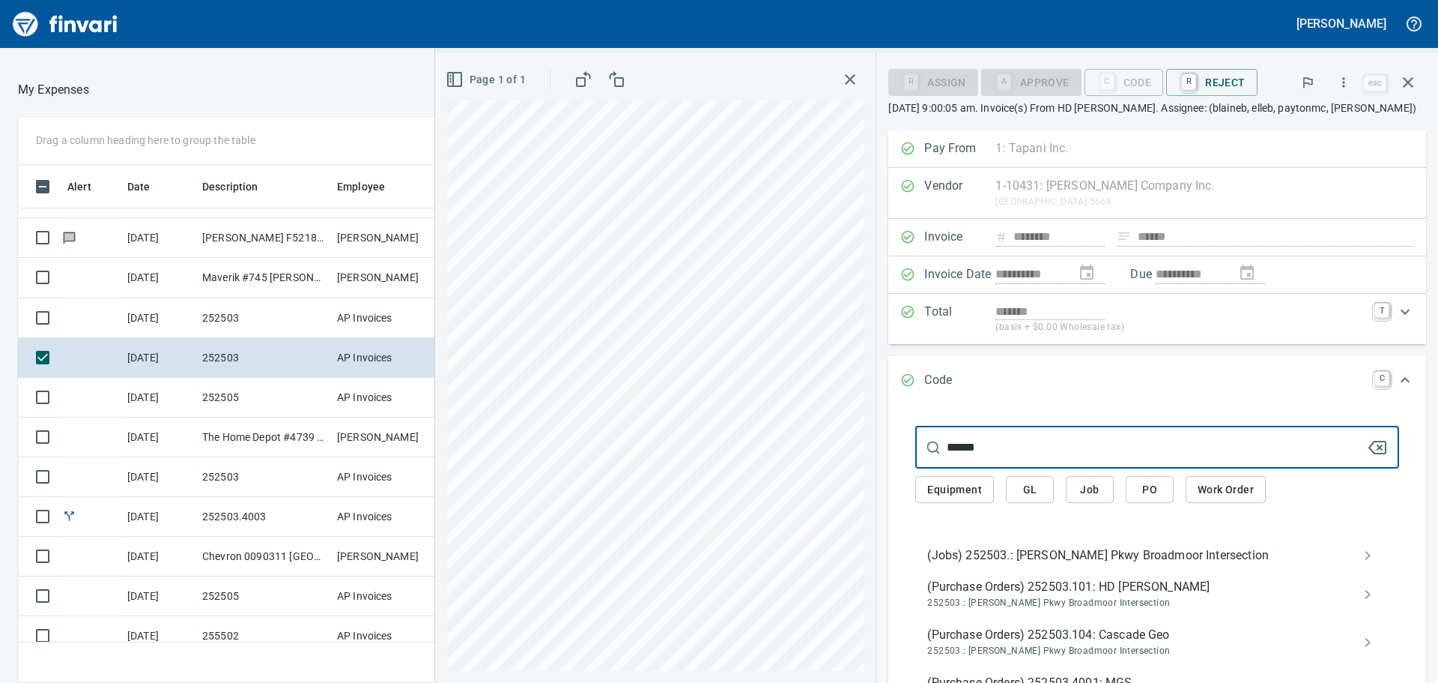
type input "******"
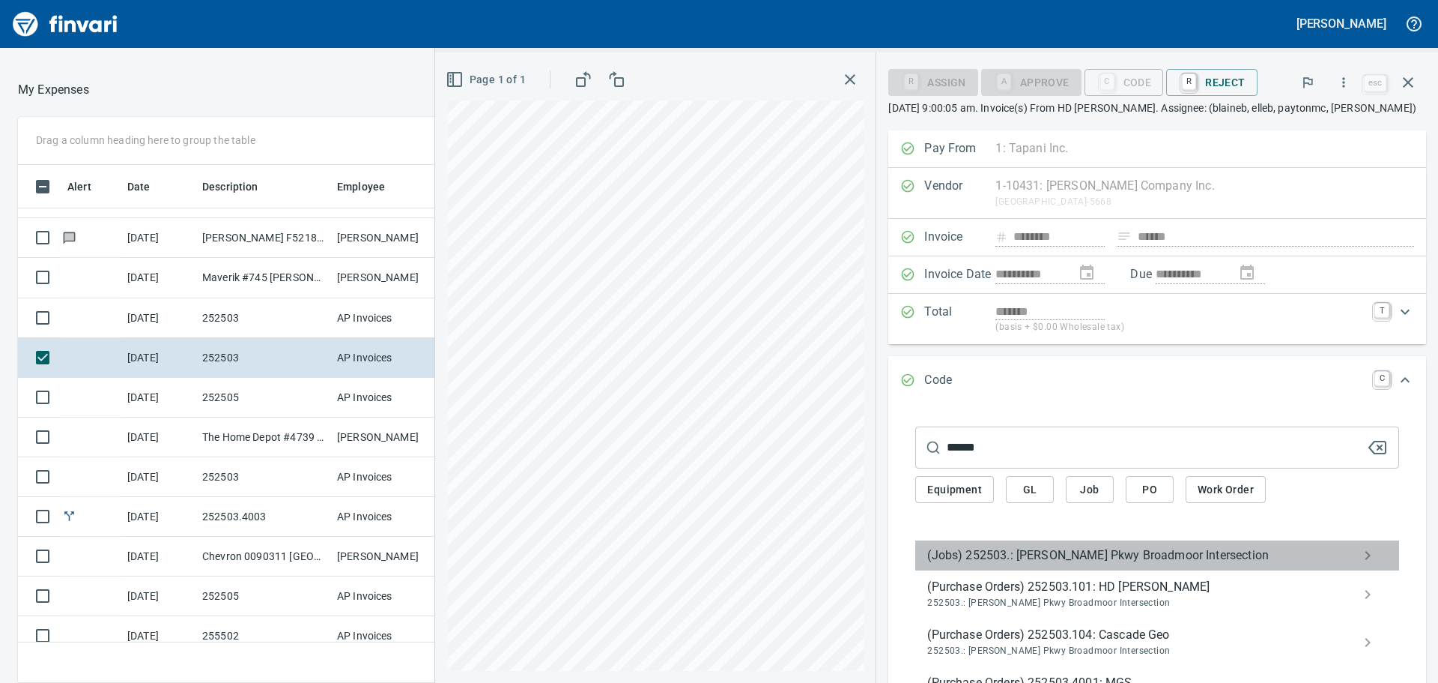
click at [1004, 548] on span "(Jobs) 252503.: [PERSON_NAME] Pkwy Broadmoor Intersection" at bounding box center [1146, 555] width 436 height 18
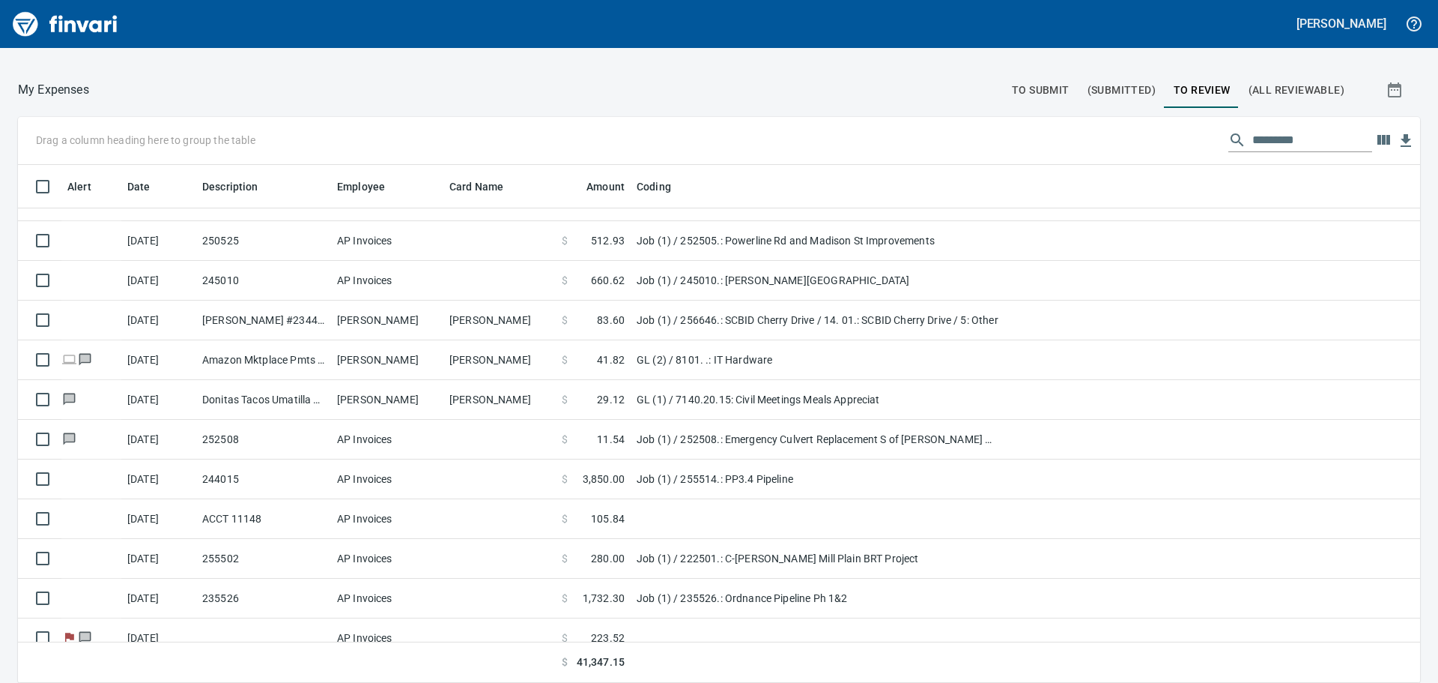
scroll to position [1235, 0]
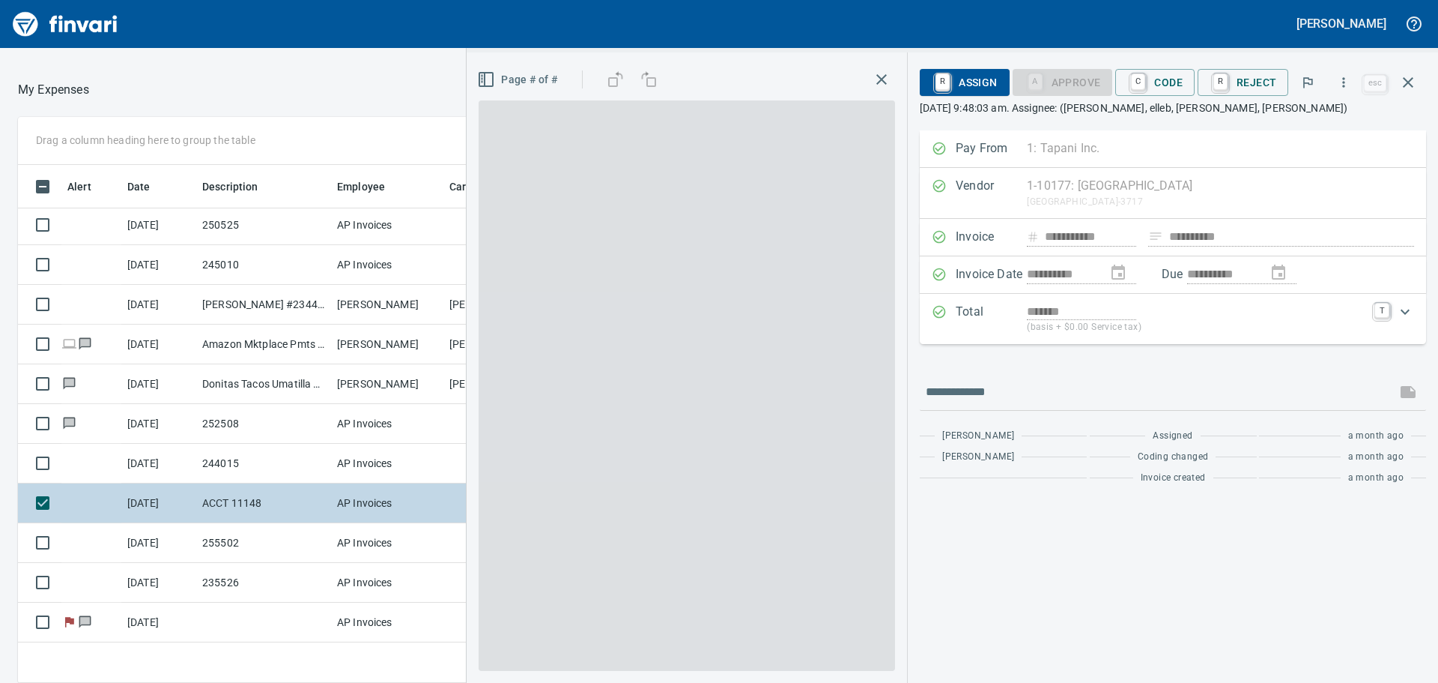
scroll to position [506, 994]
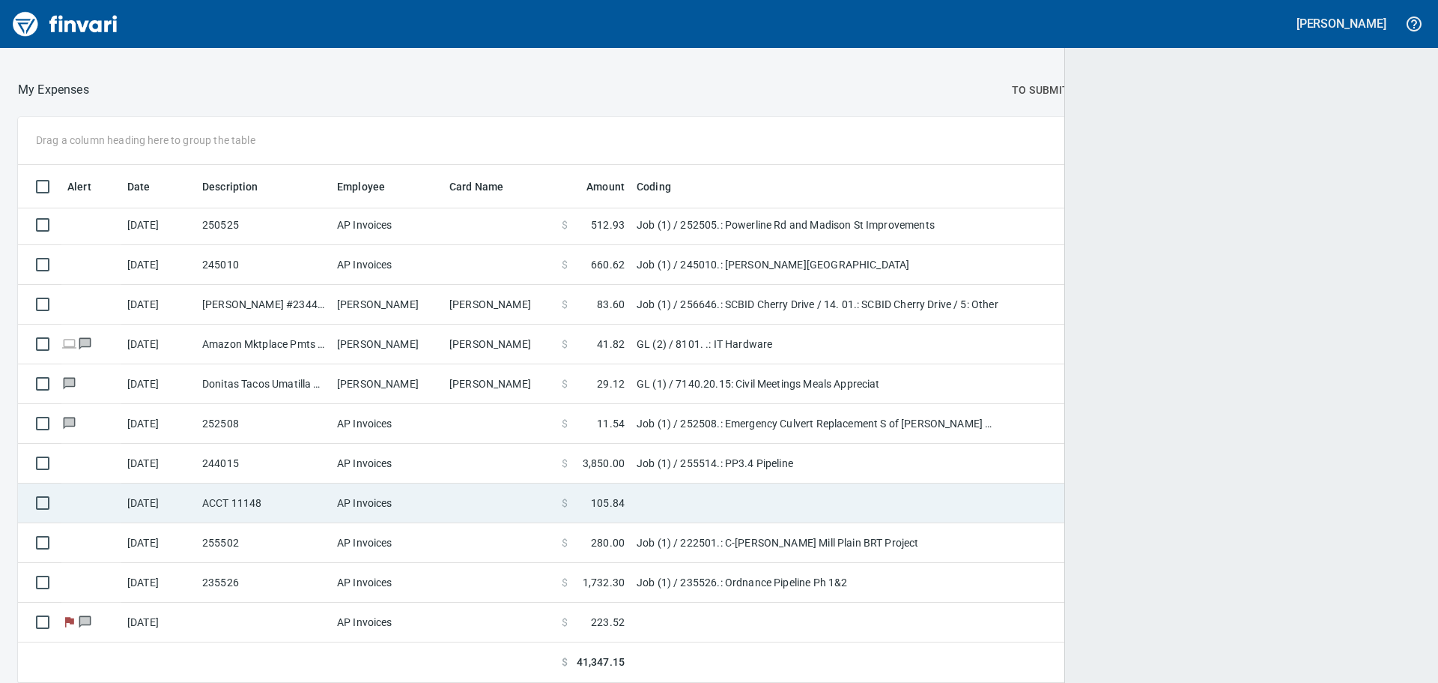
scroll to position [506, 1367]
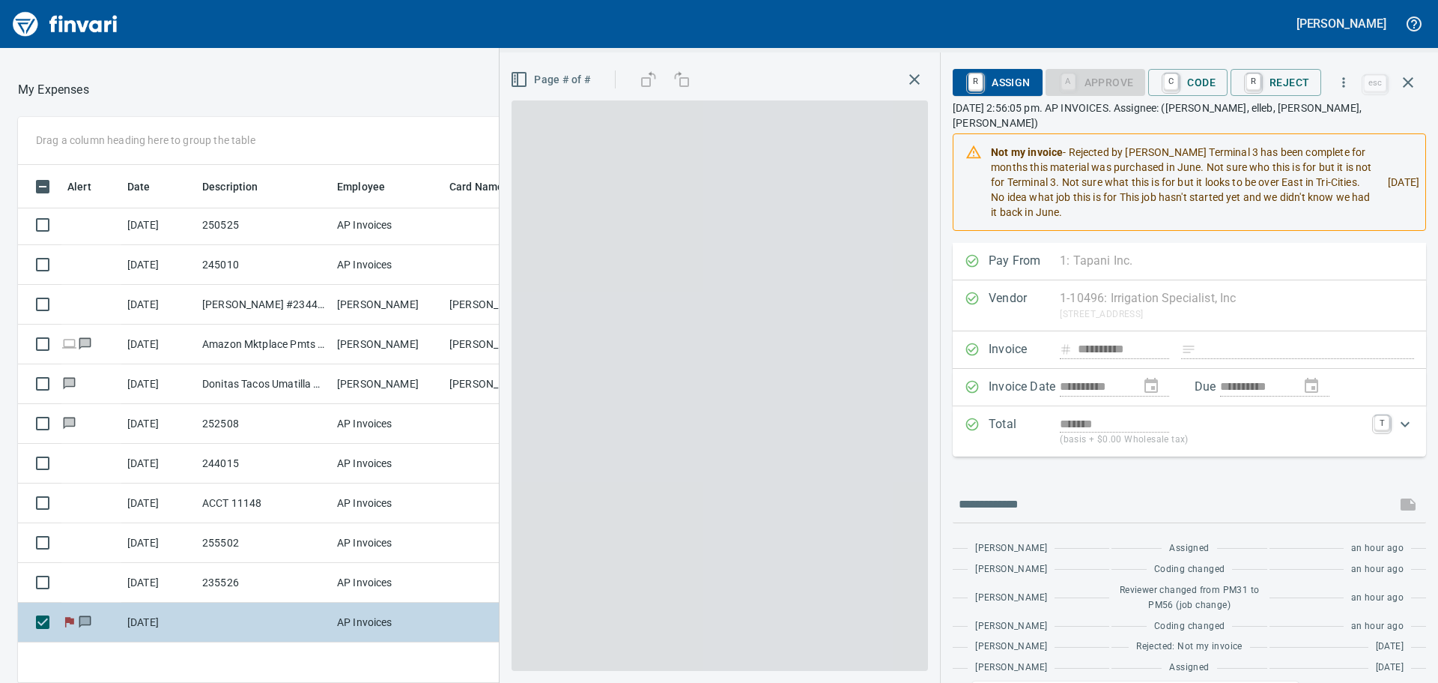
scroll to position [506, 994]
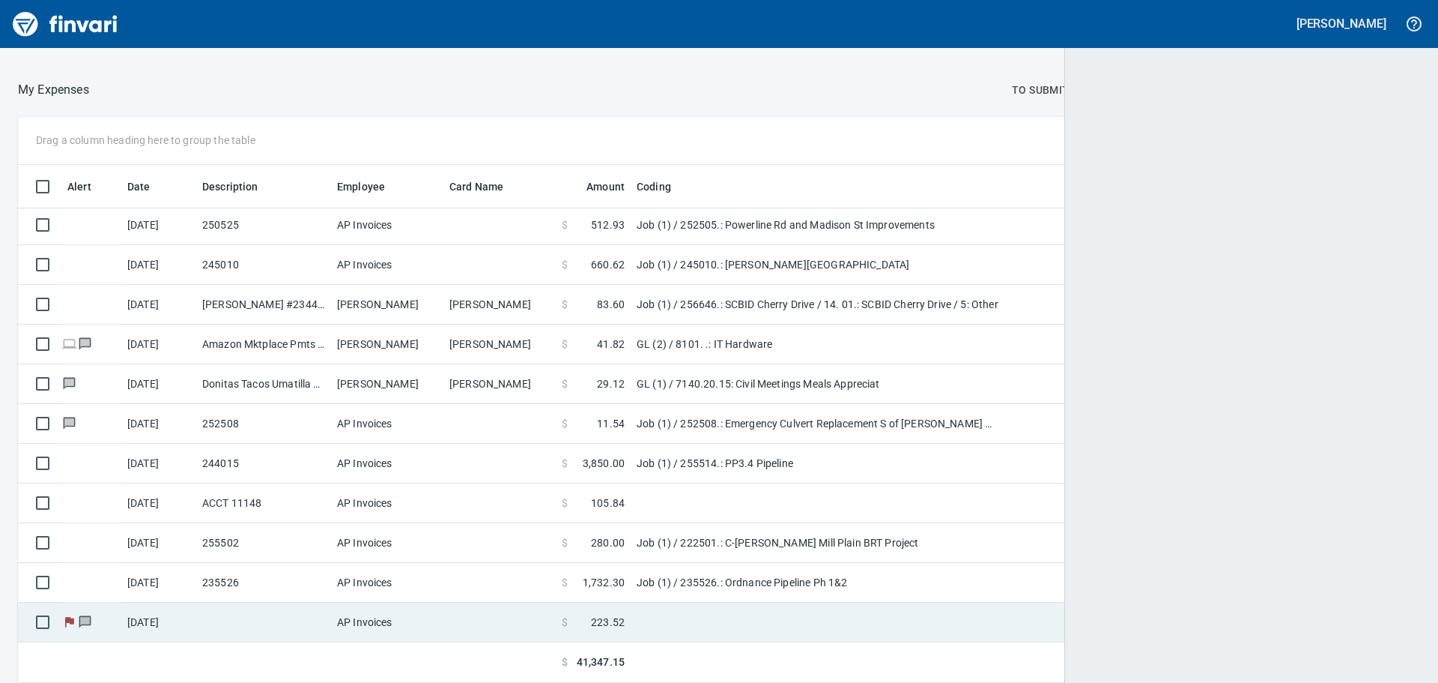
scroll to position [506, 1367]
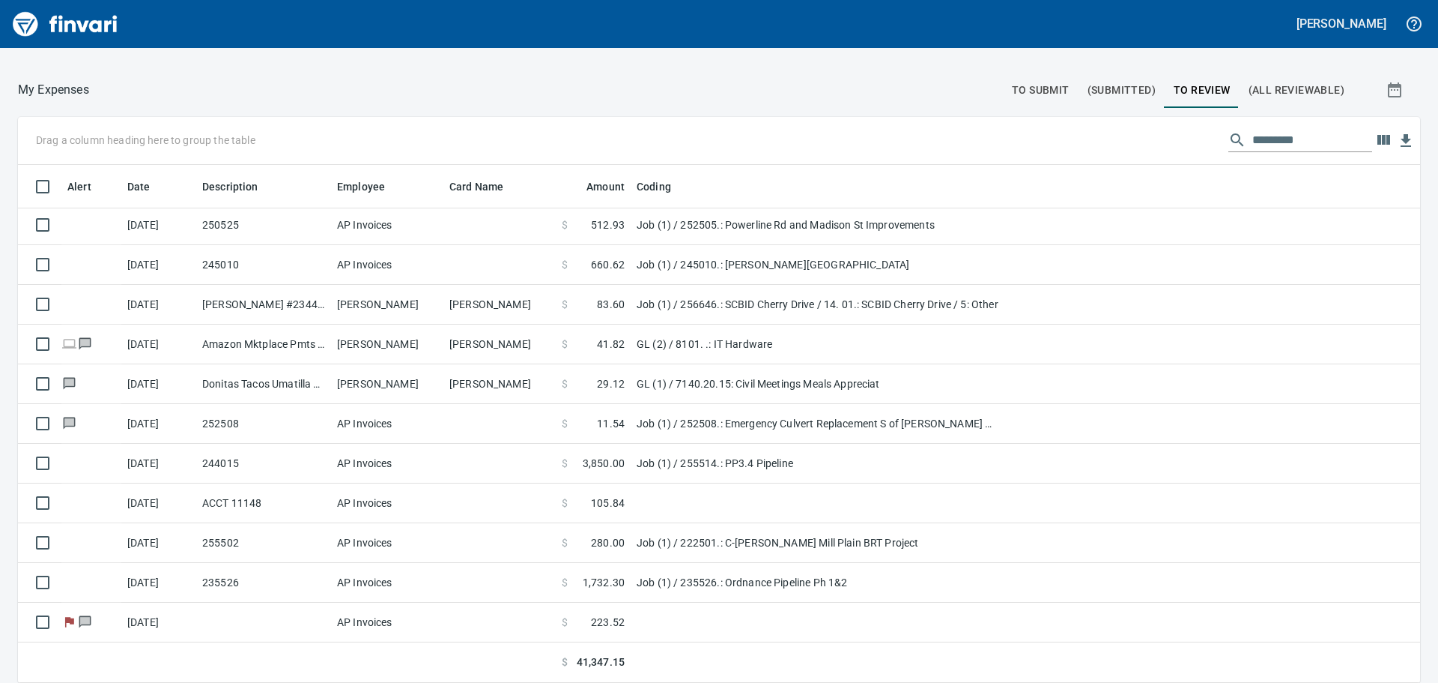
click at [1033, 94] on span "To Submit" at bounding box center [1041, 90] width 58 height 19
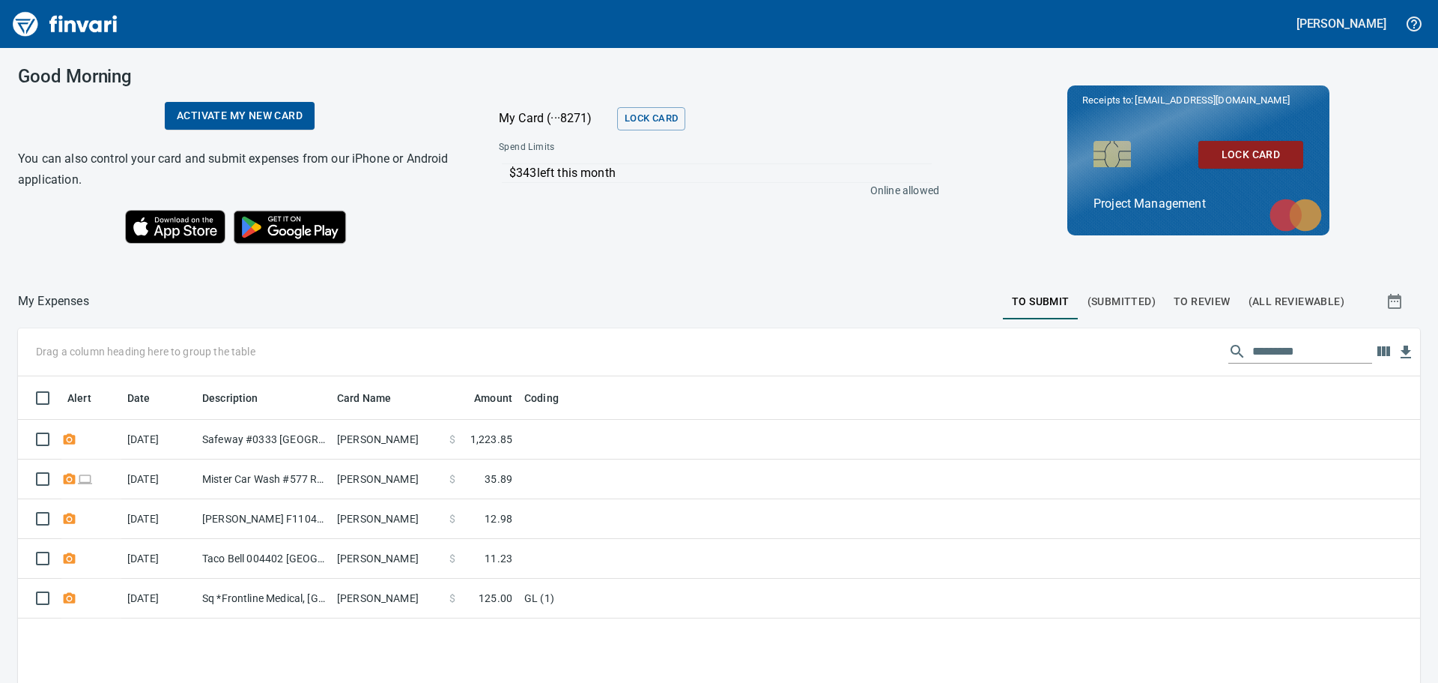
scroll to position [506, 1380]
